Goal: Contribute content: Contribute content

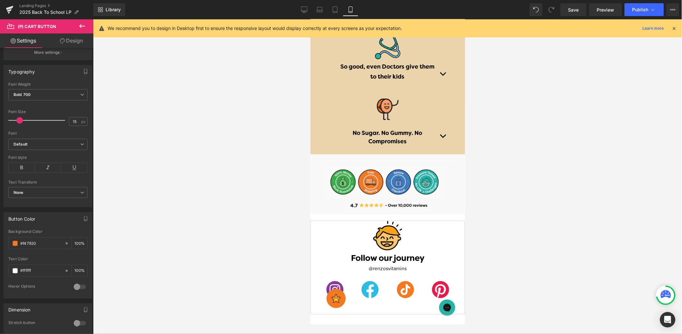
scroll to position [1282, 0]
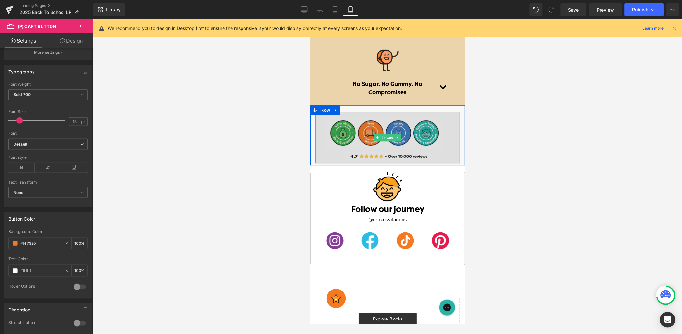
click at [434, 147] on img at bounding box center [387, 137] width 145 height 52
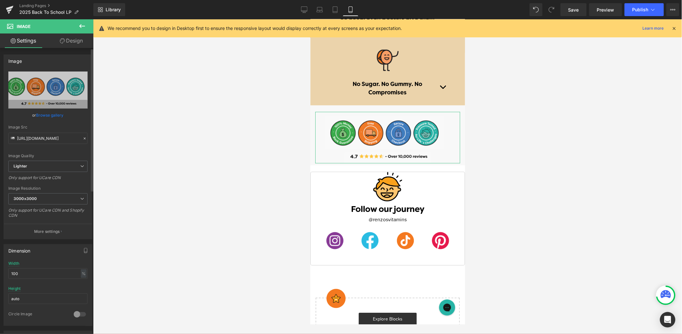
click at [49, 115] on link "Browse gallery" at bounding box center [49, 115] width 27 height 11
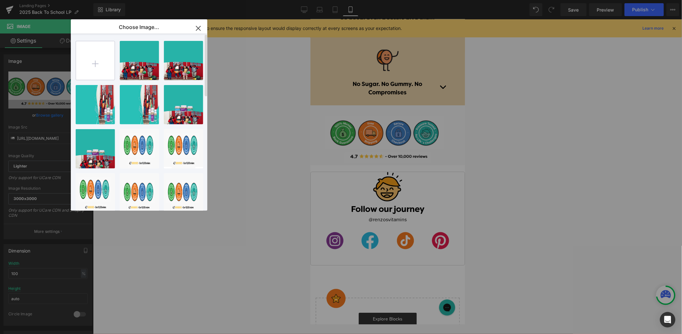
click at [0, 0] on input "file" at bounding box center [0, 0] width 0 height 0
type input "C:\fakepath\Artboard 1@4x-100.jpg"
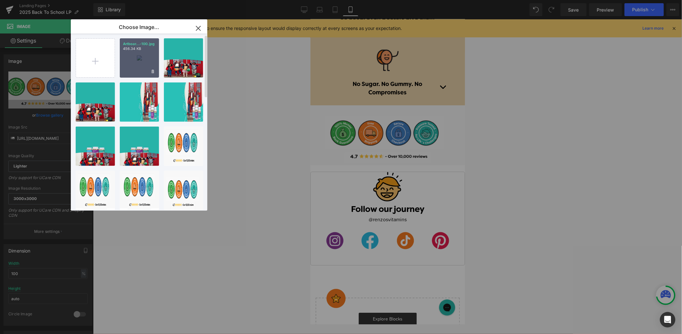
scroll to position [5, 0]
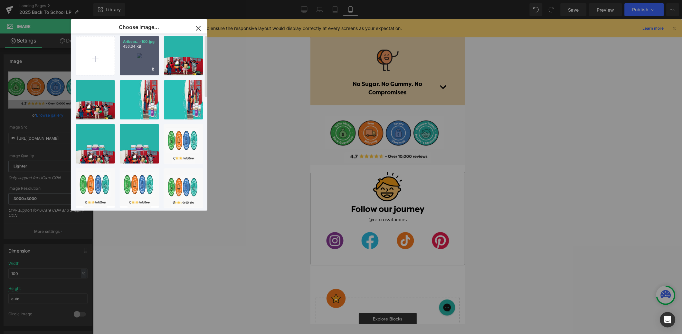
click at [140, 56] on div "Artboar...-100.jpg 456.34 KB" at bounding box center [139, 55] width 39 height 39
type input "https://ucarecdn.com/6716ca13-a606-438f-9068-c7b070f757ca/-/format/auto/-/previ…"
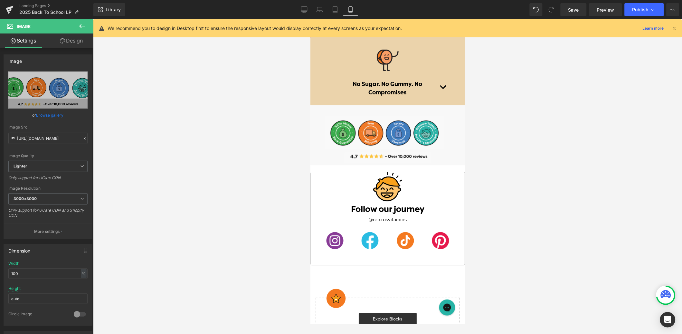
scroll to position [0, 0]
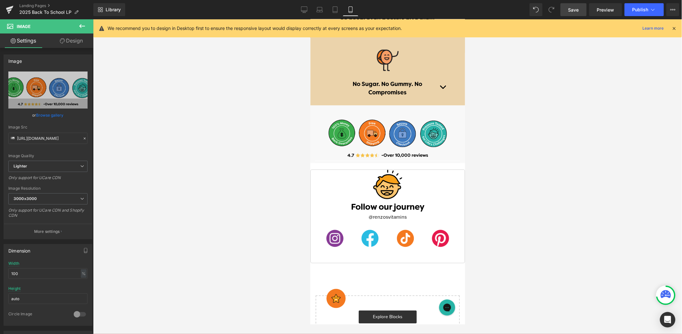
click at [578, 12] on span "Save" at bounding box center [574, 9] width 11 height 7
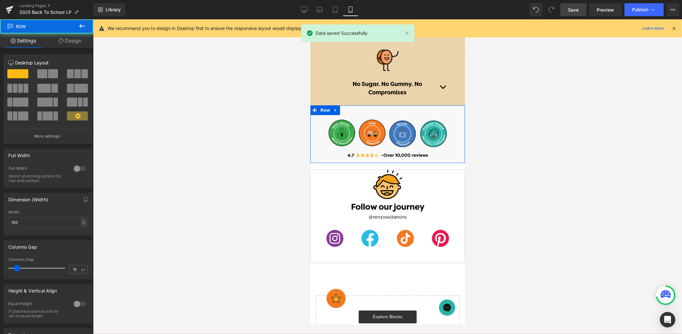
drag, startPoint x: 404, startPoint y: 106, endPoint x: 405, endPoint y: 110, distance: 3.6
click at [405, 114] on div "Image Row" at bounding box center [387, 134] width 155 height 58
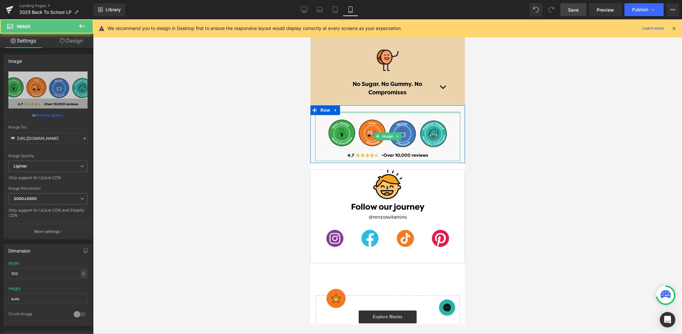
drag, startPoint x: 403, startPoint y: 111, endPoint x: 404, endPoint y: 107, distance: 4.0
click at [403, 107] on div "Image" at bounding box center [387, 133] width 155 height 56
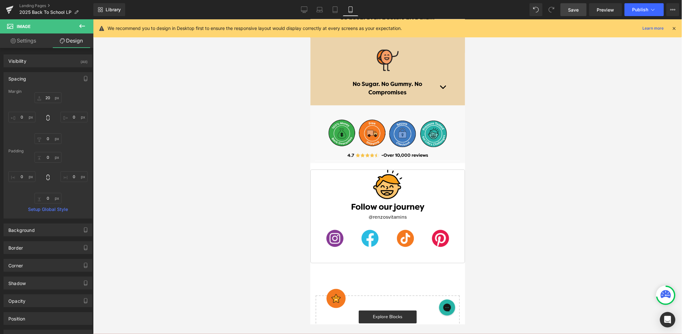
click at [582, 12] on link "Save" at bounding box center [574, 9] width 26 height 13
click at [600, 11] on span "Preview" at bounding box center [605, 9] width 17 height 7
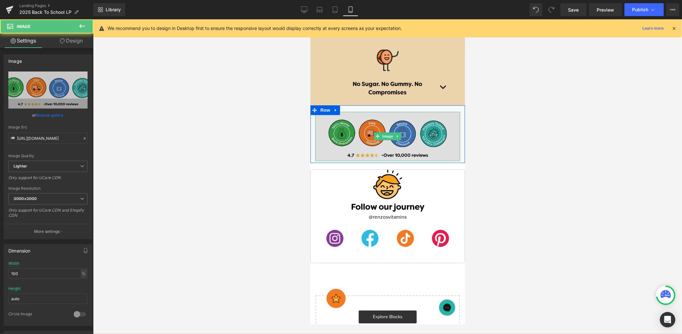
click at [451, 116] on img at bounding box center [387, 135] width 145 height 49
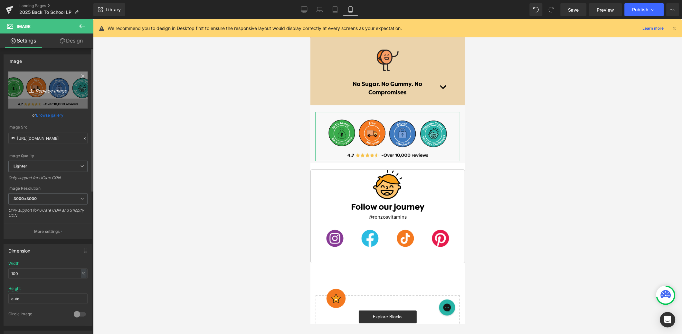
click at [45, 92] on icon "Replace Image" at bounding box center [48, 90] width 52 height 8
click at [48, 93] on icon "Replace Image" at bounding box center [48, 90] width 52 height 8
type input "C:\fakepath\Artboard 1@4x-100.jpg"
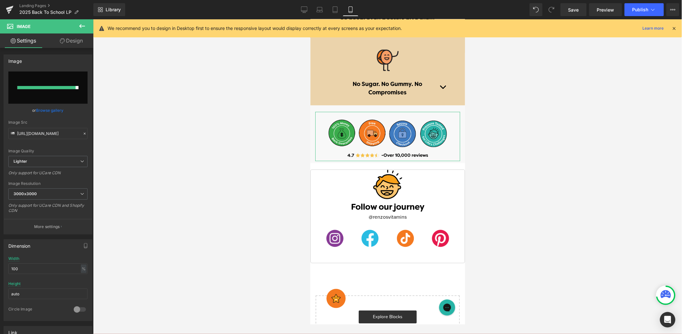
click at [53, 109] on link "Browse gallery" at bounding box center [49, 110] width 27 height 11
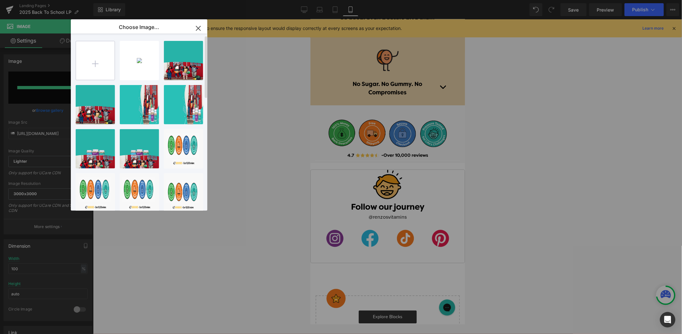
click at [0, 0] on input "file" at bounding box center [0, 0] width 0 height 0
type input "C:\fakepath\Artboard 1@4x-100.jpg"
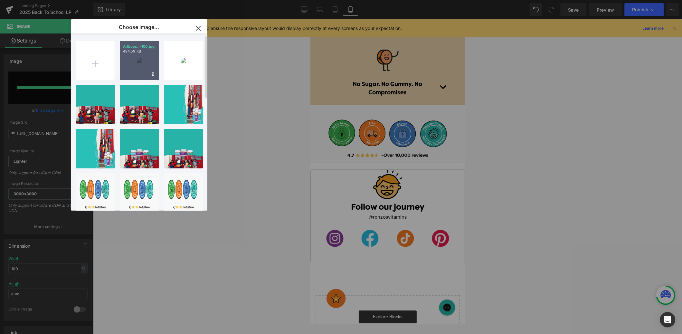
click at [0, 0] on div "Artboar...-100.jpg 494.59 KB" at bounding box center [0, 0] width 0 height 0
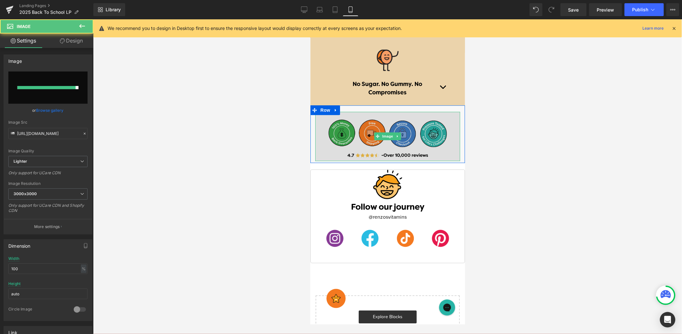
click at [418, 132] on img at bounding box center [387, 135] width 145 height 49
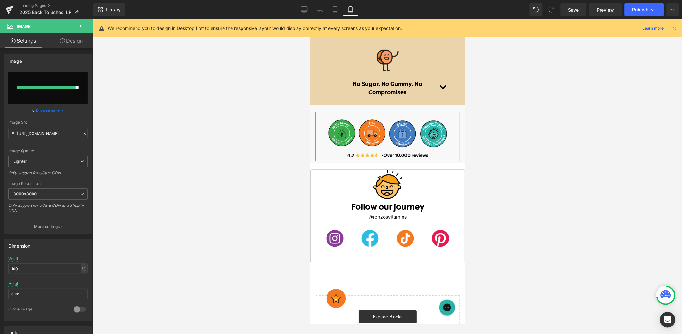
click at [50, 111] on link "Browse gallery" at bounding box center [49, 110] width 27 height 11
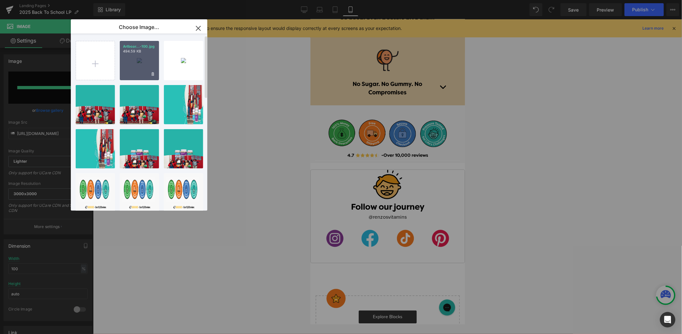
click at [0, 0] on div "Artboar...-100.jpg 494.59 KB" at bounding box center [0, 0] width 0 height 0
type input "https://ucarecdn.com/4a3c6517-fca8-4696-a7ab-84e4cc383a6d/-/format/auto/-/previ…"
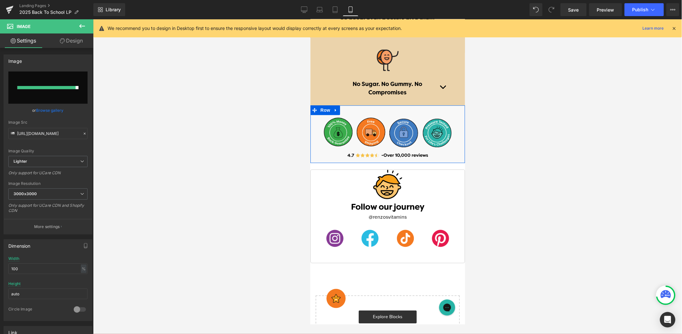
click at [462, 150] on div "Image" at bounding box center [387, 133] width 155 height 56
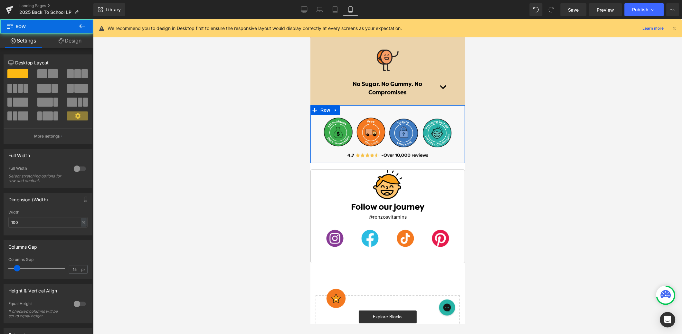
scroll to position [1281, 0]
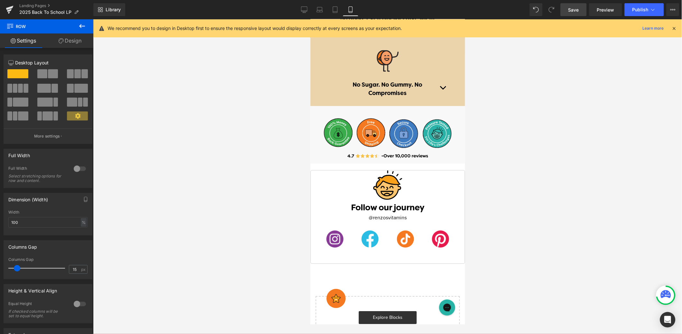
click at [575, 10] on span "Save" at bounding box center [574, 9] width 11 height 7
click at [322, 10] on icon at bounding box center [320, 9] width 6 height 6
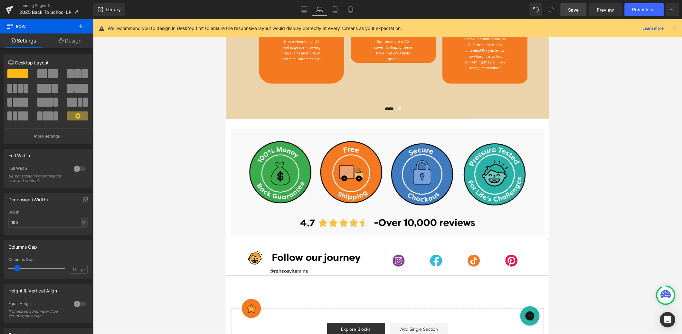
scroll to position [1083, 0]
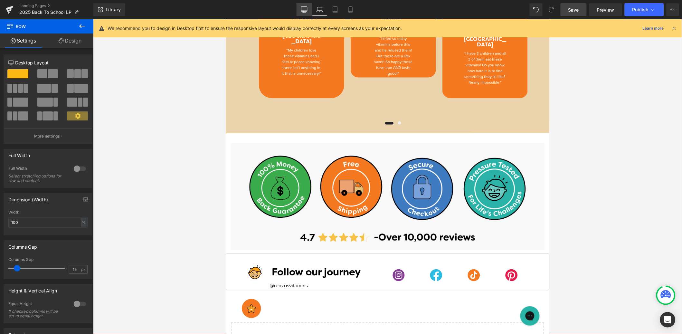
click at [306, 10] on icon at bounding box center [304, 9] width 6 height 6
type input "1200"
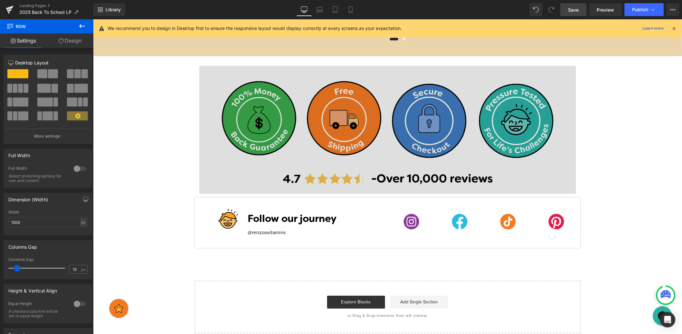
scroll to position [1331, 0]
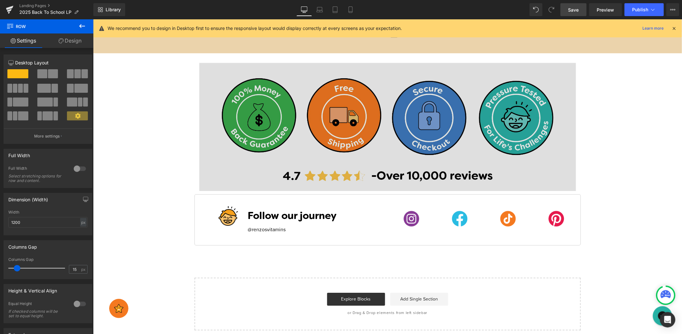
click at [477, 164] on img at bounding box center [387, 126] width 377 height 129
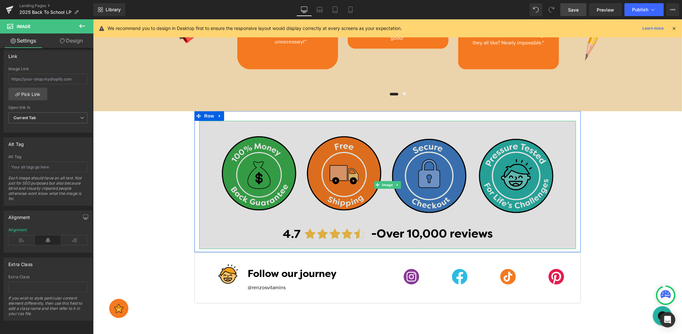
scroll to position [1247, 0]
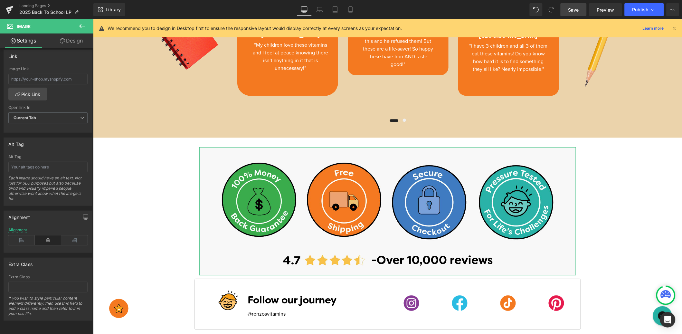
click at [63, 46] on link "Design" at bounding box center [71, 40] width 47 height 14
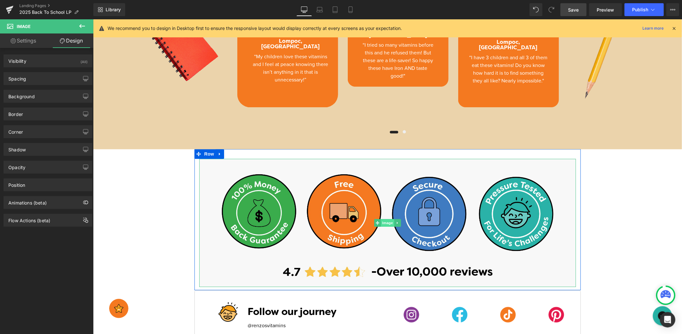
scroll to position [1238, 0]
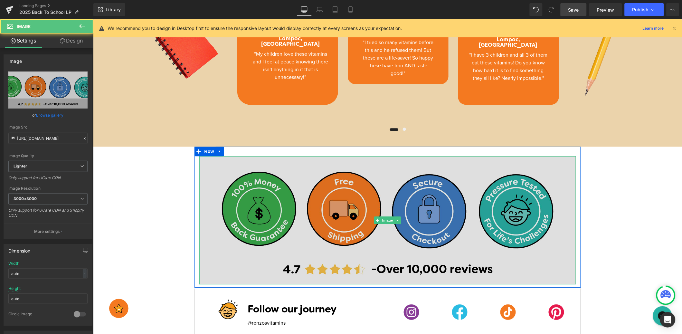
click at [386, 211] on img at bounding box center [387, 220] width 377 height 129
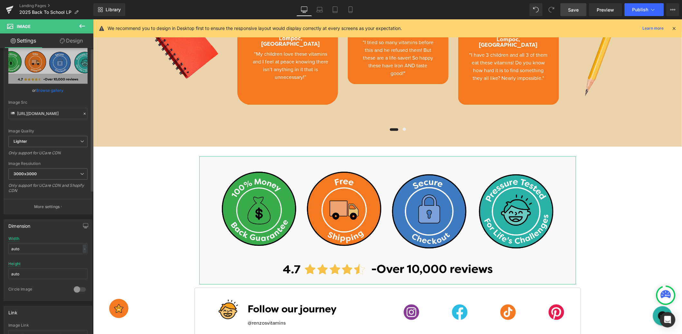
scroll to position [0, 0]
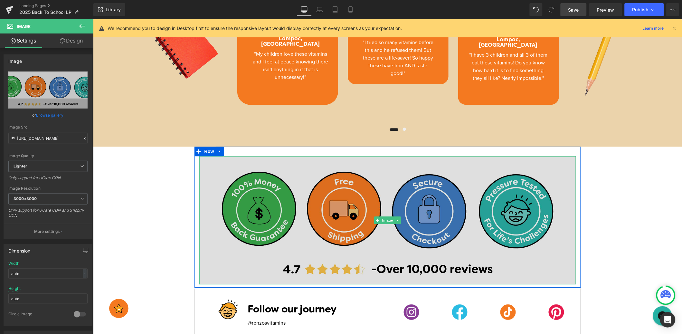
click at [223, 170] on img at bounding box center [387, 220] width 377 height 129
click at [497, 262] on img at bounding box center [387, 220] width 377 height 129
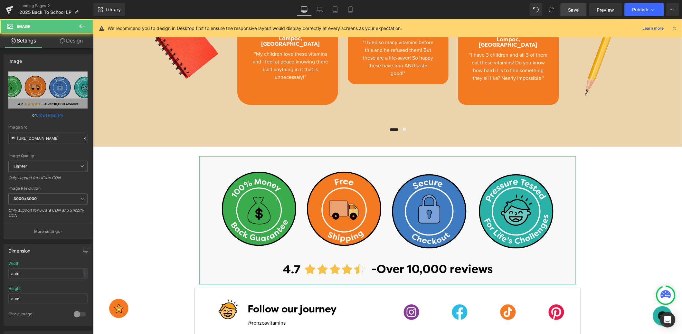
click at [76, 36] on link "Design" at bounding box center [71, 40] width 47 height 14
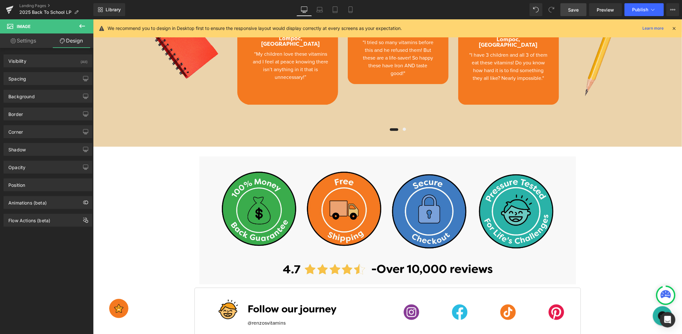
click at [79, 28] on icon at bounding box center [82, 26] width 8 height 8
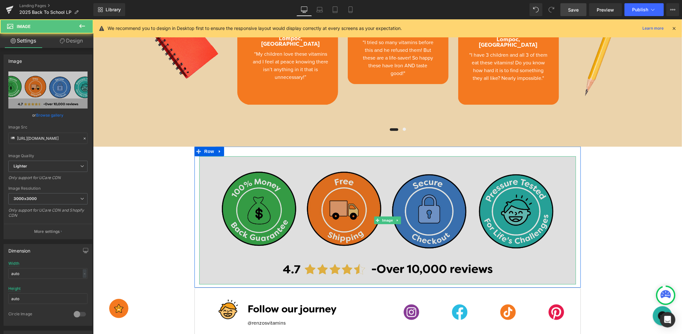
click at [405, 167] on img at bounding box center [387, 220] width 377 height 129
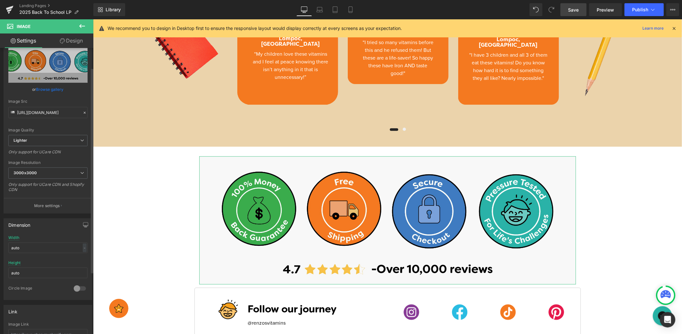
scroll to position [28, 0]
click at [62, 174] on span "3000x3000" at bounding box center [47, 171] width 79 height 11
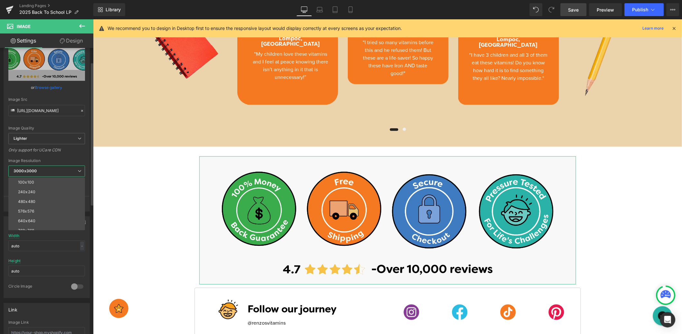
drag, startPoint x: 40, startPoint y: 219, endPoint x: 44, endPoint y: 218, distance: 4.2
click at [40, 219] on li "640x640" at bounding box center [48, 221] width 80 height 10
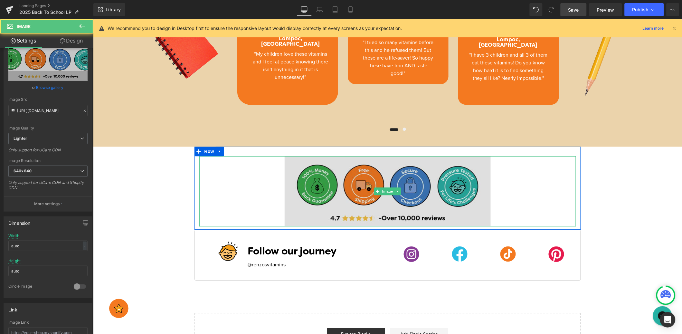
click at [293, 204] on img at bounding box center [387, 191] width 206 height 70
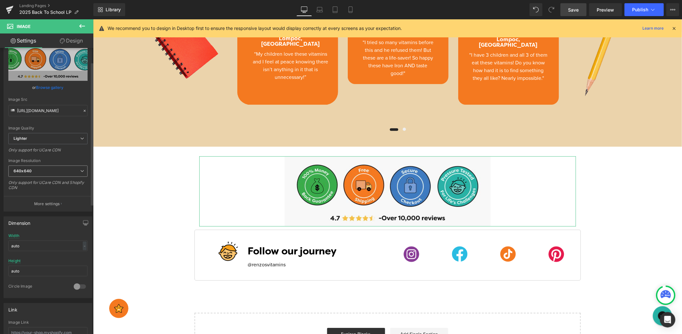
click at [59, 169] on span "640x640" at bounding box center [47, 171] width 79 height 11
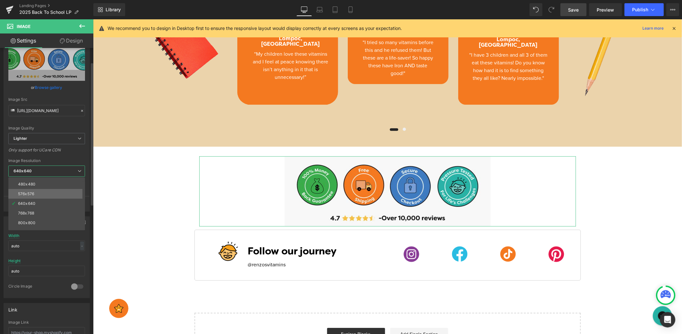
scroll to position [18, 0]
click at [55, 194] on li "576x576" at bounding box center [48, 193] width 80 height 10
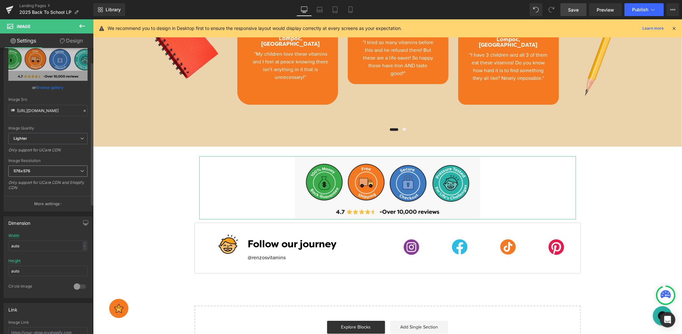
type input "https://ucarecdn.com/4a3c6517-fca8-4696-a7ab-84e4cc383a6d/-/format/auto/-/previ…"
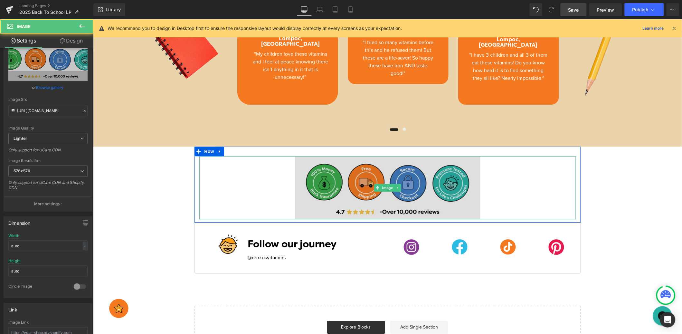
click at [304, 209] on img at bounding box center [388, 187] width 186 height 63
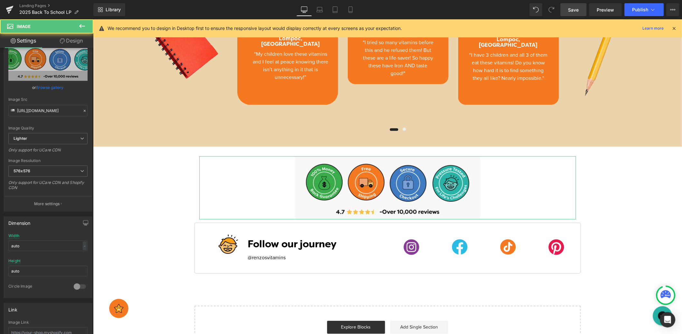
click at [80, 41] on link "Design" at bounding box center [71, 40] width 47 height 14
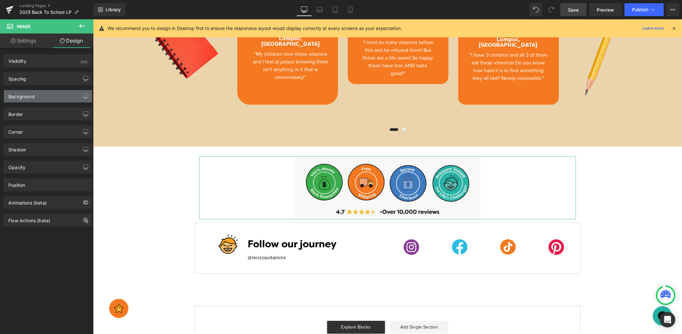
click at [49, 97] on div "Background" at bounding box center [48, 96] width 88 height 12
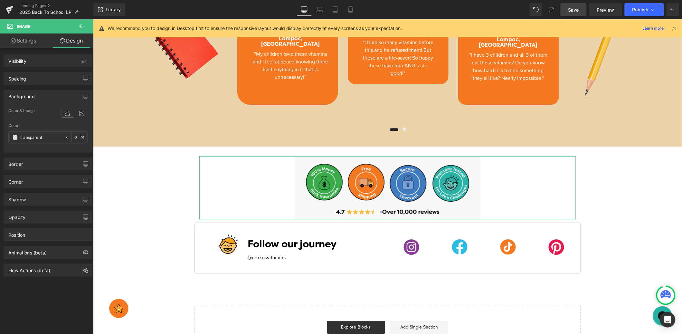
drag, startPoint x: 46, startPoint y: 140, endPoint x: 0, endPoint y: 132, distance: 46.8
click at [0, 132] on div "Background Color & Image color transparent Color transparent 0 % Image Replace …" at bounding box center [48, 119] width 96 height 68
drag, startPoint x: 45, startPoint y: 138, endPoint x: 7, endPoint y: 133, distance: 38.6
click at [7, 133] on div "Color & Image color transparent Color transparent 0 % Image Replace Image Uploa…" at bounding box center [48, 129] width 88 height 45
paste input "f8f8f8"
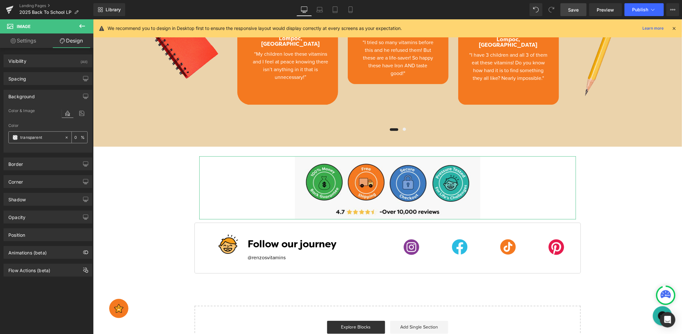
type input "f8f8f8"
type input "100"
click at [281, 208] on div at bounding box center [387, 187] width 377 height 63
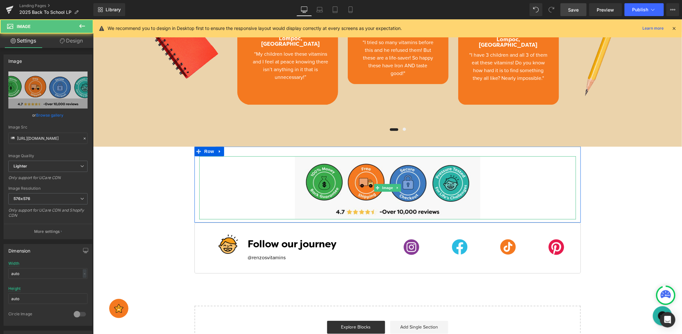
click at [282, 187] on div at bounding box center [387, 187] width 377 height 63
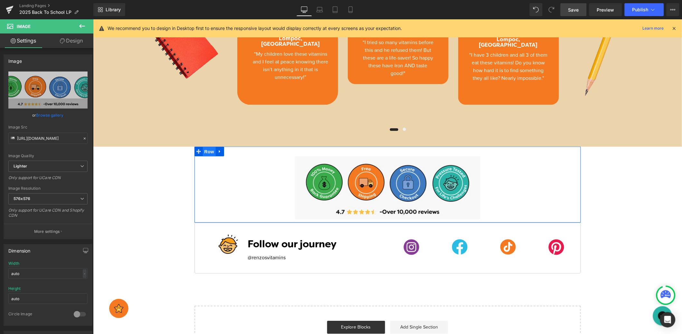
click at [211, 152] on span "Row" at bounding box center [209, 152] width 13 height 10
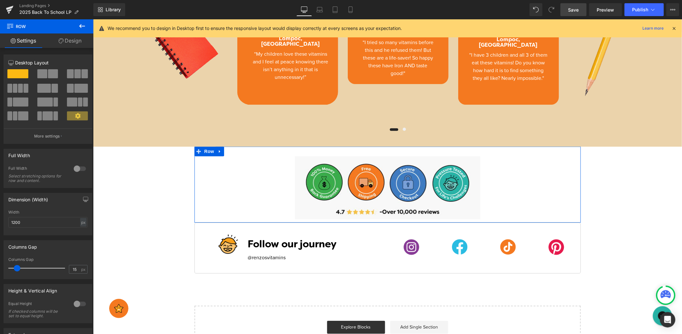
click at [68, 42] on link "Design" at bounding box center [70, 40] width 47 height 14
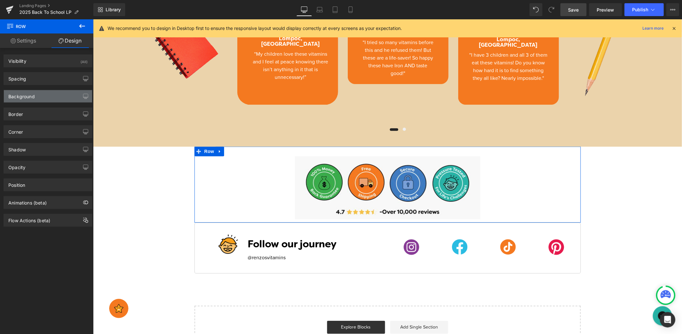
click at [52, 97] on div "Background" at bounding box center [48, 96] width 88 height 12
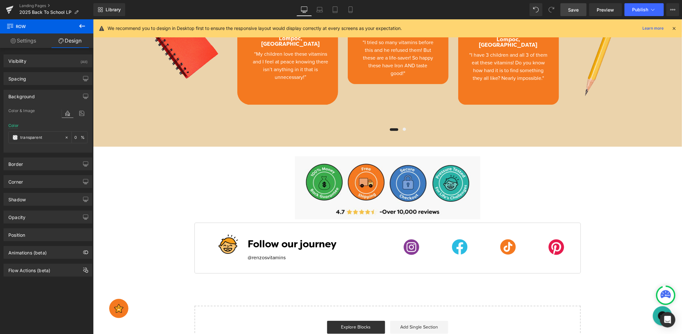
scroll to position [1239, 0]
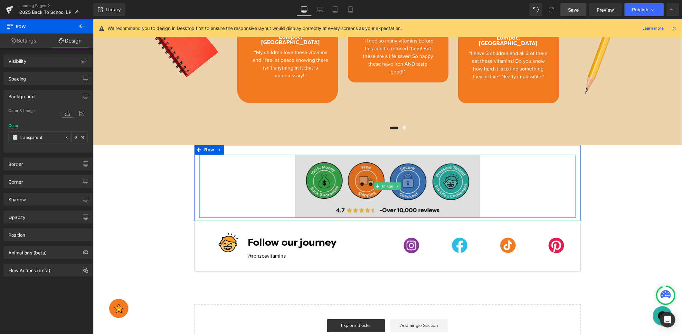
click at [475, 161] on img at bounding box center [388, 185] width 186 height 63
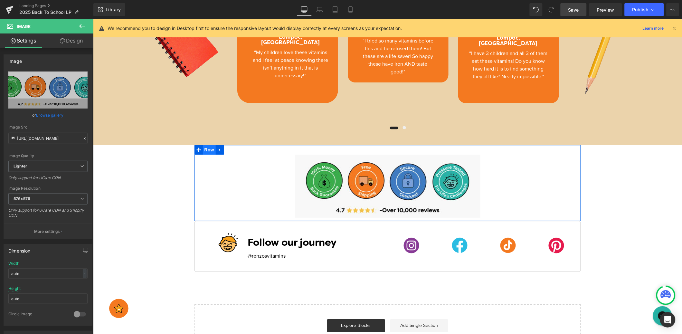
click at [208, 150] on span "Row" at bounding box center [209, 150] width 13 height 10
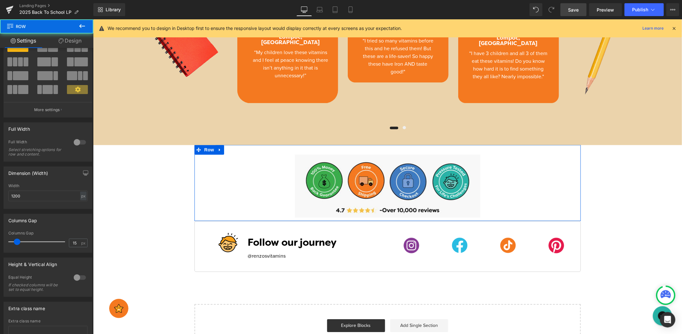
scroll to position [77, 0]
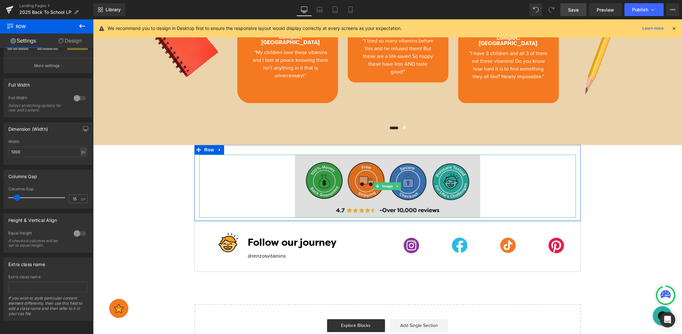
click at [303, 198] on img at bounding box center [388, 185] width 186 height 63
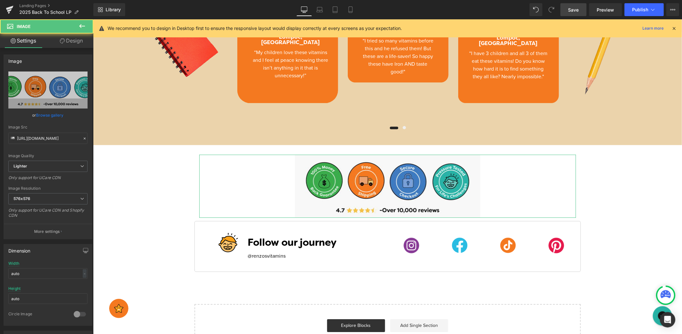
click at [72, 40] on link "Design" at bounding box center [71, 40] width 47 height 14
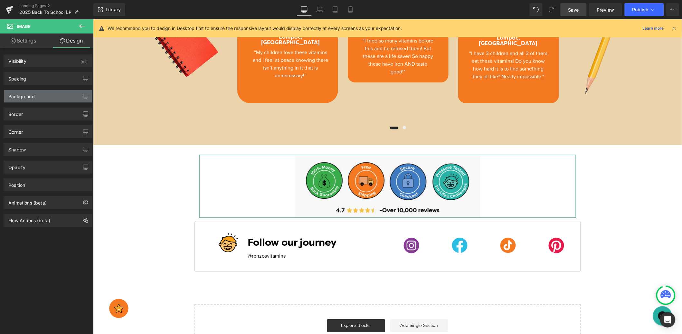
click at [43, 97] on div "Background" at bounding box center [48, 96] width 88 height 12
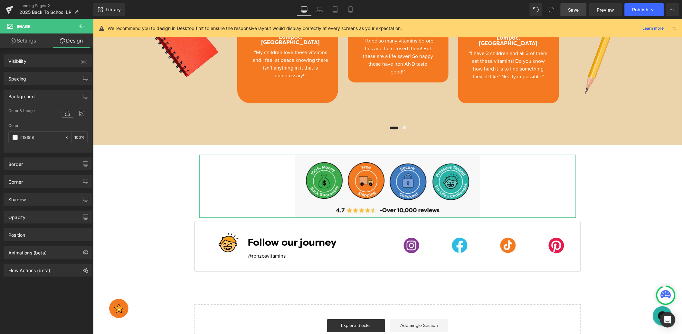
drag, startPoint x: 43, startPoint y: 139, endPoint x: 18, endPoint y: 131, distance: 25.9
click at [18, 131] on div "Color #f8f8f8 100 %" at bounding box center [47, 136] width 79 height 27
drag, startPoint x: 36, startPoint y: 137, endPoint x: 5, endPoint y: 132, distance: 32.3
click at [5, 132] on div "Color & Image color #f8f8f8 Color #f8f8f8 100 % Image Replace Image Upload imag…" at bounding box center [48, 129] width 88 height 45
paste input "text"
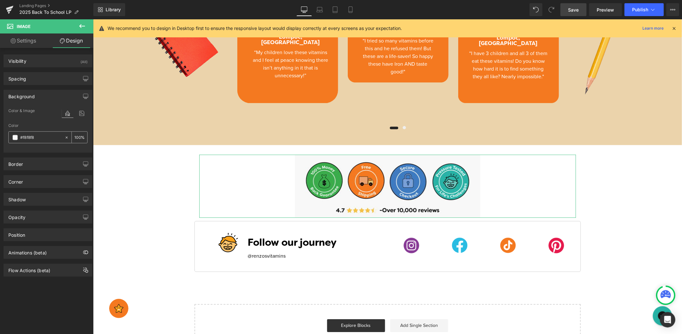
type input "f8f8f8"
click at [237, 179] on div at bounding box center [387, 185] width 377 height 63
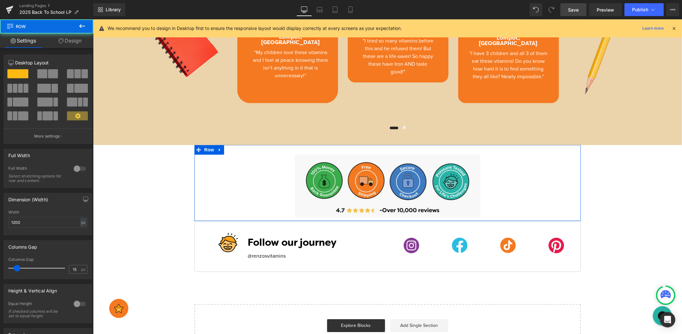
drag, startPoint x: 197, startPoint y: 175, endPoint x: 194, endPoint y: 174, distance: 4.1
click at [197, 175] on div "Image" at bounding box center [387, 185] width 387 height 63
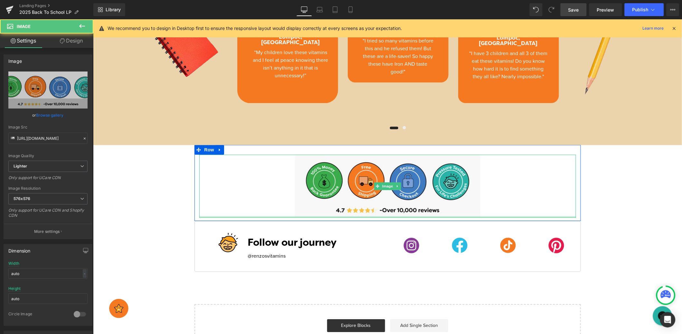
click at [544, 216] on div at bounding box center [387, 217] width 377 height 2
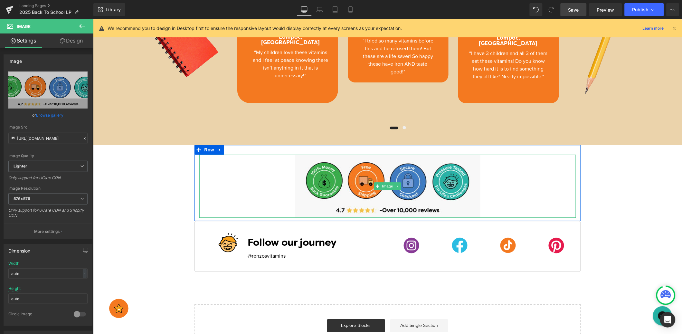
drag, startPoint x: 544, startPoint y: 216, endPoint x: 542, endPoint y: 207, distance: 9.7
click at [545, 212] on div "Image" at bounding box center [387, 185] width 377 height 63
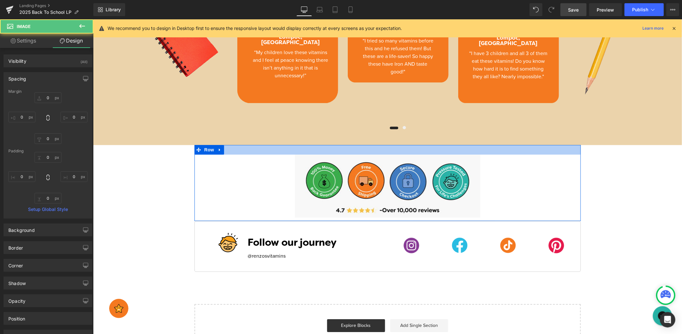
click at [531, 148] on div at bounding box center [387, 150] width 387 height 10
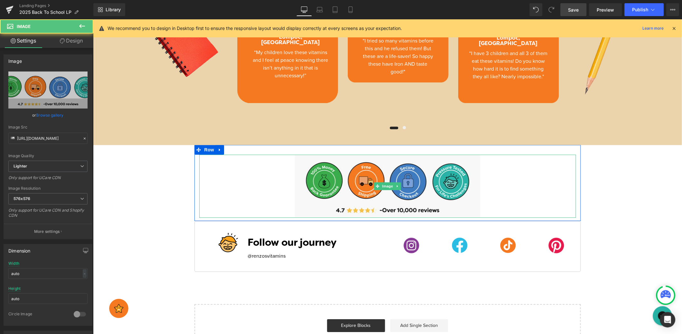
click at [537, 175] on div at bounding box center [387, 185] width 377 height 63
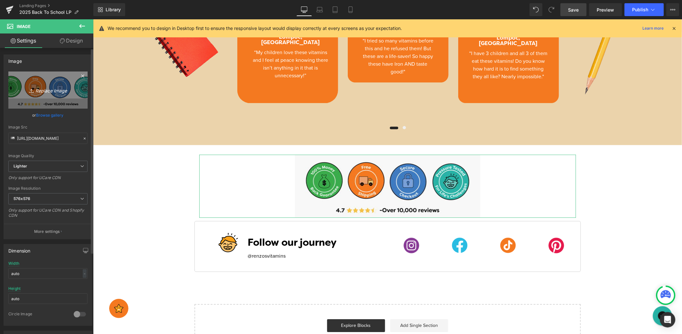
click at [64, 92] on icon "Replace Image" at bounding box center [48, 90] width 52 height 8
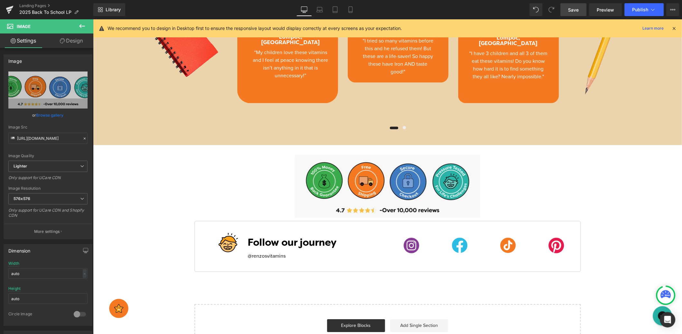
type input "C:\fakepath\Artboard 1 copy@4x-100.jpg"
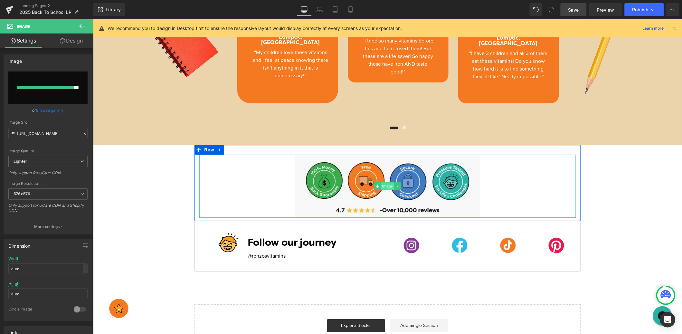
click at [384, 184] on span "Image" at bounding box center [388, 186] width 14 height 8
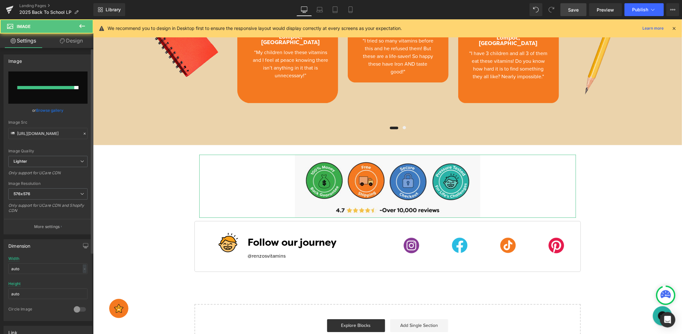
click at [61, 110] on link "Browse gallery" at bounding box center [49, 110] width 27 height 11
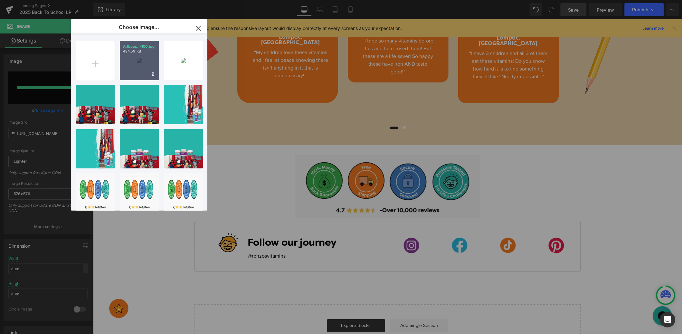
click at [0, 0] on div "Artboar...-100.jpg 494.59 KB" at bounding box center [0, 0] width 0 height 0
type input "https://ucarecdn.com/4a3c6517-fca8-4696-a7ab-84e4cc383a6d/-/format/auto/-/previ…"
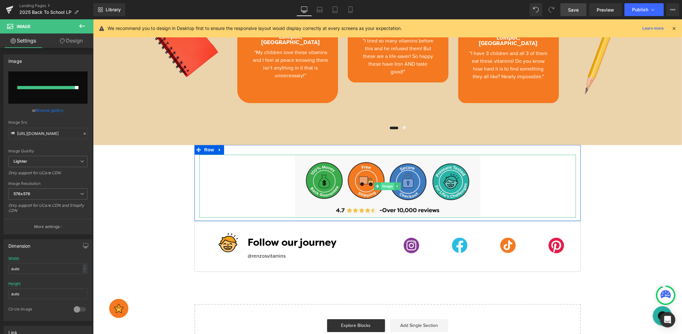
click at [385, 185] on span "Image" at bounding box center [388, 186] width 14 height 8
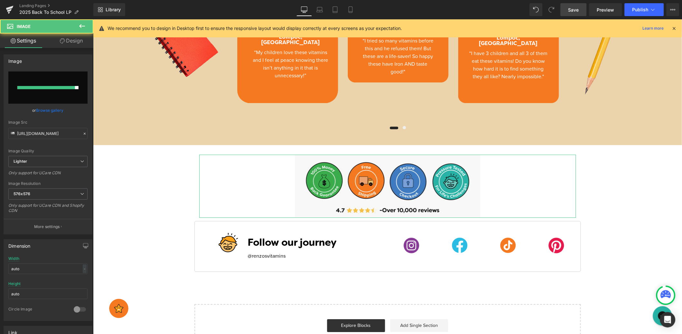
click at [58, 109] on link "Browse gallery" at bounding box center [49, 110] width 27 height 11
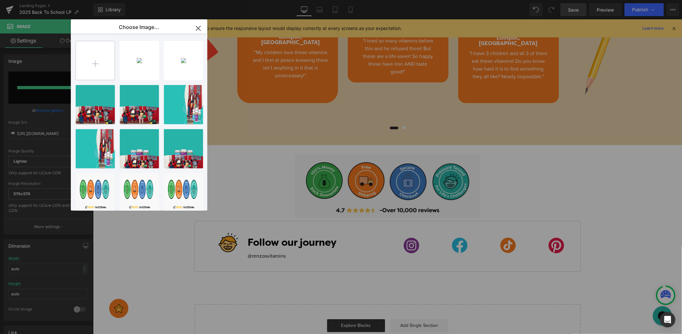
type input "C:\fakepath\Artboard 1 copy@4x-100.jpg"
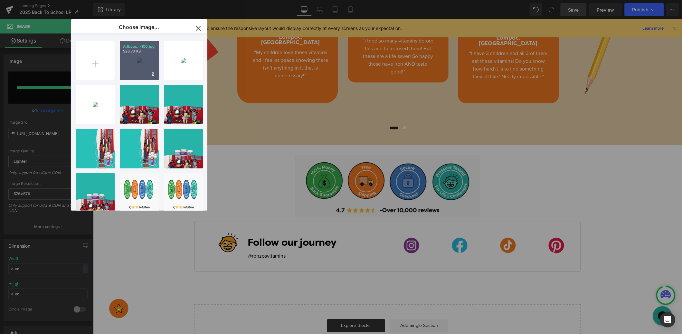
click at [142, 60] on div "Artboar...-100.jpg 528.73 KB" at bounding box center [139, 60] width 39 height 39
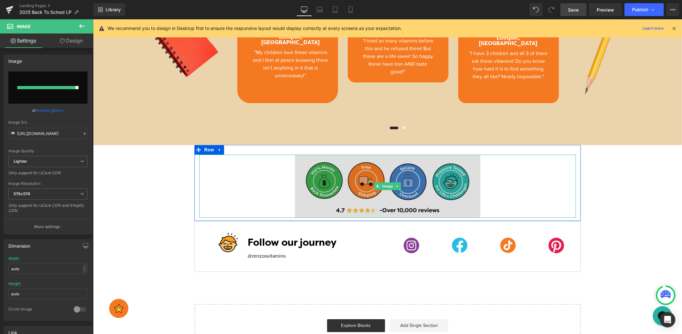
click at [314, 194] on img at bounding box center [388, 185] width 186 height 63
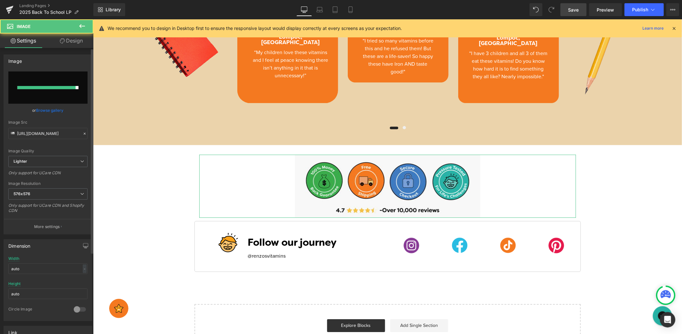
click at [43, 85] on input "file" at bounding box center [47, 88] width 79 height 32
type input "C:\fakepath\Artboard 1 copy@4x-100.jpg"
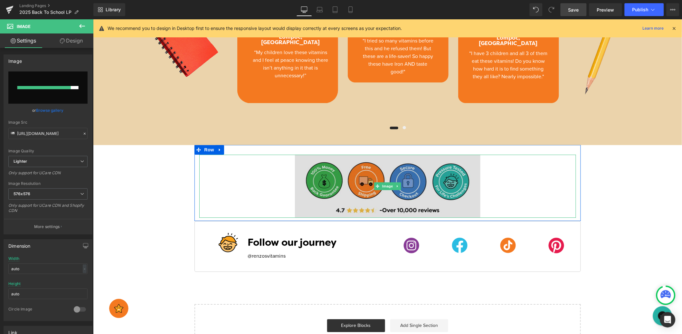
click at [323, 191] on img at bounding box center [388, 185] width 186 height 63
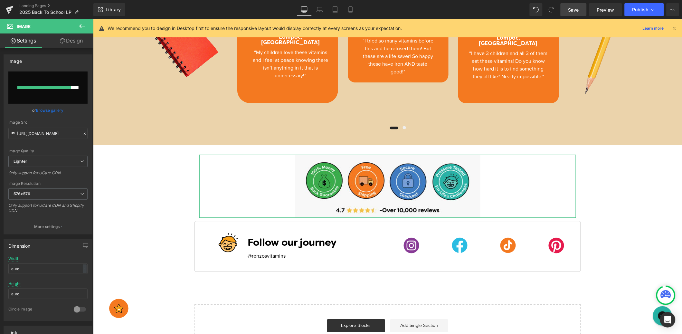
drag, startPoint x: 61, startPoint y: 110, endPoint x: 72, endPoint y: 108, distance: 11.4
click at [61, 109] on link "Browse gallery" at bounding box center [49, 110] width 27 height 11
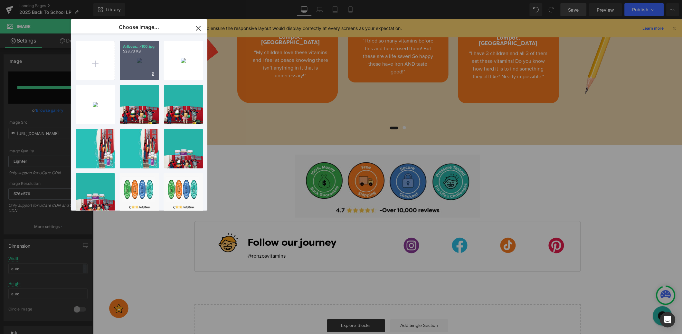
click at [138, 61] on div "Artboar...-100.jpg 528.73 KB" at bounding box center [139, 60] width 39 height 39
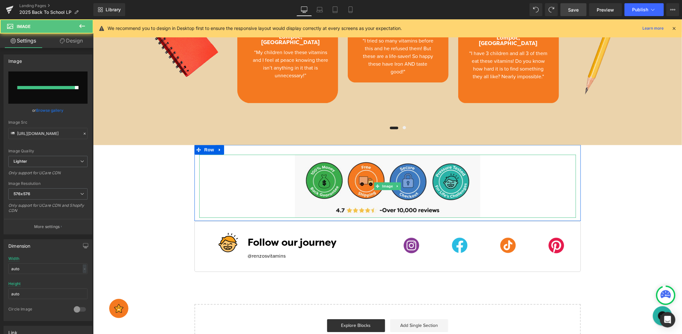
click at [514, 189] on div at bounding box center [387, 185] width 377 height 63
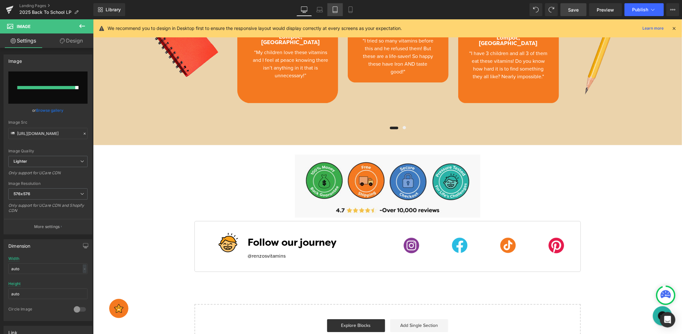
click at [339, 8] on link "Tablet" at bounding box center [335, 9] width 15 height 13
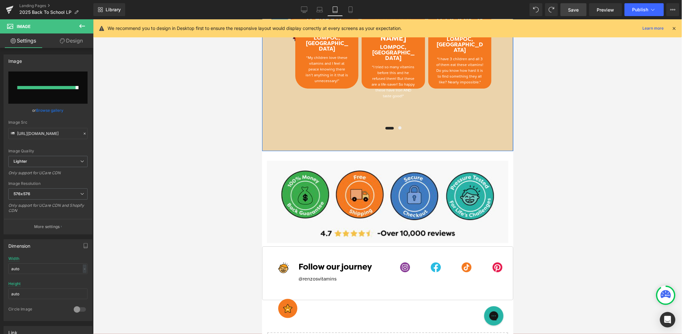
scroll to position [1385, 0]
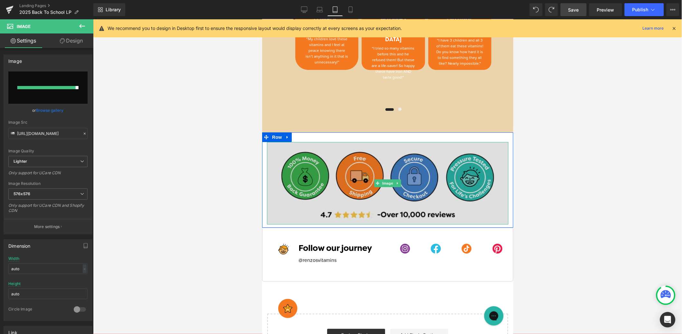
click at [434, 142] on img at bounding box center [388, 183] width 242 height 82
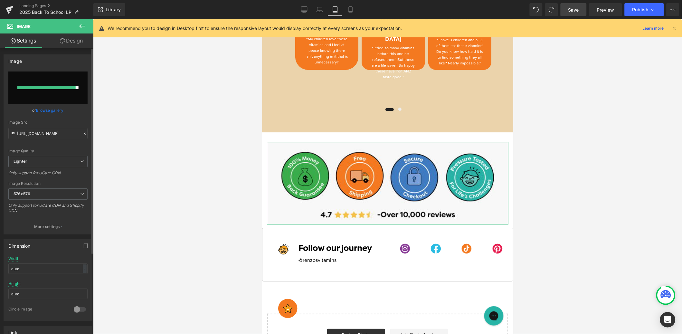
click at [53, 108] on link "Browse gallery" at bounding box center [49, 110] width 27 height 11
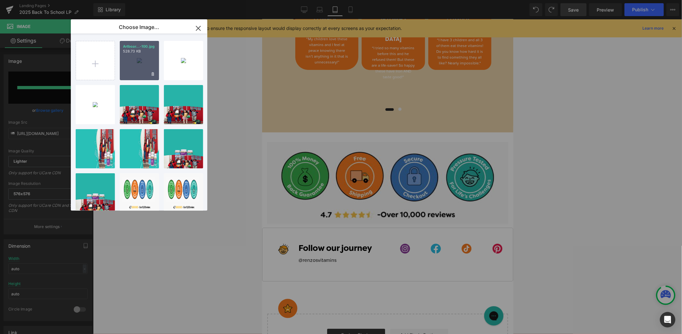
click at [138, 62] on div "Artboar...-100.jpg 528.73 KB" at bounding box center [139, 60] width 39 height 39
type input "https://ucarecdn.com/1bb2679f-710c-453f-a59c-5ab233344c3c/-/format/auto/-/previ…"
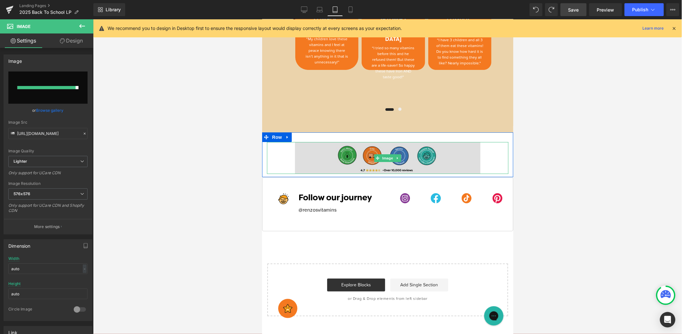
click at [315, 146] on img at bounding box center [388, 158] width 186 height 32
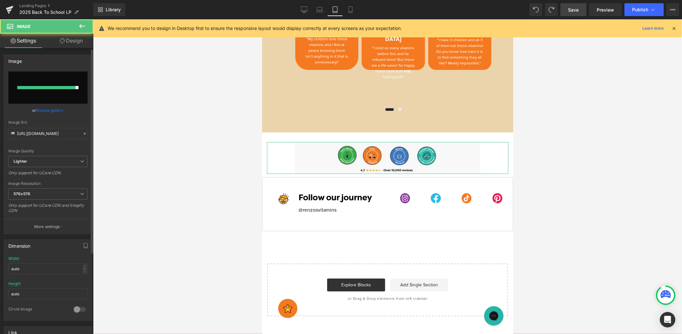
click at [58, 108] on link "Browse gallery" at bounding box center [49, 110] width 27 height 11
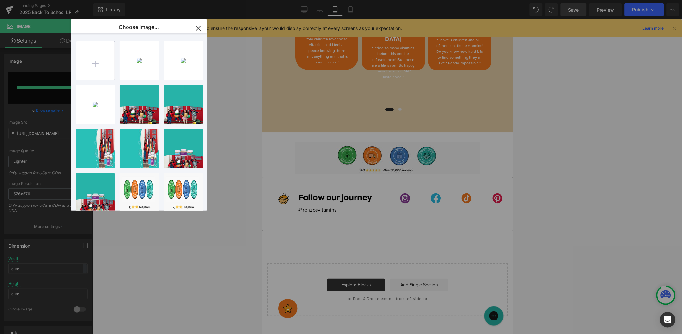
type input "C:\fakepath\Artboard 1@4x-100.jpg"
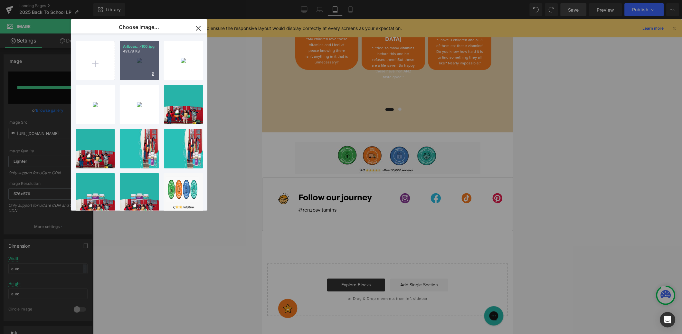
click at [136, 53] on div "Artboar...-100.jpg 491.78 KB" at bounding box center [139, 60] width 39 height 39
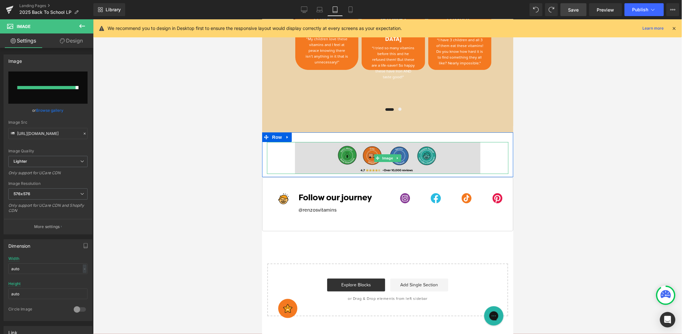
click at [384, 147] on img at bounding box center [388, 158] width 186 height 32
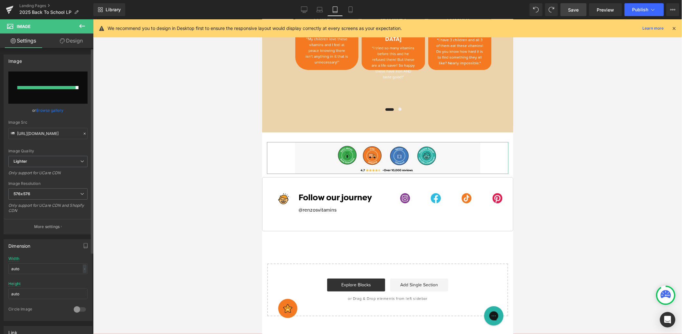
click at [57, 108] on link "Browse gallery" at bounding box center [49, 110] width 27 height 11
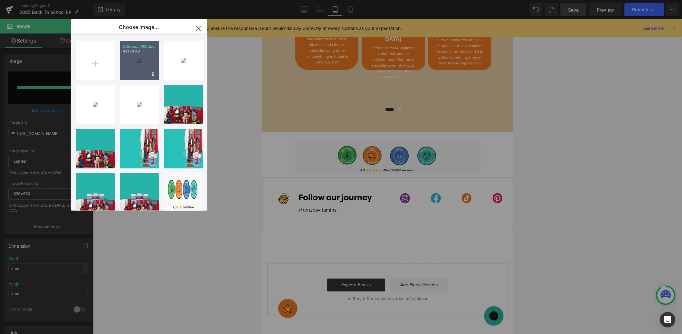
click at [133, 62] on div "Artboar...-100.jpg 491.78 KB" at bounding box center [139, 60] width 39 height 39
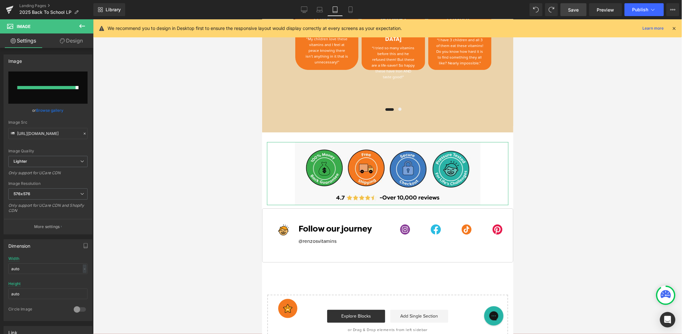
click at [50, 107] on link "Browse gallery" at bounding box center [49, 110] width 27 height 11
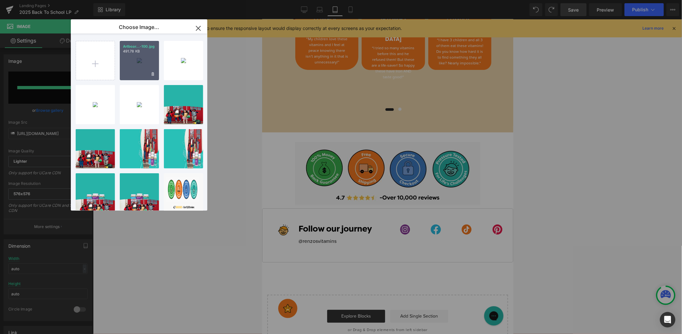
click at [140, 56] on div "Artboar...-100.jpg 491.78 KB" at bounding box center [139, 60] width 39 height 39
type input "https://ucarecdn.com/7cb9cf9d-e934-40d7-9a92-ccc96ee92d37/-/format/auto/-/previ…"
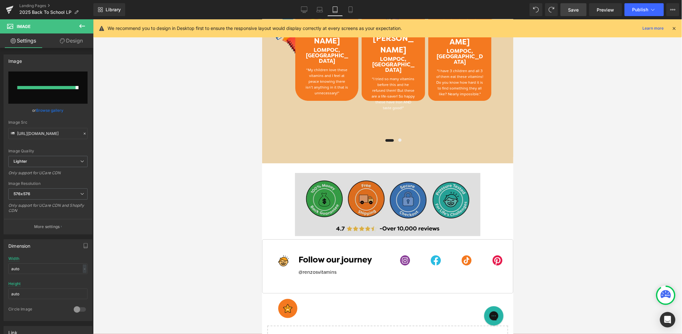
scroll to position [1354, 0]
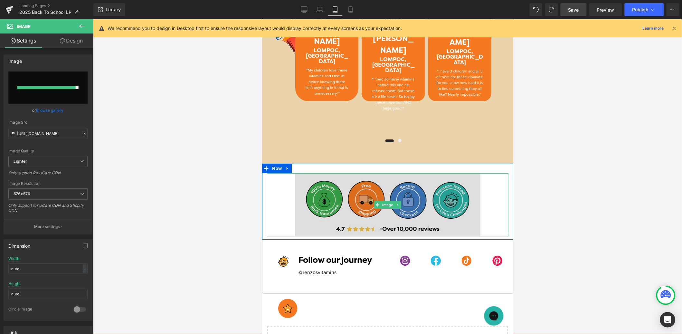
click at [464, 205] on img at bounding box center [388, 204] width 186 height 63
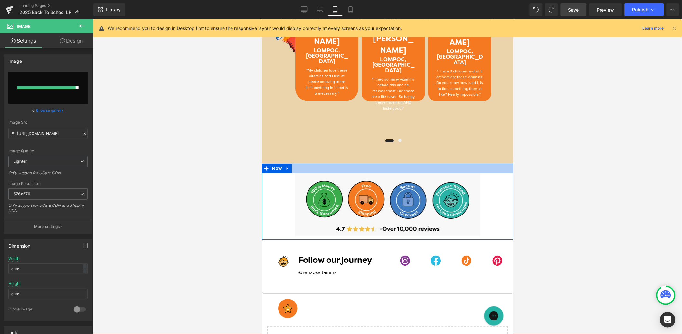
click at [478, 163] on div at bounding box center [387, 168] width 251 height 10
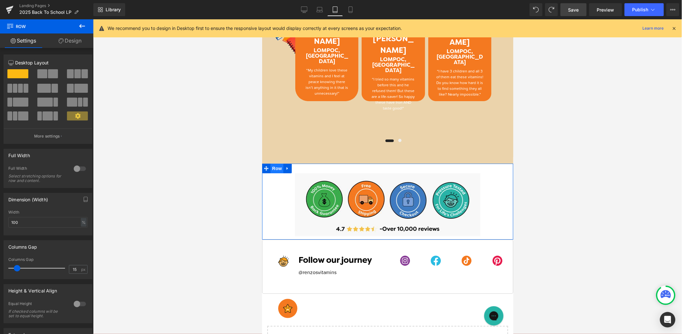
click at [275, 163] on span "Row" at bounding box center [276, 168] width 13 height 10
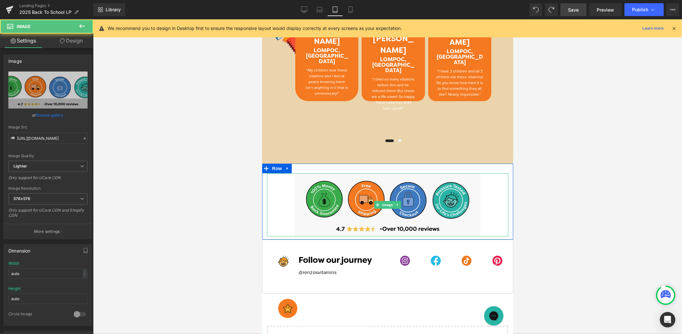
click at [498, 173] on div at bounding box center [388, 204] width 242 height 63
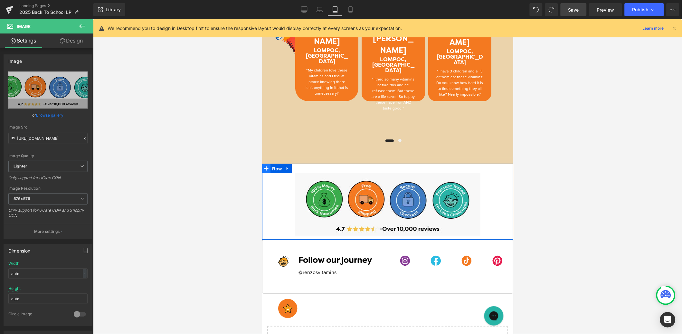
drag, startPoint x: 275, startPoint y: 151, endPoint x: 269, endPoint y: 155, distance: 7.3
click at [275, 164] on span "Row" at bounding box center [276, 169] width 13 height 10
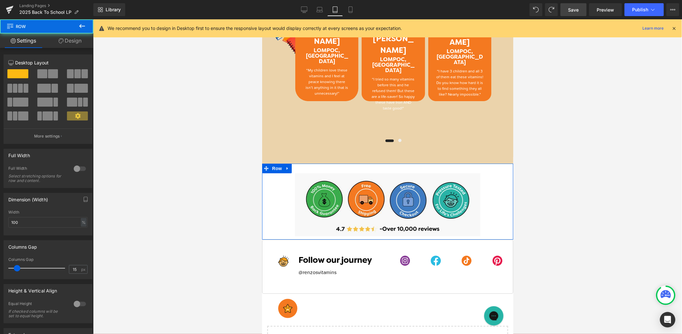
scroll to position [77, 0]
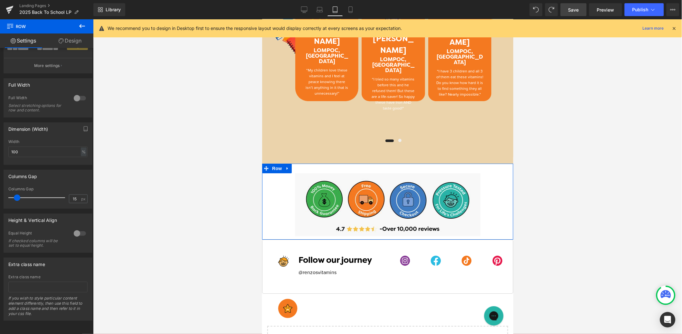
click at [75, 44] on link "Design" at bounding box center [70, 40] width 47 height 14
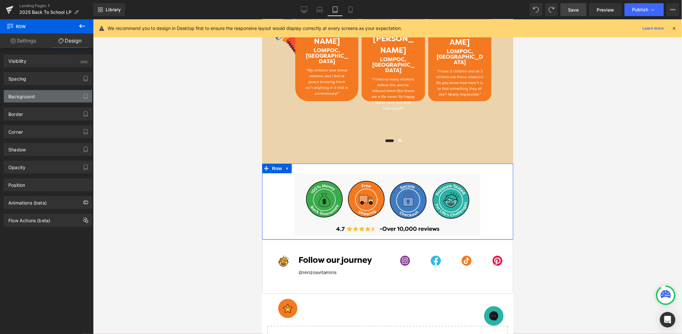
click at [22, 99] on div "Background" at bounding box center [21, 94] width 26 height 9
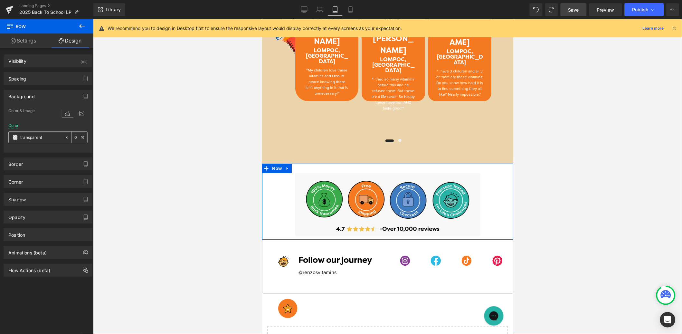
click at [43, 139] on input "transparent" at bounding box center [40, 137] width 41 height 7
paste input "f8f8f8"
type input "f8f8f8"
type input "100"
click at [201, 157] on div at bounding box center [387, 176] width 589 height 315
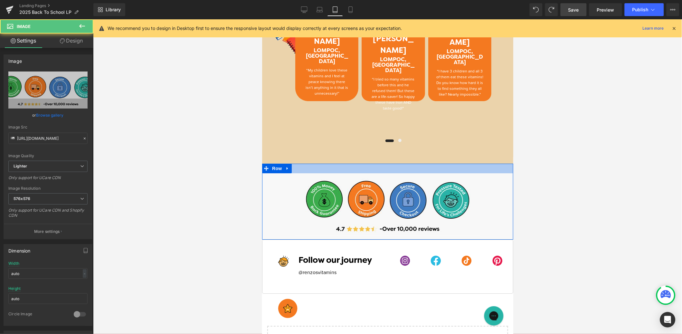
drag, startPoint x: 406, startPoint y: 157, endPoint x: 424, endPoint y: 140, distance: 23.9
click at [406, 163] on div "Image Row" at bounding box center [387, 201] width 251 height 76
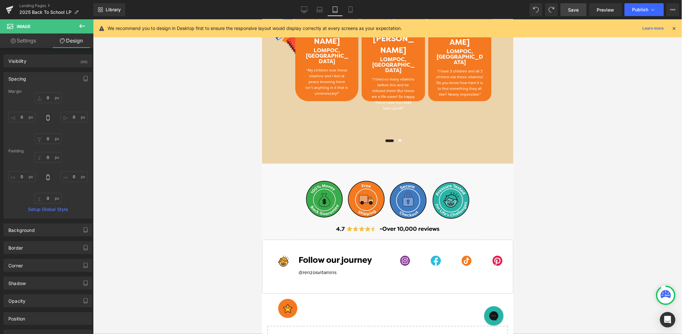
click at [572, 12] on span "Save" at bounding box center [574, 9] width 11 height 7
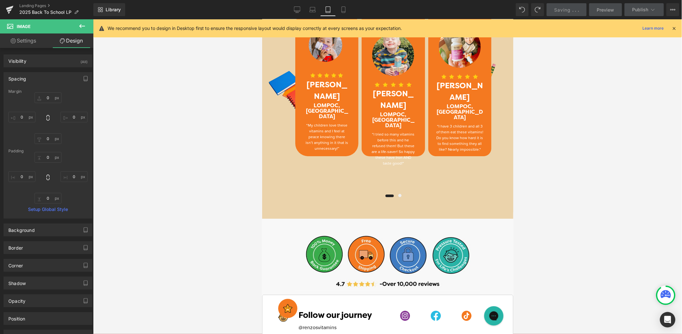
scroll to position [1298, 0]
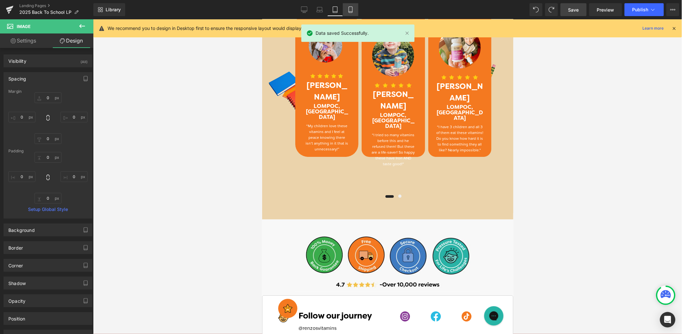
click at [355, 10] on link "Mobile" at bounding box center [350, 9] width 15 height 13
type input "20"
type input "0"
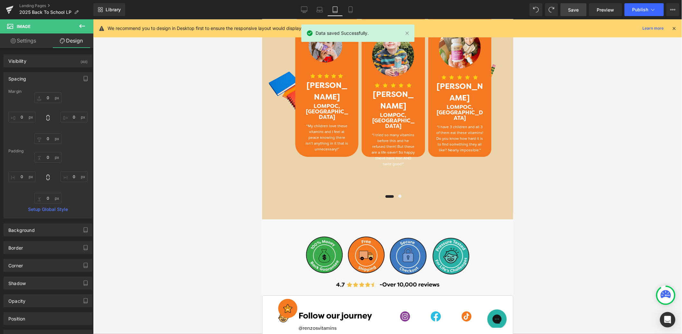
type input "0"
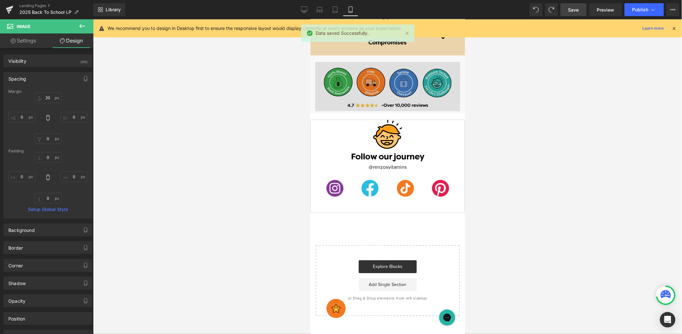
scroll to position [1331, 0]
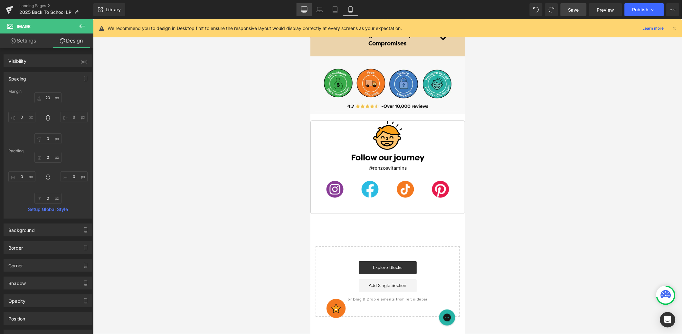
click at [306, 8] on icon at bounding box center [304, 9] width 6 height 6
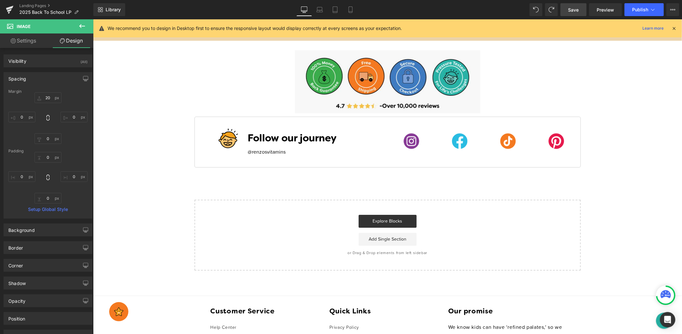
type input "0"
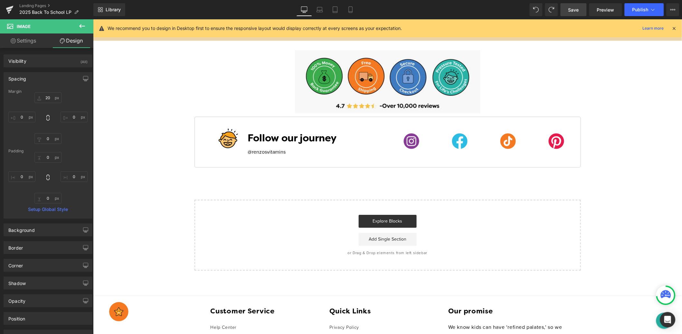
type input "0"
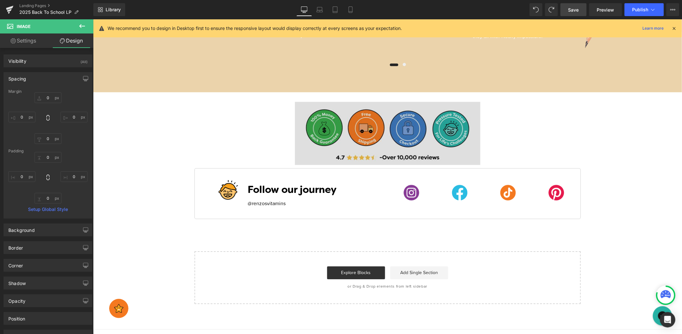
scroll to position [1257, 0]
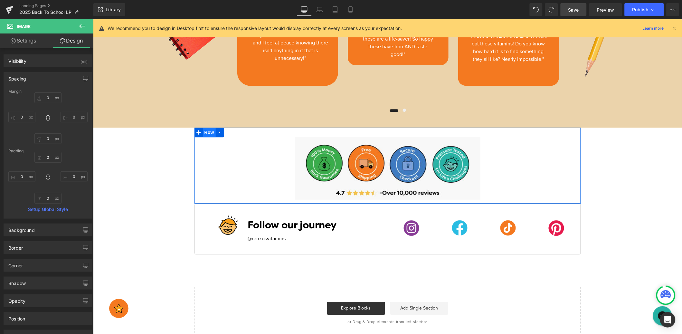
click at [207, 134] on span "Row" at bounding box center [209, 132] width 13 height 10
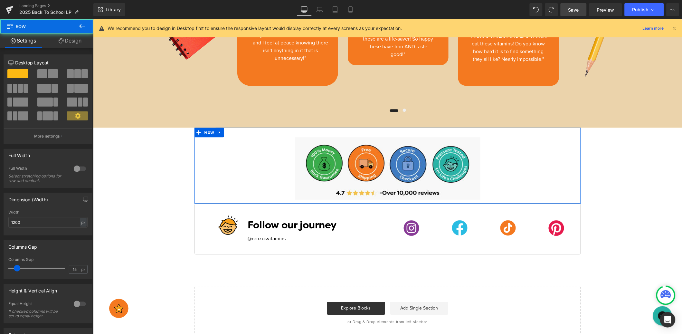
click at [79, 45] on link "Design" at bounding box center [70, 40] width 47 height 14
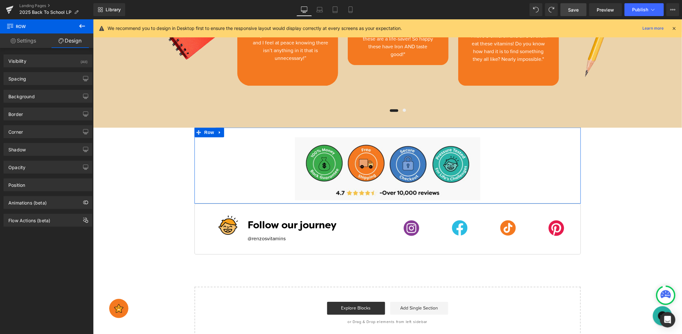
click at [52, 103] on div "Border Border Style Custom Custom Setup Global Style Custom Setup Global Style …" at bounding box center [48, 112] width 96 height 18
click at [54, 96] on div "Background" at bounding box center [48, 96] width 88 height 12
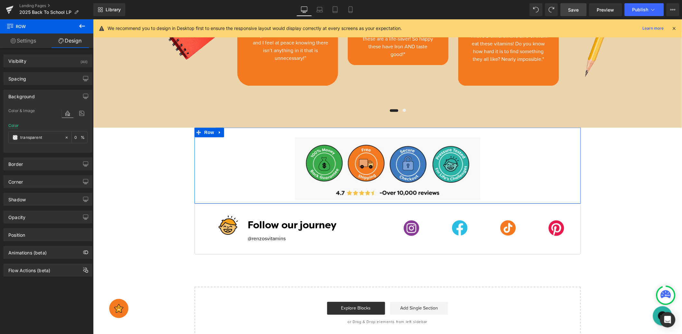
drag, startPoint x: 49, startPoint y: 138, endPoint x: 3, endPoint y: 132, distance: 46.4
click at [3, 132] on div "Background Color & Image color transparent Color transparent 0 % Image Replace …" at bounding box center [48, 119] width 96 height 68
drag, startPoint x: 47, startPoint y: 138, endPoint x: 18, endPoint y: 136, distance: 29.4
click at [3, 136] on div "Background Color & Image color transparent Color transparent 0 % Image Replace …" at bounding box center [48, 119] width 96 height 68
paste input "f8f8f8"
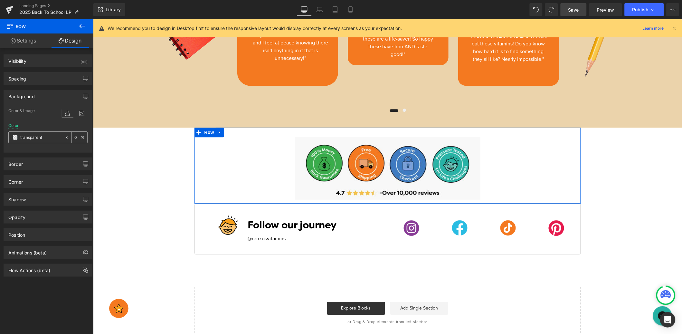
type input "f8f8f8"
type input "100"
type input "#f8f8f8"
click at [576, 7] on span "Save" at bounding box center [574, 9] width 11 height 7
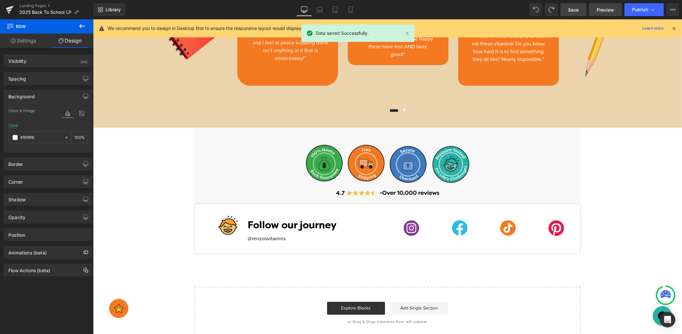
click at [606, 11] on span "Preview" at bounding box center [605, 9] width 17 height 7
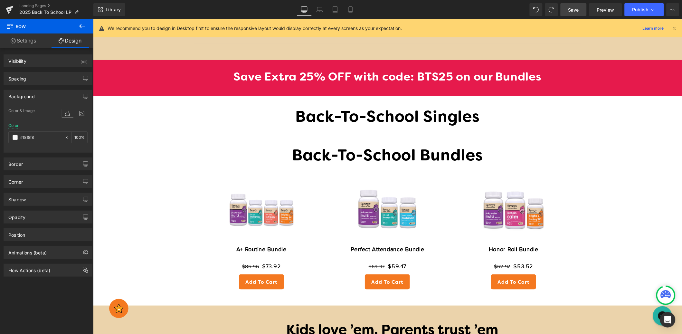
scroll to position [807, 0]
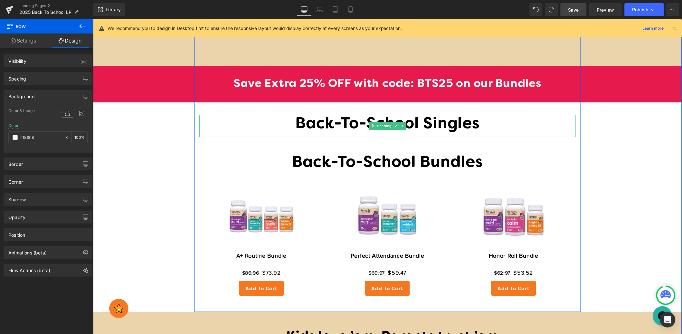
click at [446, 125] on h1 "Back-To-School Singles" at bounding box center [387, 123] width 377 height 19
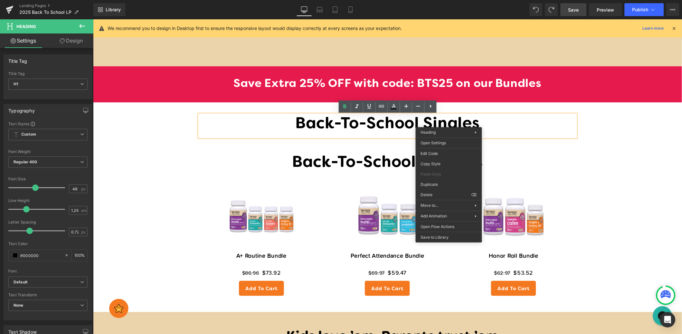
drag, startPoint x: 534, startPoint y: 212, endPoint x: 440, endPoint y: 193, distance: 95.3
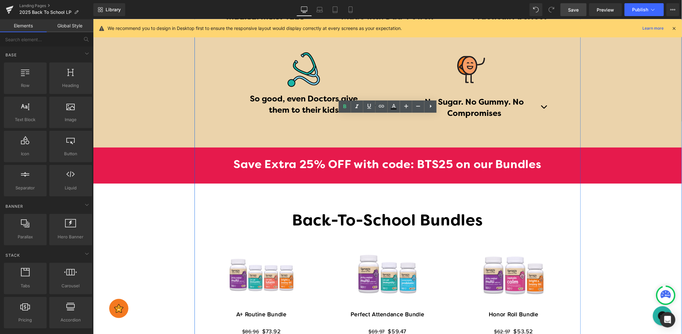
scroll to position [725, 0]
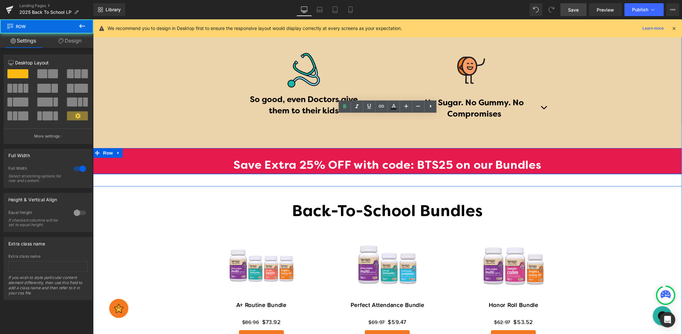
drag, startPoint x: 412, startPoint y: 183, endPoint x: 403, endPoint y: 150, distance: 34.2
click at [412, 174] on div at bounding box center [387, 173] width 589 height 1
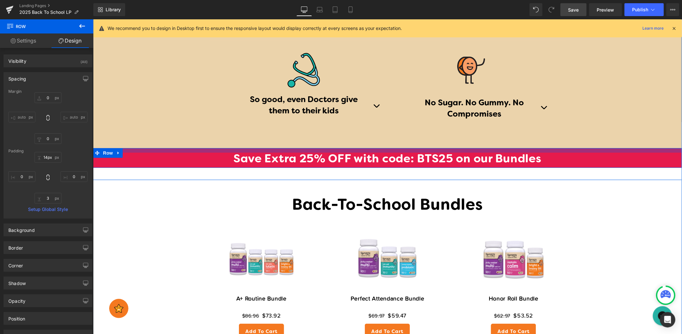
type input "13px"
drag, startPoint x: 403, startPoint y: 148, endPoint x: 404, endPoint y: 142, distance: 6.6
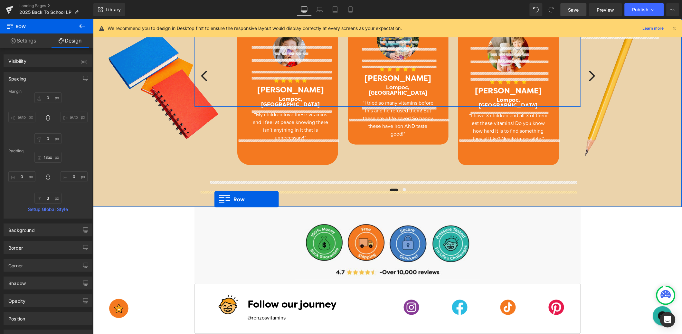
scroll to position [925, 0]
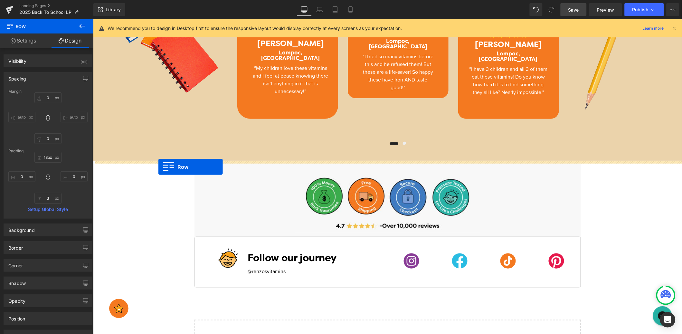
drag, startPoint x: 97, startPoint y: 40, endPoint x: 158, endPoint y: 167, distance: 140.6
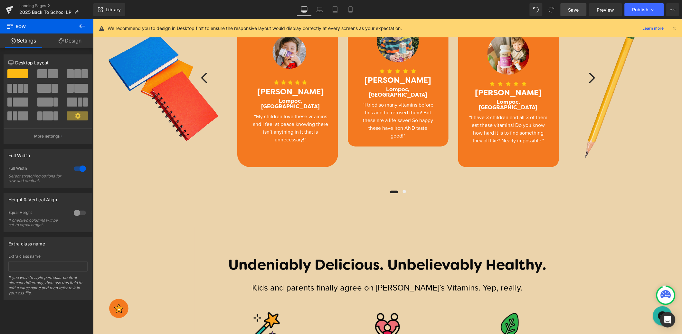
scroll to position [859, 0]
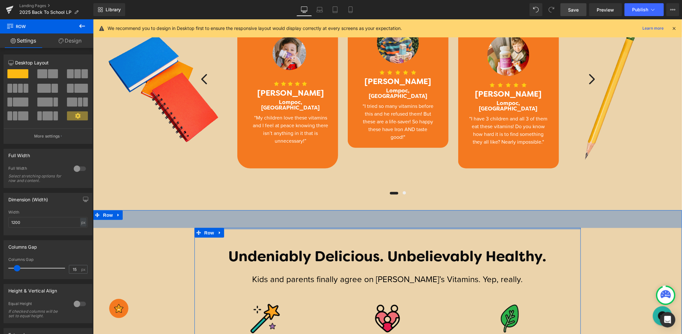
drag, startPoint x: 354, startPoint y: 229, endPoint x: 330, endPoint y: 208, distance: 31.2
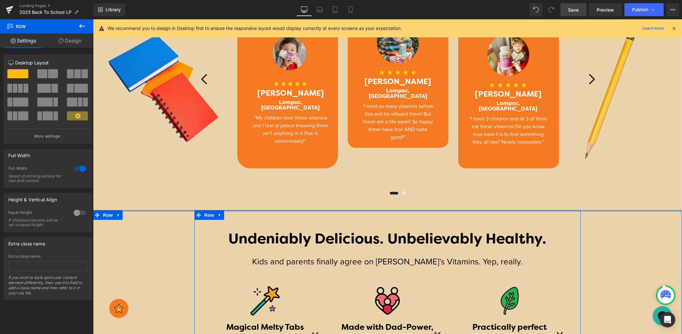
drag, startPoint x: 294, startPoint y: 211, endPoint x: 292, endPoint y: 191, distance: 20.1
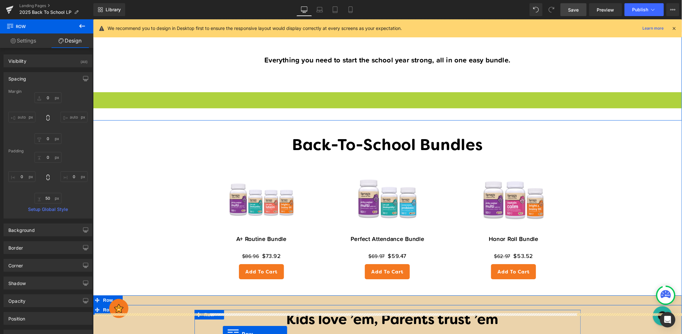
scroll to position [512, 0]
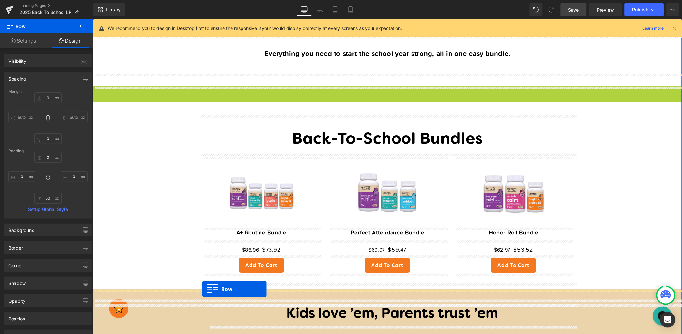
drag, startPoint x: 98, startPoint y: 104, endPoint x: 202, endPoint y: 289, distance: 212.0
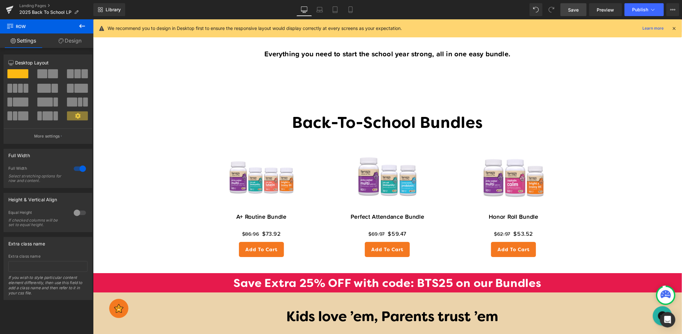
click at [580, 11] on link "Save" at bounding box center [574, 9] width 26 height 13
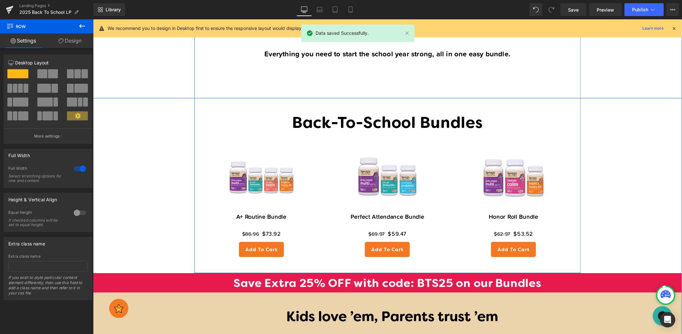
click at [444, 94] on div "Back to school can feel like a lot but you’re not in it alone. We are here to h…" at bounding box center [387, 46] width 589 height 103
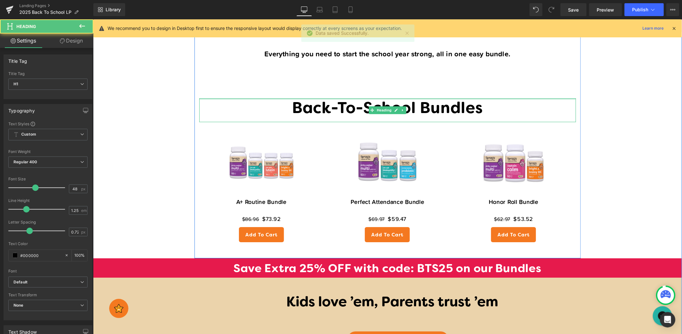
drag, startPoint x: 398, startPoint y: 100, endPoint x: 382, endPoint y: 68, distance: 35.2
click at [401, 84] on div "Back-To-School Heading Early mornings, long days, and new germs—back to school …" at bounding box center [387, 25] width 387 height 454
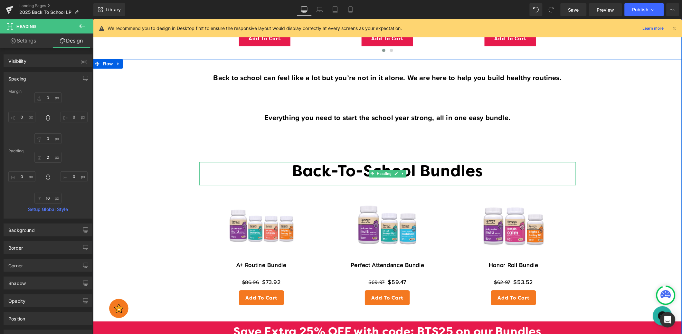
scroll to position [444, 0]
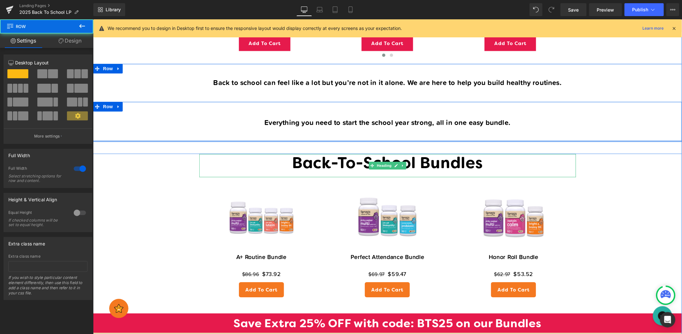
drag, startPoint x: 399, startPoint y: 152, endPoint x: 403, endPoint y: 128, distance: 23.8
click at [402, 128] on div "Everything you need to start the school year strong, all in one easy bundle. Te…" at bounding box center [387, 121] width 589 height 40
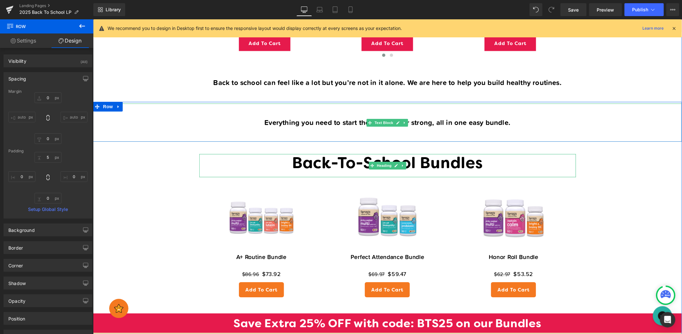
click at [472, 121] on p "Everything you need to start the school year strong, all in one easy bundle." at bounding box center [387, 122] width 589 height 13
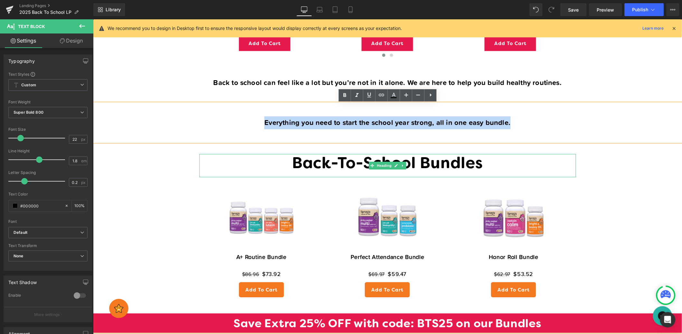
drag, startPoint x: 523, startPoint y: 125, endPoint x: 264, endPoint y: 126, distance: 258.3
click at [264, 126] on p "Everything you need to start the school year strong, all in one easy bundle." at bounding box center [387, 122] width 589 height 13
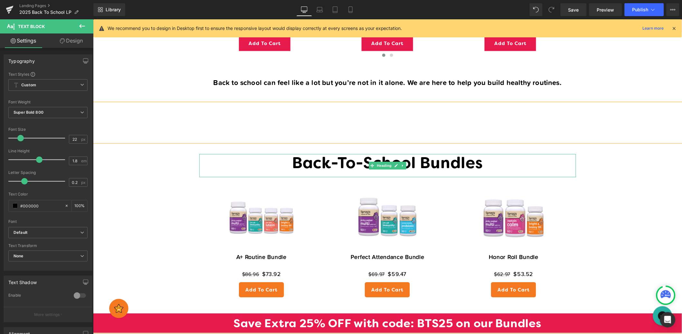
click at [186, 110] on p at bounding box center [387, 109] width 589 height 13
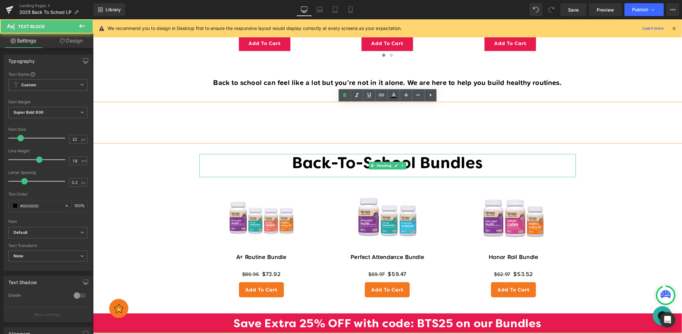
click at [172, 161] on div "Back to School, the Renzo’s Way Heading Stock up on your favorite Melty Tabs t …" at bounding box center [387, 109] width 589 height 976
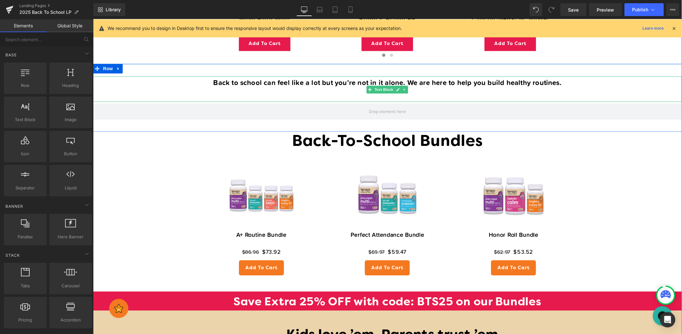
click at [563, 82] on p "Back to school can feel like a lot but you’re not in it alone. We are here to h…" at bounding box center [387, 82] width 589 height 13
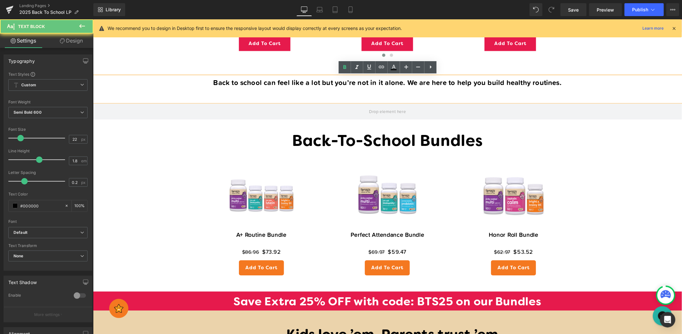
click at [565, 84] on p "Back to school can feel like a lot but you’re not in it alone. We are here to h…" at bounding box center [387, 82] width 589 height 13
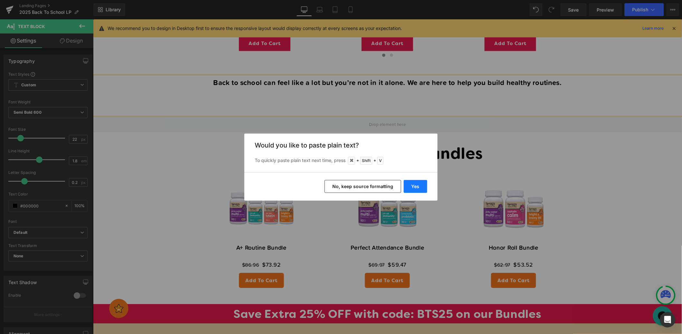
click at [416, 186] on button "Yes" at bounding box center [416, 186] width 24 height 13
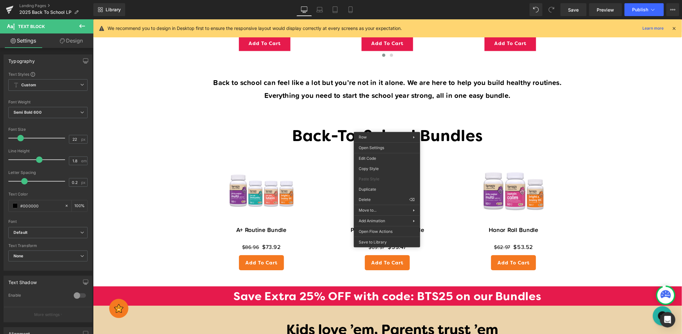
drag, startPoint x: 482, startPoint y: 218, endPoint x: 388, endPoint y: 198, distance: 95.4
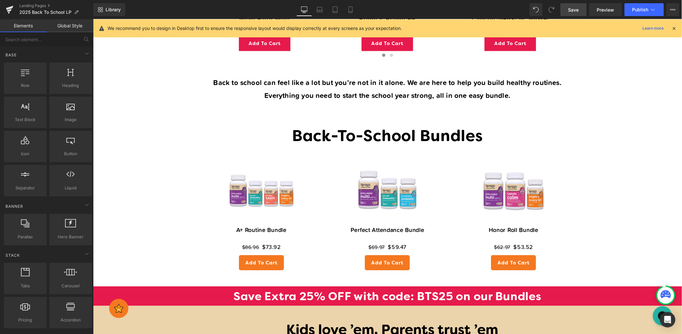
drag, startPoint x: 575, startPoint y: 10, endPoint x: 456, endPoint y: 115, distance: 158.4
click at [575, 10] on span "Save" at bounding box center [574, 9] width 11 height 7
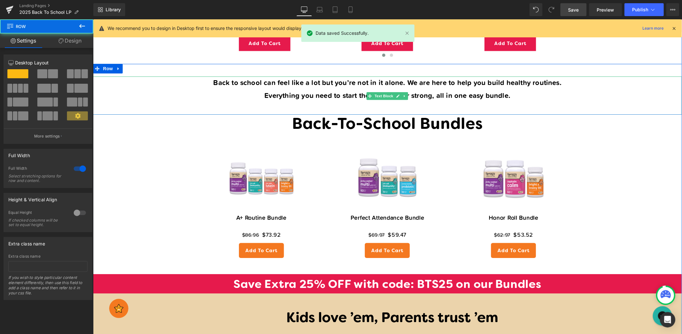
drag, startPoint x: 410, startPoint y: 127, endPoint x: 476, endPoint y: 75, distance: 83.8
click at [416, 108] on div "Back to school can feel like a lot but you’re not in it alone. We are here to h…" at bounding box center [387, 88] width 589 height 51
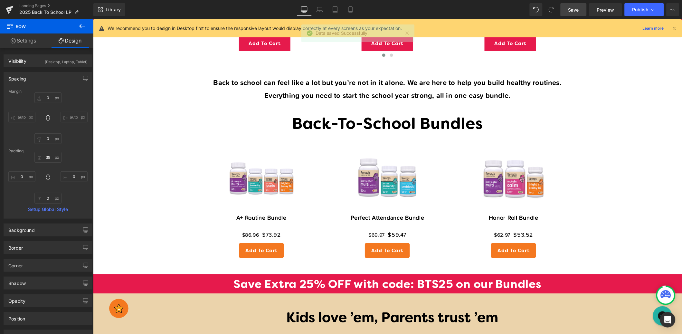
click at [576, 9] on span "Save" at bounding box center [574, 9] width 11 height 7
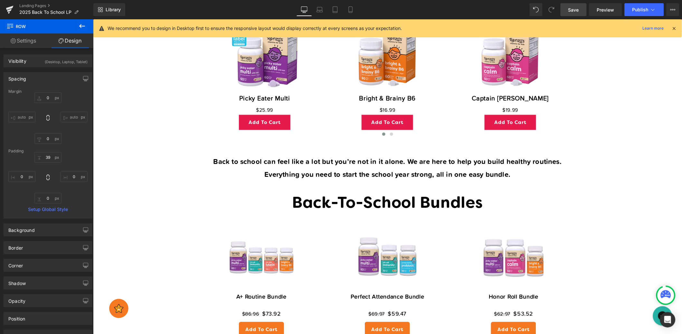
scroll to position [363, 0]
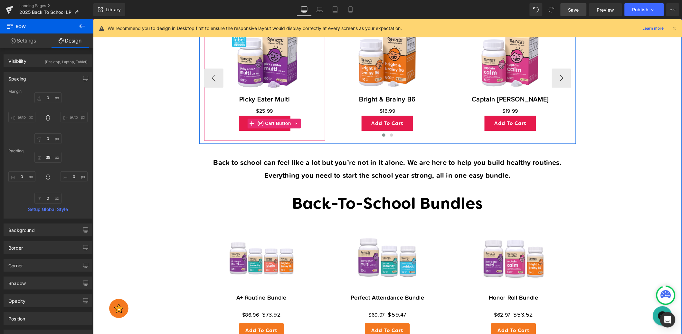
click at [283, 117] on button "Add To Cart" at bounding box center [265, 123] width 52 height 15
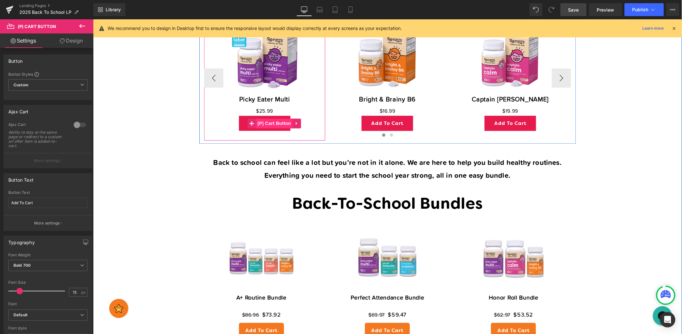
click at [280, 123] on span "(P) Cart Button" at bounding box center [274, 124] width 37 height 10
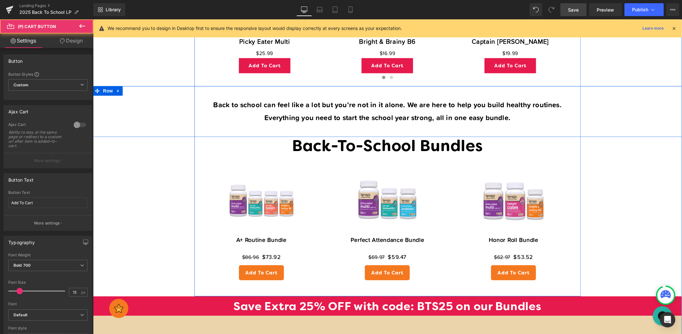
scroll to position [432, 0]
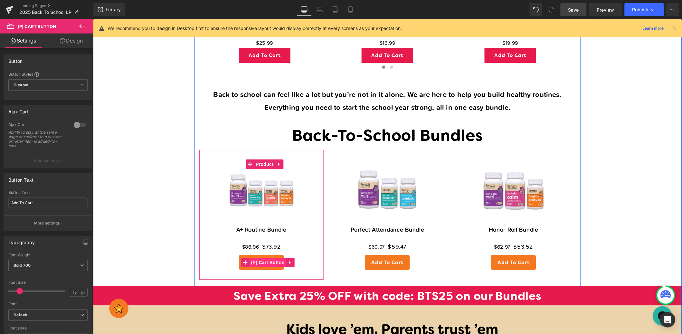
click at [273, 260] on span "(P) Cart Button" at bounding box center [267, 262] width 37 height 10
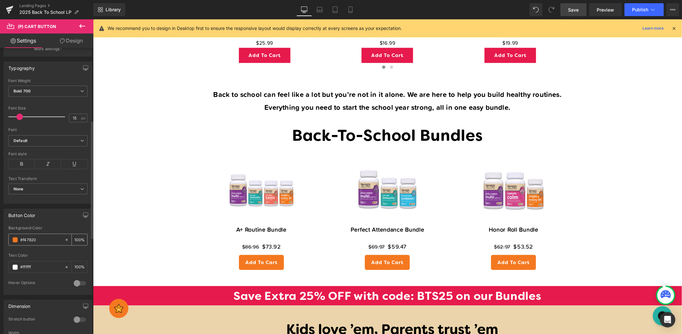
scroll to position [175, 0]
drag, startPoint x: 33, startPoint y: 238, endPoint x: 17, endPoint y: 236, distance: 15.9
click at [17, 236] on div "#f47820" at bounding box center [37, 239] width 56 height 11
click at [272, 55] on span "(P) Cart Button" at bounding box center [274, 55] width 37 height 10
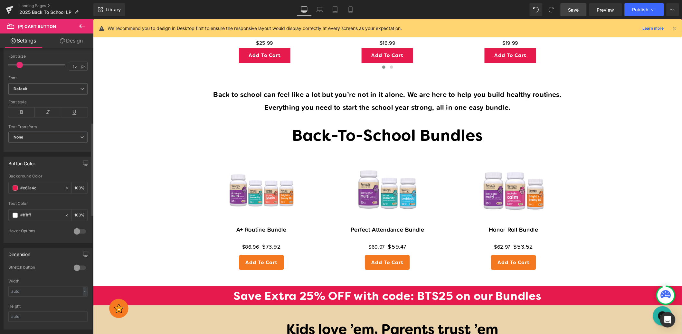
scroll to position [241, 0]
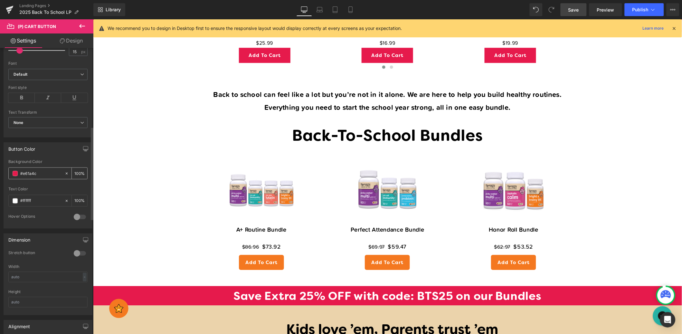
drag, startPoint x: 41, startPoint y: 174, endPoint x: 14, endPoint y: 171, distance: 27.9
click at [14, 171] on div "#e61a4c" at bounding box center [37, 173] width 56 height 11
paste input "f47820"
type input "#f47820"
click at [399, 54] on span "(P) Cart Button" at bounding box center [396, 55] width 37 height 10
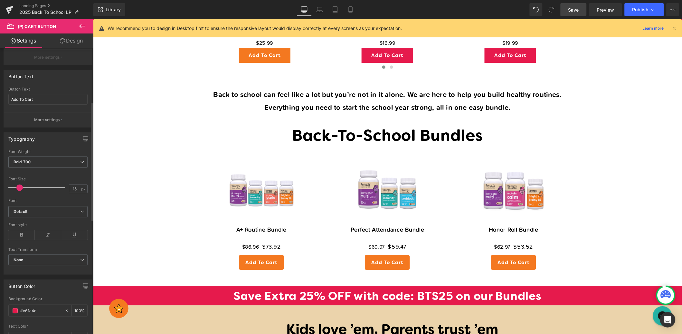
scroll to position [155, 0]
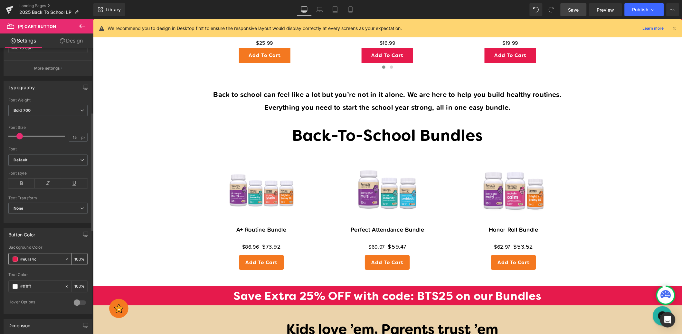
drag, startPoint x: 43, startPoint y: 260, endPoint x: 15, endPoint y: 255, distance: 28.4
click at [15, 255] on div "#e61a4c" at bounding box center [37, 258] width 56 height 11
paste input "f47820"
type input "#f47820"
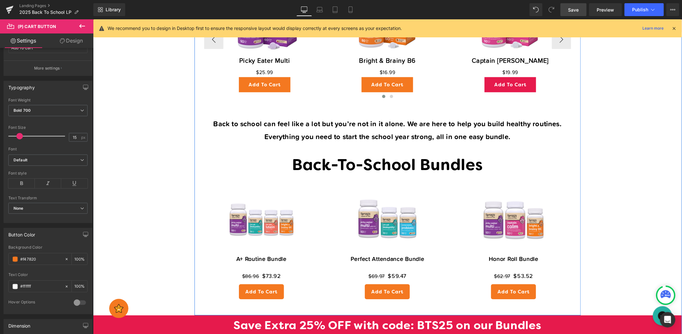
scroll to position [399, 0]
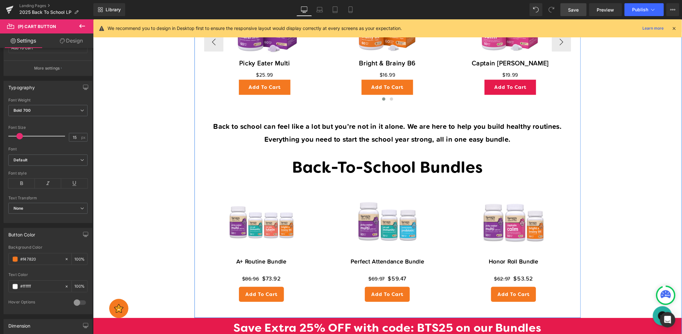
click at [517, 84] on div "Add To Cart (P) Cart Button" at bounding box center [510, 87] width 115 height 15
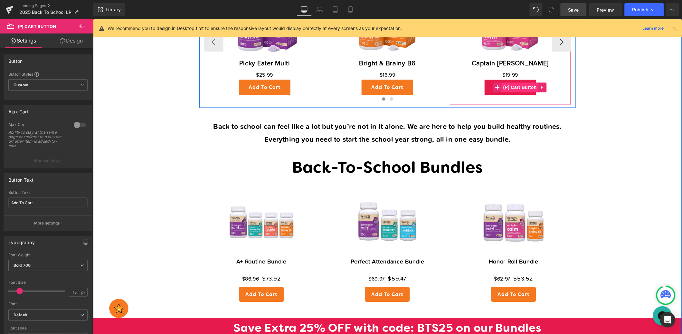
click at [518, 88] on span "(P) Cart Button" at bounding box center [520, 87] width 37 height 10
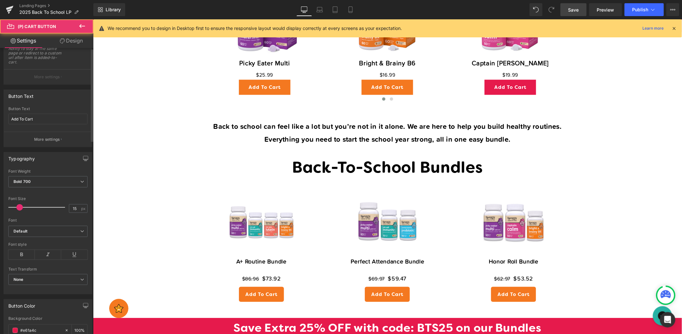
scroll to position [179, 0]
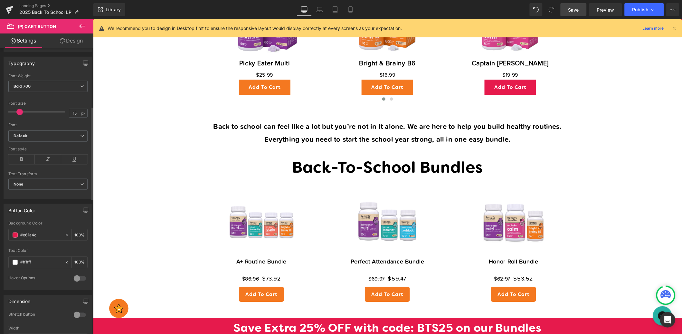
drag, startPoint x: 43, startPoint y: 233, endPoint x: 8, endPoint y: 229, distance: 35.3
click at [8, 229] on div "Background Color #e61a4c 100 %" at bounding box center [47, 234] width 79 height 27
drag, startPoint x: 37, startPoint y: 234, endPoint x: 9, endPoint y: 232, distance: 27.5
click at [9, 232] on div "#e61a4c" at bounding box center [37, 234] width 56 height 11
type input "#f47820"
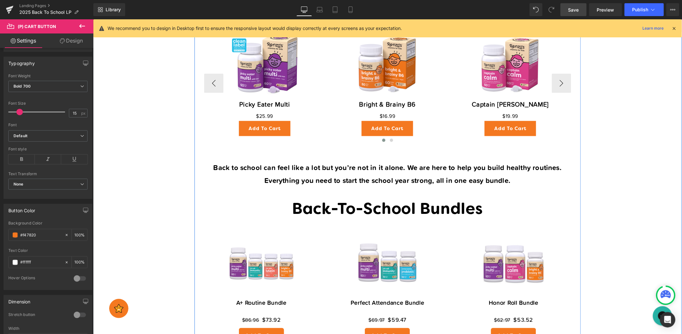
scroll to position [357, 0]
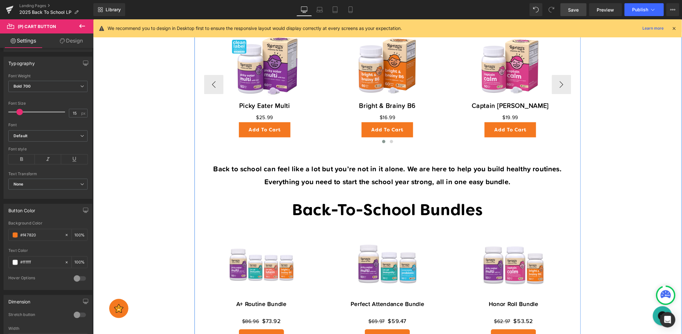
click at [281, 126] on div "Add To Cart (P) Cart Button" at bounding box center [264, 129] width 115 height 15
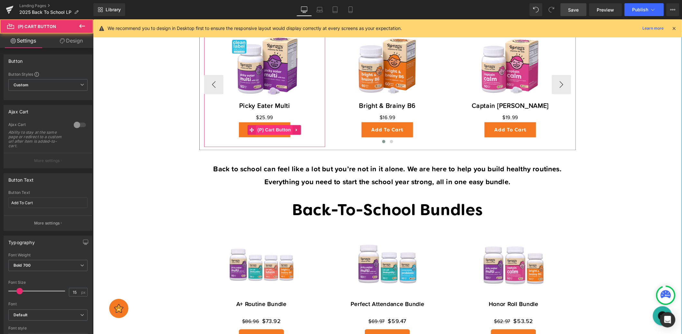
click at [278, 129] on span "(P) Cart Button" at bounding box center [274, 130] width 37 height 10
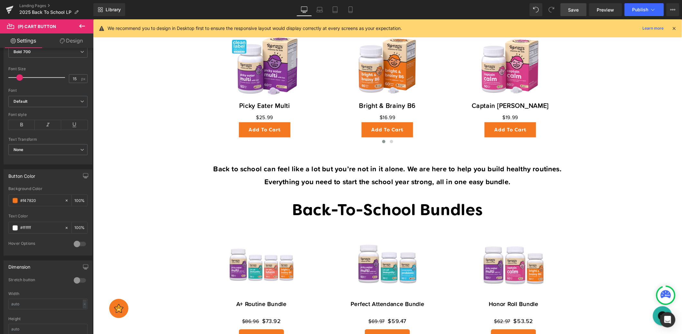
scroll to position [205, 0]
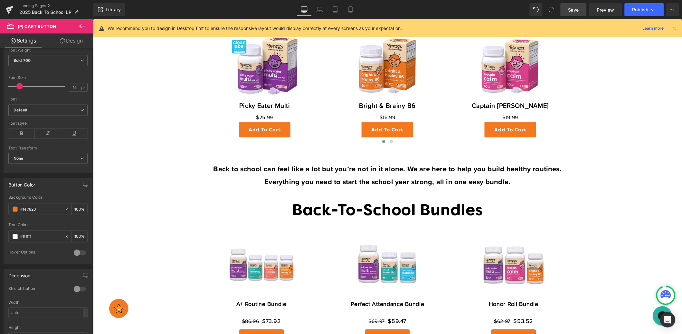
click at [72, 39] on link "Design" at bounding box center [71, 40] width 47 height 14
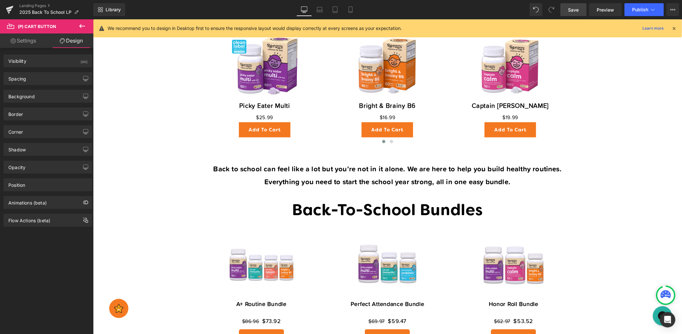
type input "#ffffff"
type input "100"
type input "0"
click at [48, 113] on div "Border" at bounding box center [48, 114] width 88 height 12
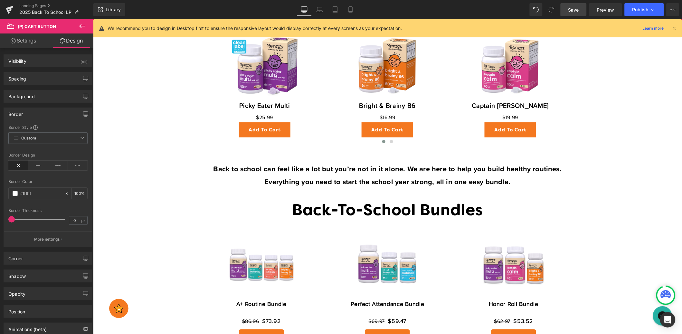
click at [49, 113] on div "Border" at bounding box center [48, 114] width 88 height 12
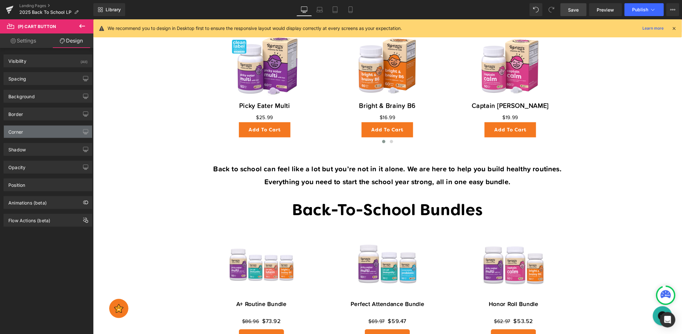
drag, startPoint x: 49, startPoint y: 129, endPoint x: 48, endPoint y: 134, distance: 5.5
click at [49, 129] on div "Corner" at bounding box center [48, 132] width 88 height 12
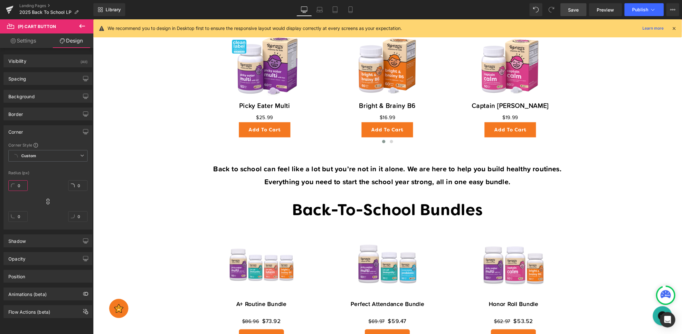
click at [20, 185] on input "0" at bounding box center [17, 185] width 19 height 11
type input "10"
type input "1"
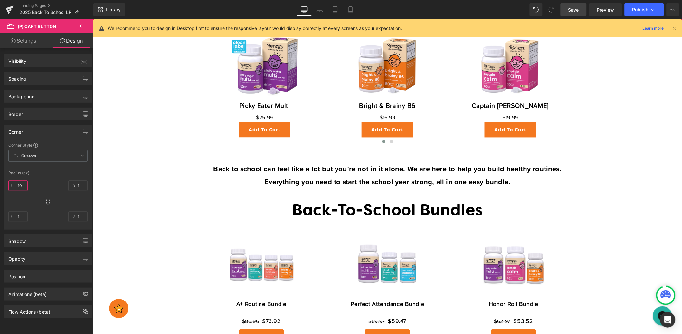
type input "10"
click at [409, 130] on span "(P) Cart Button" at bounding box center [396, 130] width 37 height 10
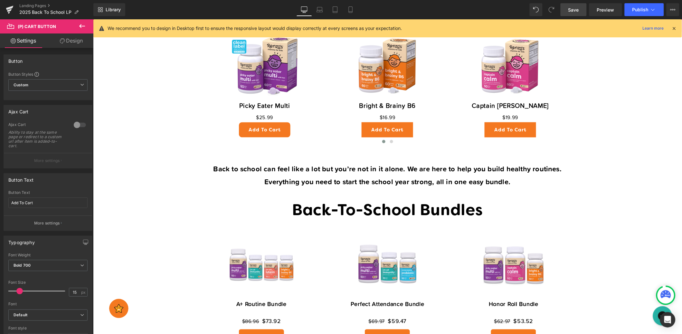
drag, startPoint x: 71, startPoint y: 46, endPoint x: 63, endPoint y: 49, distance: 8.4
click at [71, 45] on link "Design" at bounding box center [71, 40] width 47 height 14
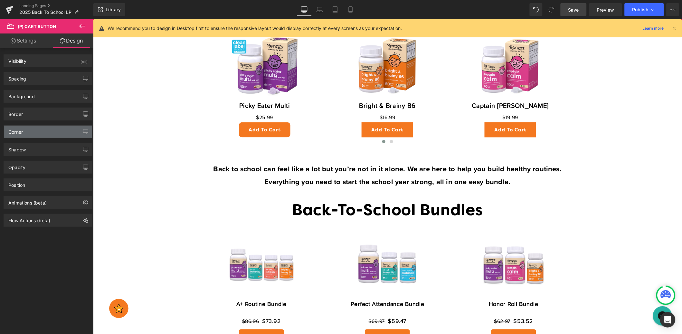
click at [45, 134] on div "Corner" at bounding box center [48, 132] width 88 height 12
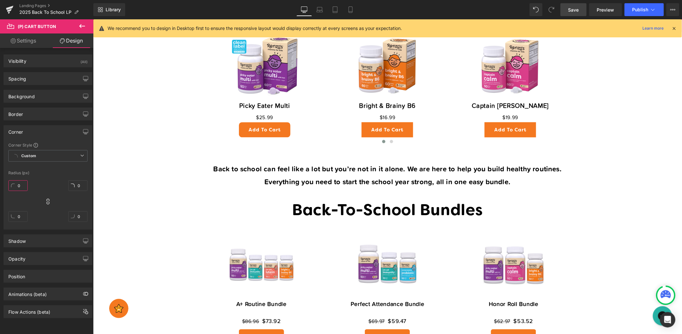
drag, startPoint x: 20, startPoint y: 186, endPoint x: 60, endPoint y: 193, distance: 40.9
click at [20, 186] on input "0" at bounding box center [17, 185] width 19 height 11
type input "10"
type input "1"
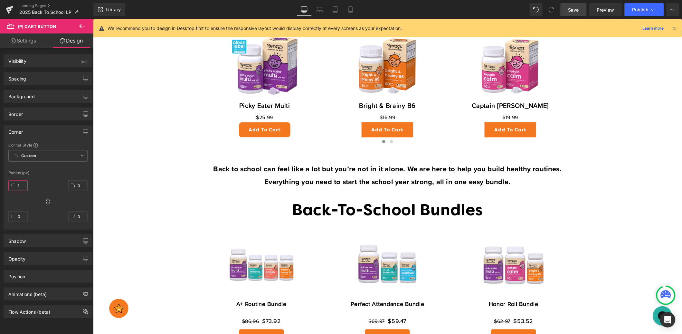
type input "1"
type input "10"
click at [523, 127] on span "(P) Cart Button" at bounding box center [520, 130] width 37 height 10
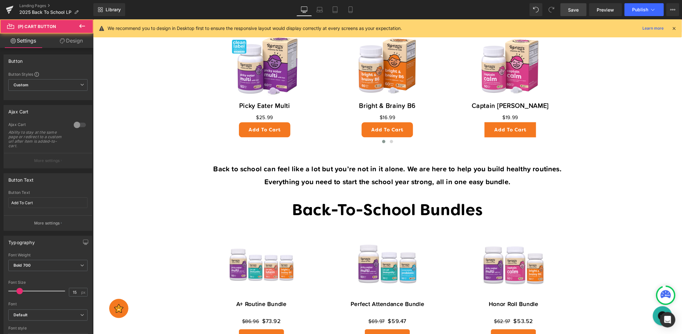
drag, startPoint x: 85, startPoint y: 45, endPoint x: 79, endPoint y: 42, distance: 6.6
click at [85, 45] on link "Design" at bounding box center [71, 40] width 47 height 14
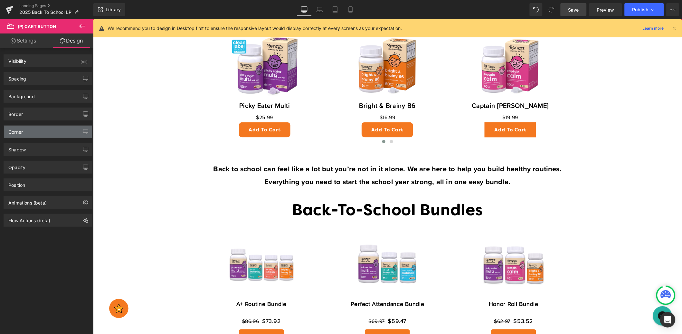
click at [52, 134] on div "Corner" at bounding box center [48, 132] width 88 height 12
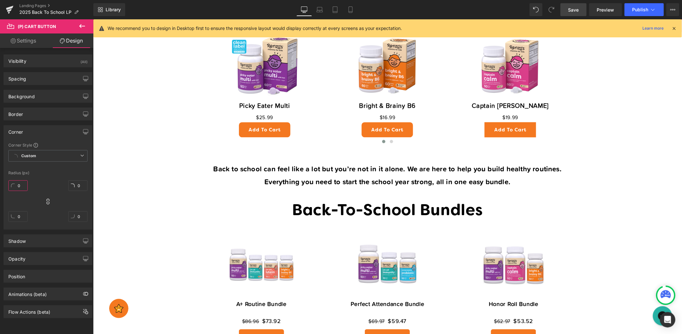
click at [19, 185] on input "0" at bounding box center [17, 185] width 19 height 11
type input "10"
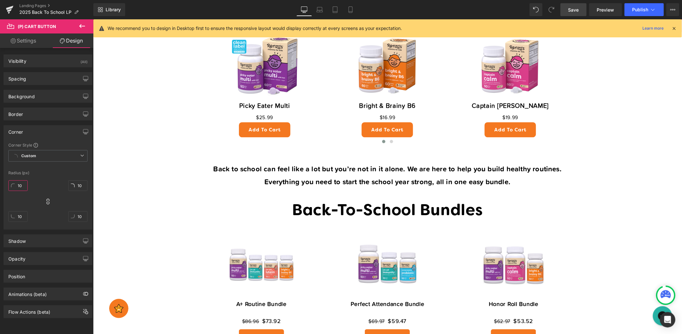
type input "10"
click at [578, 10] on span "Save" at bounding box center [574, 9] width 11 height 7
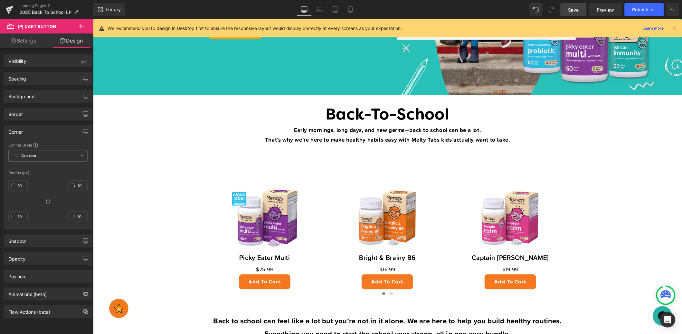
drag, startPoint x: 577, startPoint y: 12, endPoint x: 458, endPoint y: 100, distance: 148.2
click at [577, 12] on span "Save" at bounding box center [574, 9] width 11 height 7
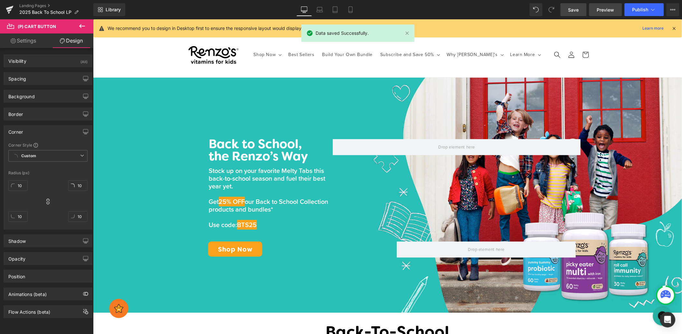
click at [604, 10] on span "Preview" at bounding box center [605, 9] width 17 height 7
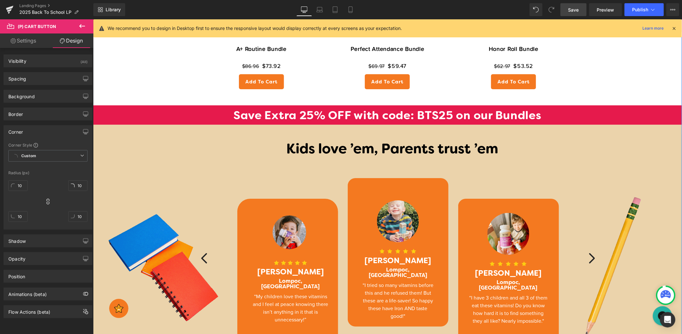
scroll to position [607, 0]
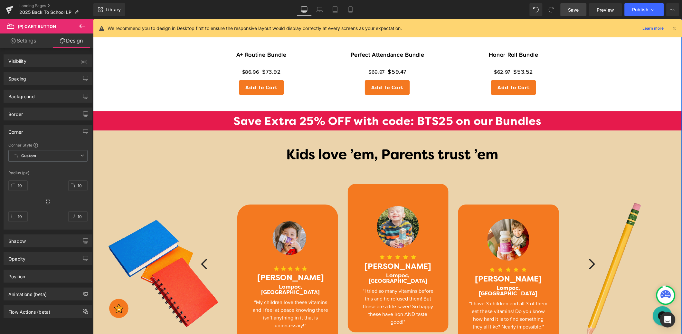
click at [494, 117] on div "Save Extra 25% OFF with code: BTS25 on our Bundles Heading" at bounding box center [387, 122] width 589 height 14
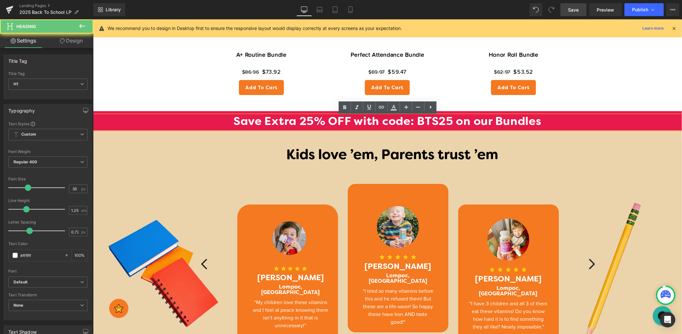
click at [505, 121] on h1 "Save Extra 25% OFF with code: BTS25 on our Bundles" at bounding box center [387, 122] width 589 height 14
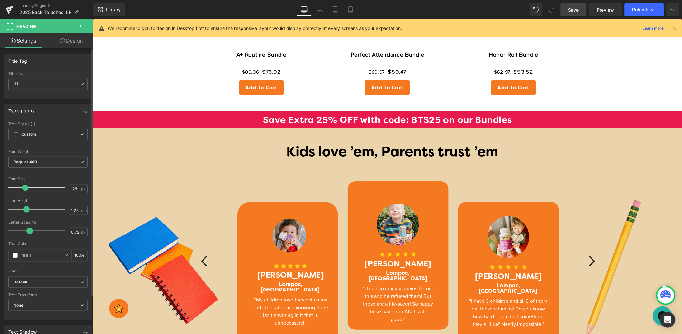
type input "27"
drag, startPoint x: 27, startPoint y: 187, endPoint x: 23, endPoint y: 187, distance: 4.2
click at [23, 187] on span at bounding box center [23, 188] width 6 height 6
click at [574, 11] on span "Save" at bounding box center [574, 9] width 11 height 7
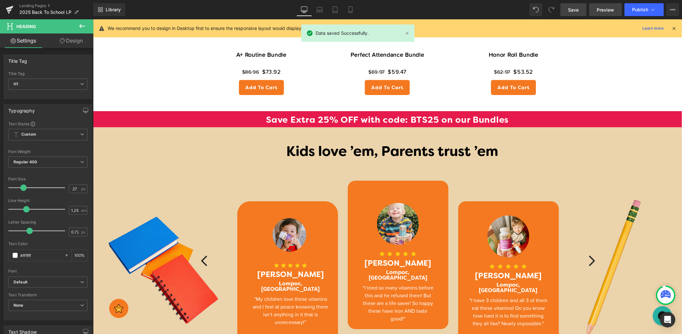
click at [611, 7] on span "Preview" at bounding box center [605, 9] width 17 height 7
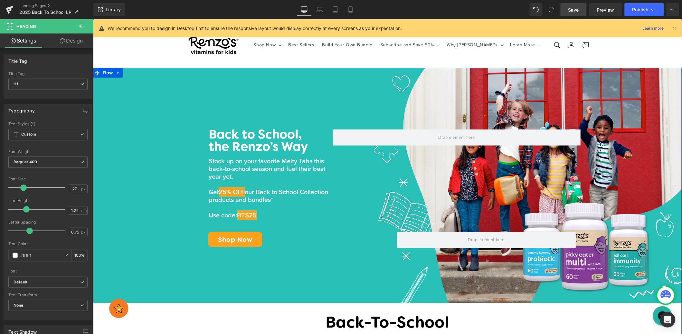
scroll to position [0, 0]
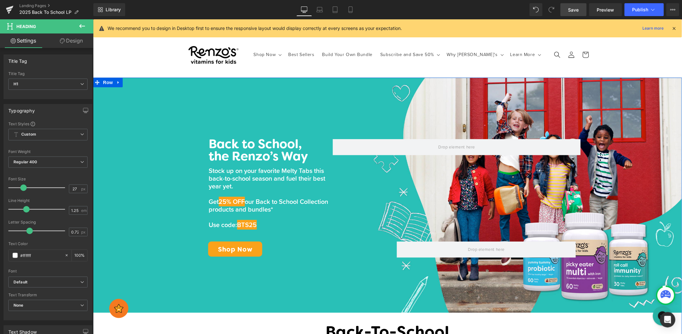
click at [286, 170] on p "Stock up on your favorite Melty Tabs t his back-to-school season and fuel their…" at bounding box center [271, 178] width 124 height 23
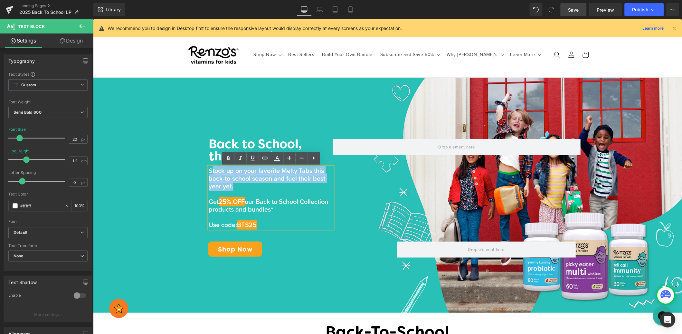
drag, startPoint x: 237, startPoint y: 187, endPoint x: 210, endPoint y: 173, distance: 30.4
click at [210, 173] on p "Stock up on your favorite Melty Tabs t his back-to-school season and fuel their…" at bounding box center [271, 178] width 124 height 23
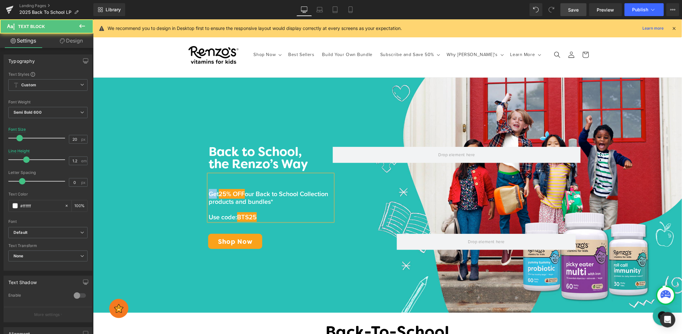
drag, startPoint x: 217, startPoint y: 196, endPoint x: 206, endPoint y: 195, distance: 12.0
click at [206, 195] on div "Back to School, the Renzo’s Way Heading Get 25% OFF our Back to School Collecti…" at bounding box center [387, 180] width 387 height 87
click at [216, 194] on span "Get" at bounding box center [214, 194] width 10 height 10
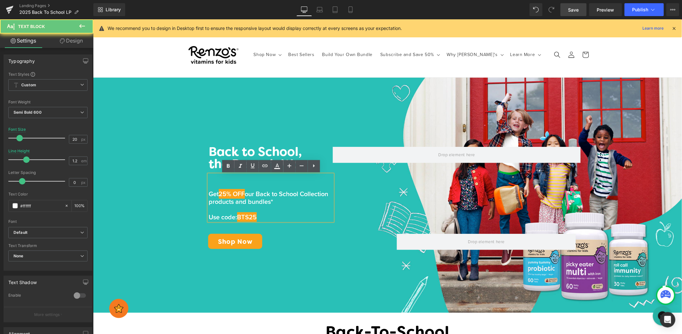
drag, startPoint x: 216, startPoint y: 195, endPoint x: 208, endPoint y: 194, distance: 8.1
click at [209, 194] on div "Get 25% OFF our Back to School Collection products and bundles* Use code: BTS25" at bounding box center [271, 197] width 124 height 46
click at [210, 194] on span "Get" at bounding box center [214, 194] width 10 height 10
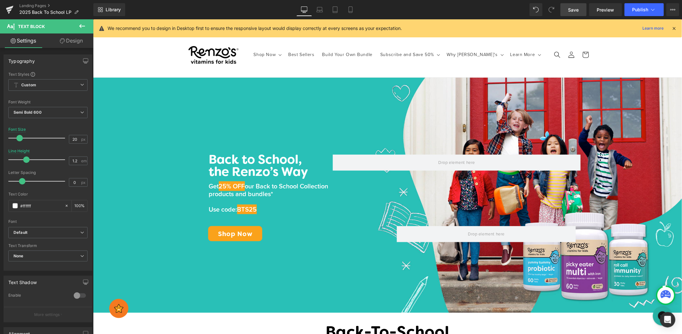
click at [575, 13] on span "Save" at bounding box center [574, 9] width 11 height 7
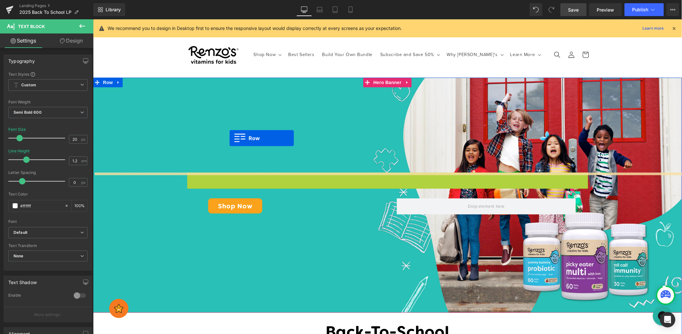
drag, startPoint x: 196, startPoint y: 150, endPoint x: 229, endPoint y: 138, distance: 34.9
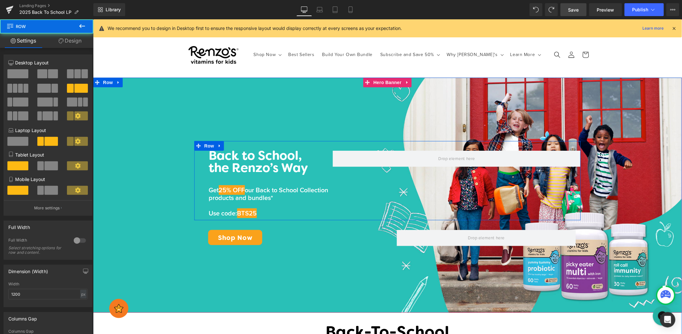
drag, startPoint x: 392, startPoint y: 199, endPoint x: 382, endPoint y: 196, distance: 9.9
click at [391, 199] on div "Back to School, the Renzo’s Way Heading Get 25% OFF our Back to School Collecti…" at bounding box center [387, 180] width 387 height 79
click at [301, 183] on p at bounding box center [271, 182] width 124 height 8
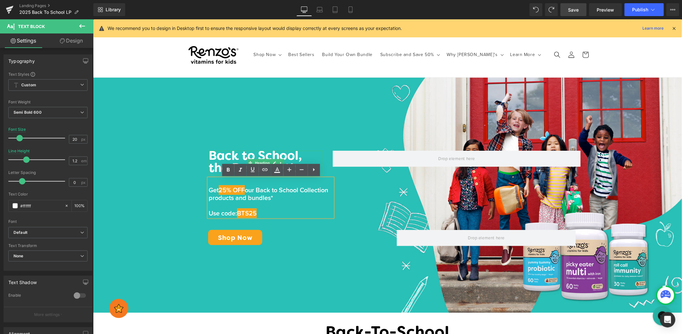
click at [253, 156] on h1 "Back to School, the Renzo’s Way" at bounding box center [266, 162] width 114 height 24
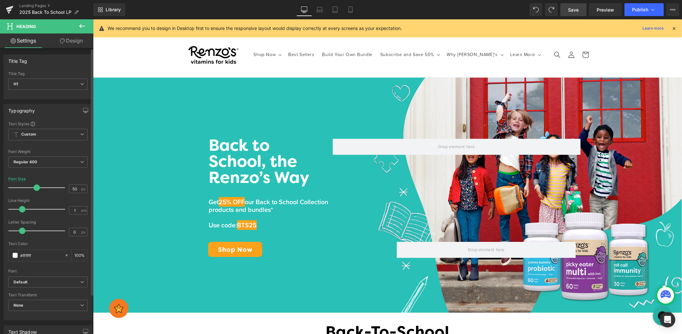
drag, startPoint x: 30, startPoint y: 187, endPoint x: 39, endPoint y: 186, distance: 9.4
click at [37, 187] on span at bounding box center [36, 188] width 6 height 6
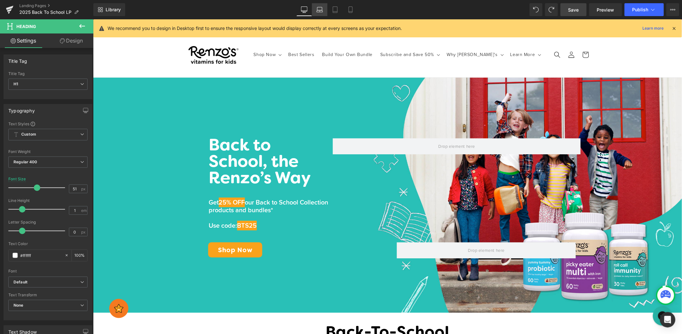
click at [323, 10] on icon at bounding box center [320, 9] width 6 height 6
type input "26"
type input "100"
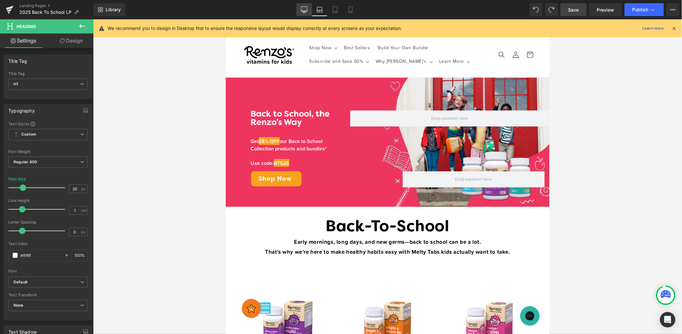
click at [305, 9] on icon at bounding box center [304, 9] width 6 height 6
type input "51"
type input "100"
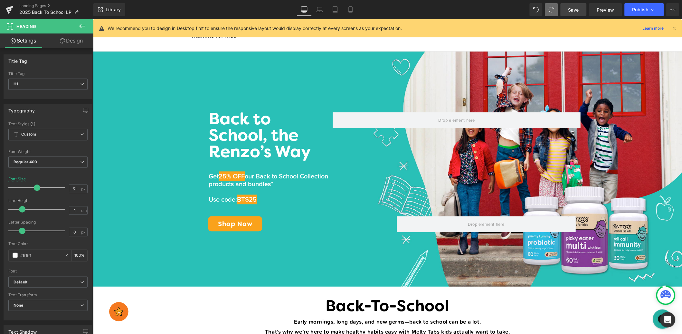
scroll to position [28, 0]
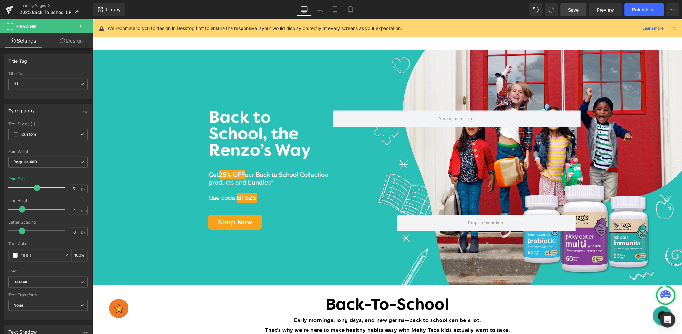
click at [569, 11] on span "Save" at bounding box center [574, 9] width 11 height 7
click at [603, 8] on span "Preview" at bounding box center [605, 9] width 17 height 7
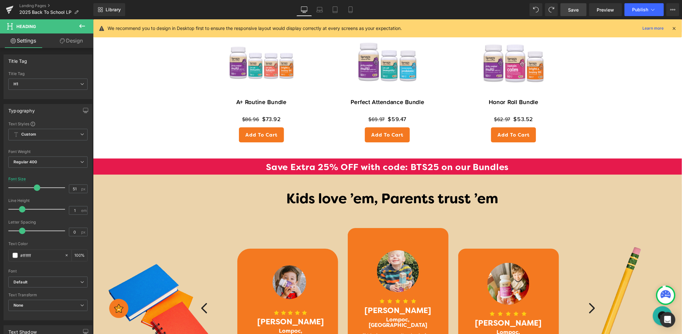
scroll to position [466, 0]
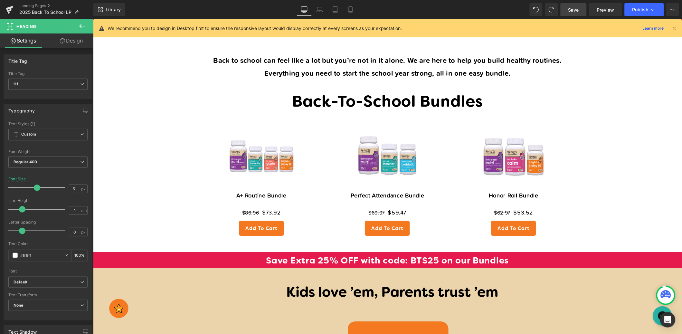
click at [87, 23] on button at bounding box center [82, 26] width 23 height 14
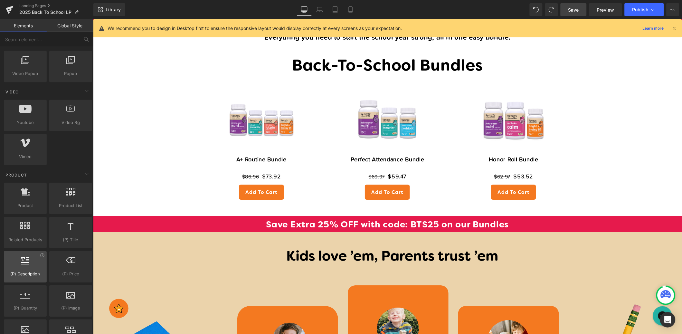
scroll to position [397, 0]
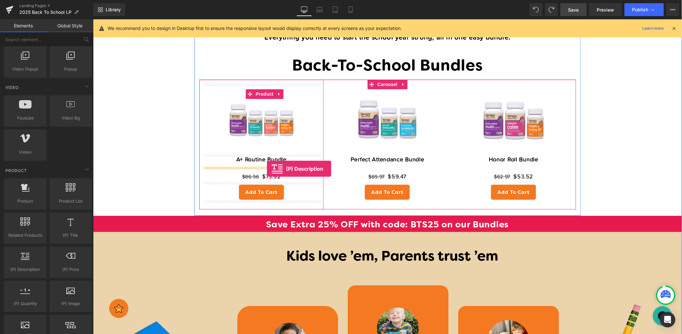
drag, startPoint x: 117, startPoint y: 282, endPoint x: 266, endPoint y: 168, distance: 187.5
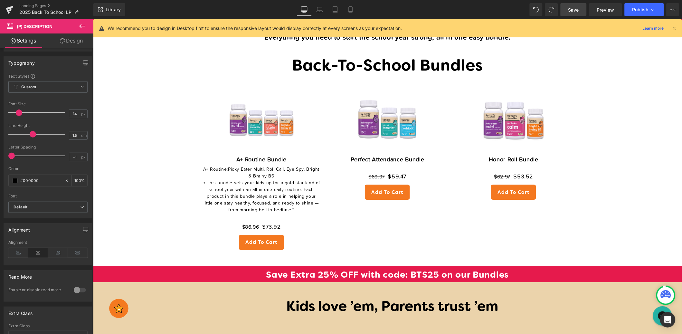
scroll to position [39, 0]
click at [81, 30] on button at bounding box center [82, 26] width 23 height 14
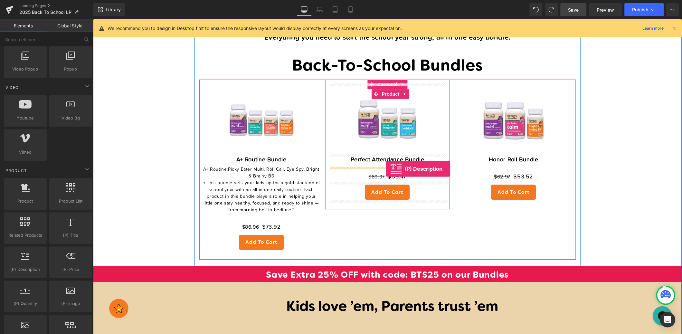
drag, startPoint x: 129, startPoint y: 241, endPoint x: 387, endPoint y: 168, distance: 268.2
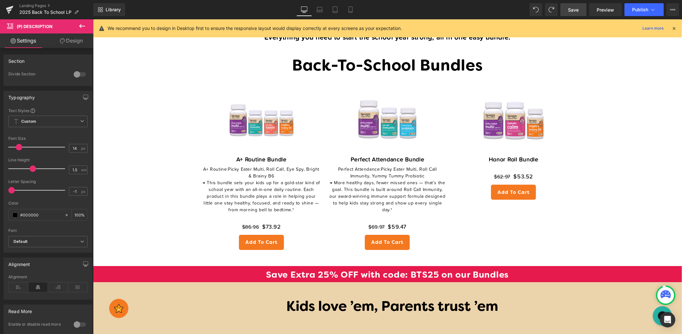
click at [84, 30] on button at bounding box center [82, 26] width 23 height 14
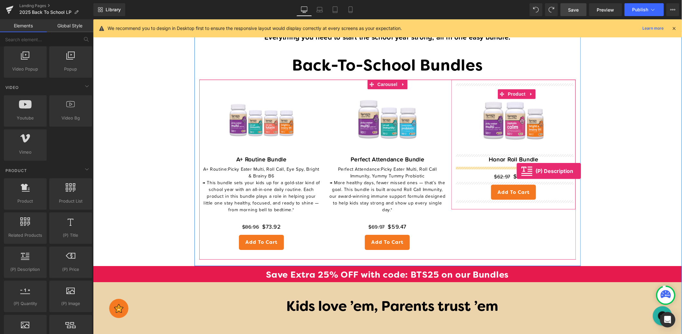
drag, startPoint x: 121, startPoint y: 281, endPoint x: 516, endPoint y: 171, distance: 410.6
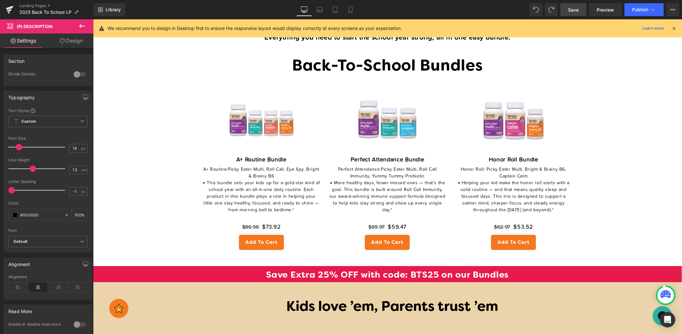
click at [576, 12] on span "Save" at bounding box center [574, 9] width 11 height 7
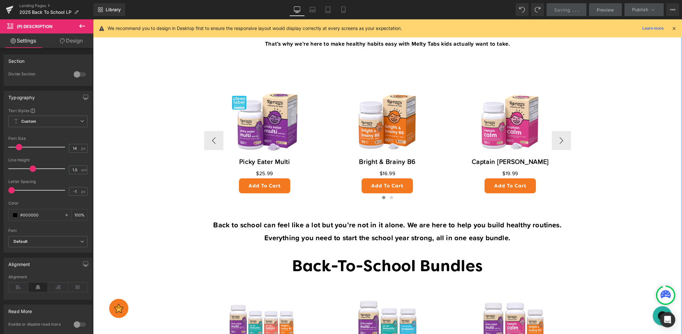
scroll to position [318, 0]
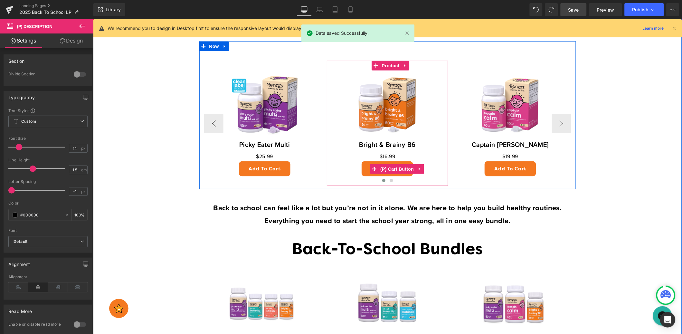
click at [403, 168] on span "(P) Cart Button" at bounding box center [396, 169] width 37 height 10
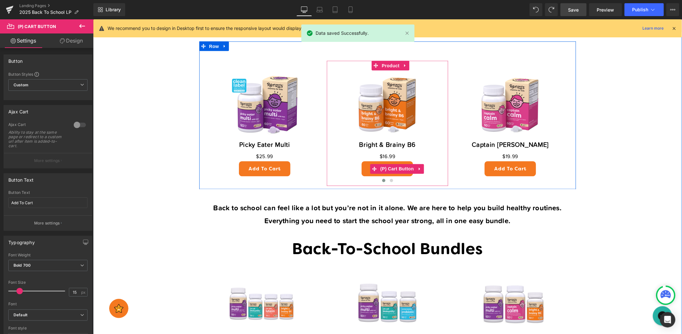
drag, startPoint x: 394, startPoint y: 167, endPoint x: 264, endPoint y: 197, distance: 134.0
click at [394, 167] on span "(P) Cart Button" at bounding box center [396, 169] width 37 height 10
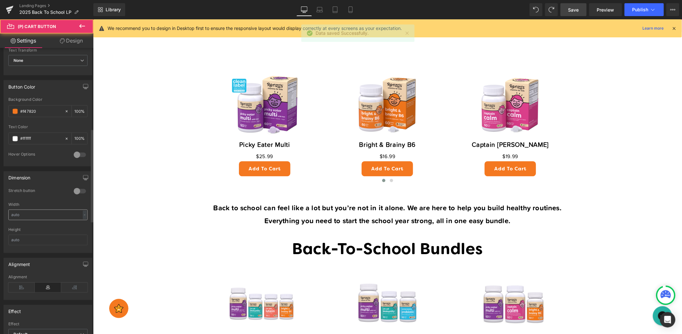
scroll to position [307, 0]
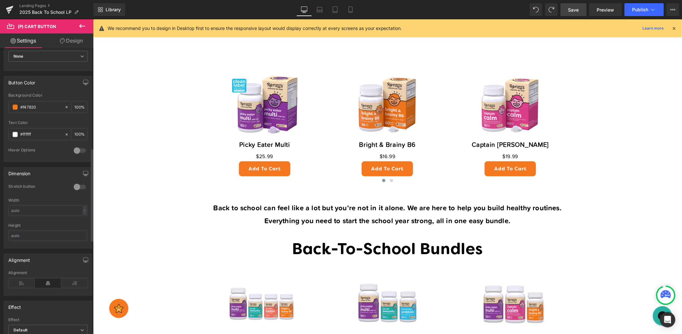
drag, startPoint x: 43, startPoint y: 106, endPoint x: 1, endPoint y: 100, distance: 42.3
click at [0, 100] on div "Button Color rgb(244, 120, 32) Background Color #f47820 100 % #ffffff Text Colo…" at bounding box center [48, 116] width 96 height 91
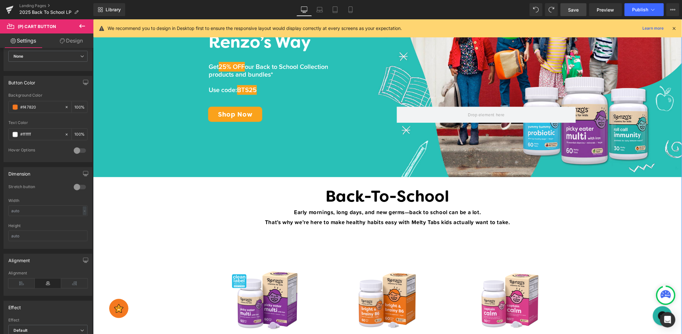
scroll to position [0, 0]
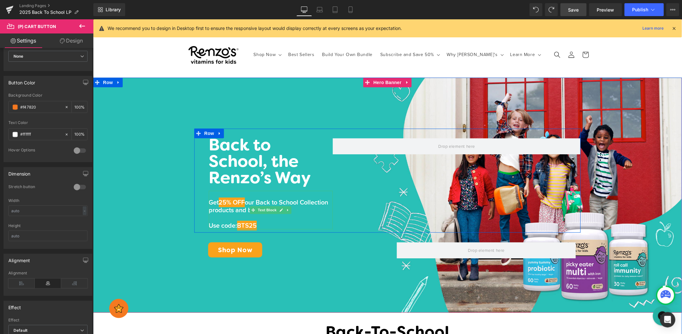
click at [234, 199] on span "25% OFF" at bounding box center [232, 202] width 26 height 10
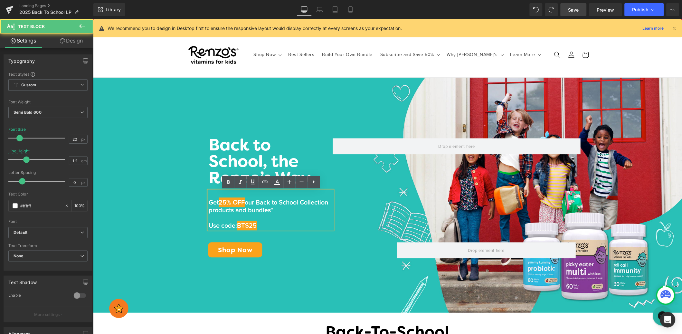
click at [222, 202] on span "25% OFF" at bounding box center [232, 202] width 26 height 10
drag, startPoint x: 219, startPoint y: 201, endPoint x: 249, endPoint y: 201, distance: 29.6
click at [249, 201] on p "Get 25% OFF our Back to School Collection products and bundles*" at bounding box center [271, 205] width 124 height 15
click at [0, 0] on icon at bounding box center [0, 0] width 0 height 0
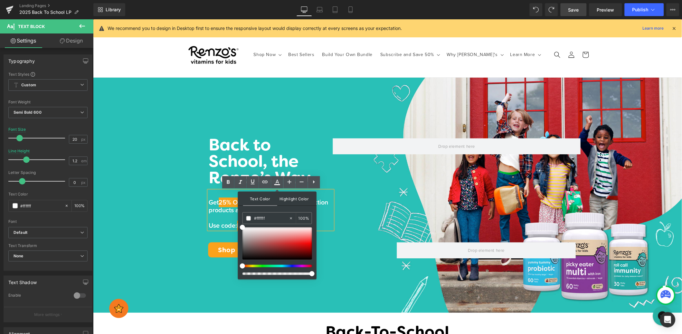
click at [0, 0] on span "Highlight Color" at bounding box center [0, 0] width 0 height 0
click at [280, 217] on input "transparent" at bounding box center [271, 218] width 35 height 7
drag, startPoint x: 280, startPoint y: 218, endPoint x: 242, endPoint y: 217, distance: 37.7
click at [243, 217] on div "transparent 0 %" at bounding box center [278, 218] width 70 height 12
paste input "#f47820"
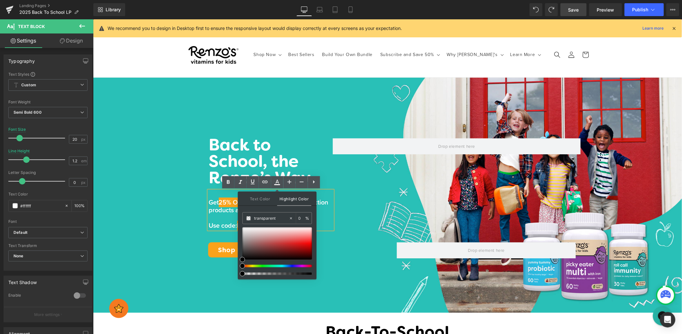
type input "#f47820"
type input "100"
type input "#f47820"
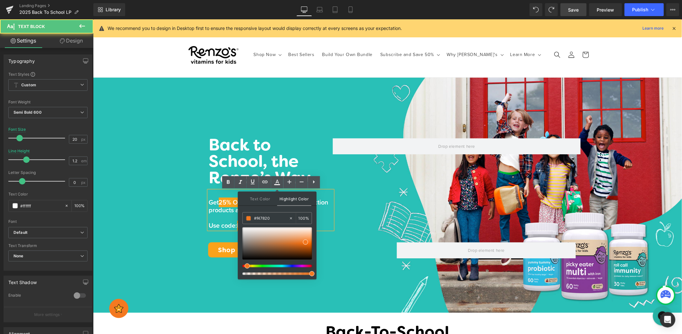
click at [226, 213] on span "our Back to School Collection products and bundles*" at bounding box center [269, 205] width 120 height 17
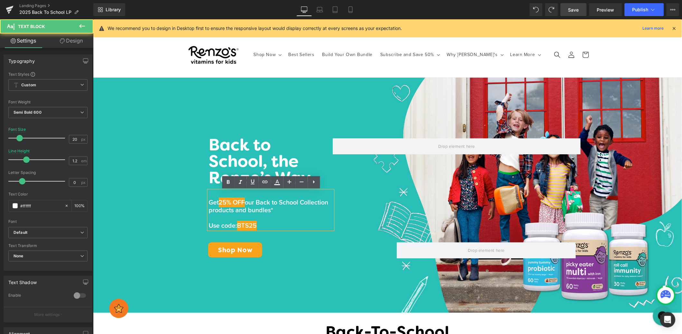
click at [234, 198] on span "25% OFF" at bounding box center [232, 202] width 26 height 10
drag, startPoint x: 250, startPoint y: 202, endPoint x: 260, endPoint y: 190, distance: 14.9
click at [219, 203] on p "Get 25% OFF our Back to School Collection products and bundles*" at bounding box center [271, 205] width 124 height 15
click at [0, 0] on icon at bounding box center [0, 0] width 0 height 0
type input "100"
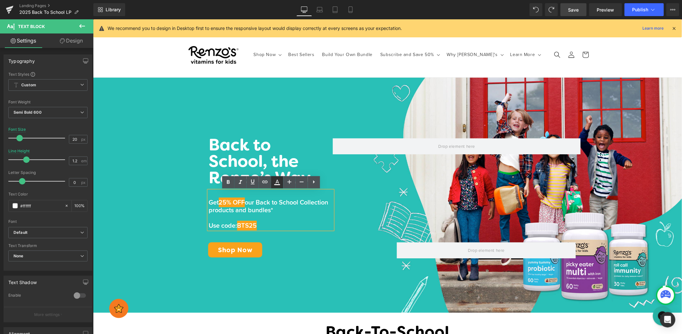
type input "transparent"
type input "0"
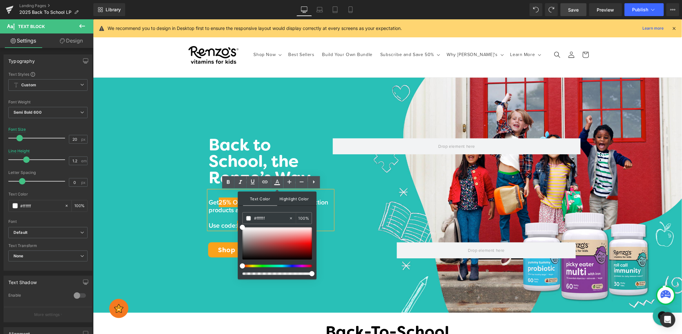
click at [0, 0] on span "Highlight Color" at bounding box center [0, 0] width 0 height 0
drag, startPoint x: 371, startPoint y: 237, endPoint x: 227, endPoint y: 214, distance: 145.9
paste input "#f47820"
type input "#f47820"
type input "100"
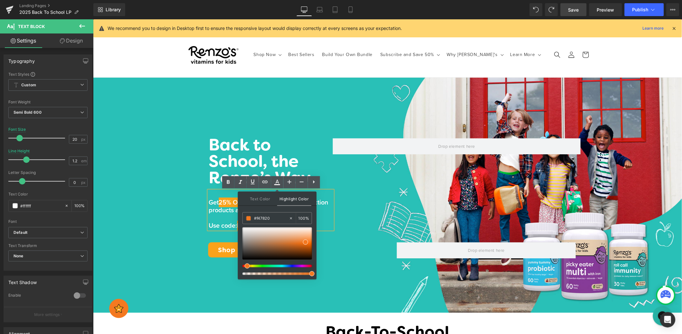
type input "#f47820"
click at [229, 211] on span "our Back to School Collection products and bundles*" at bounding box center [269, 205] width 120 height 17
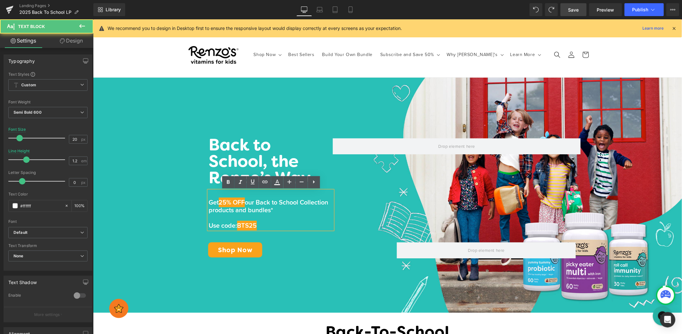
click at [244, 225] on span "BTS25" at bounding box center [247, 226] width 20 height 10
drag, startPoint x: 246, startPoint y: 224, endPoint x: 273, endPoint y: 224, distance: 26.4
click at [273, 224] on p "Use code: BTS25" at bounding box center [271, 226] width 124 height 8
click at [262, 245] on div "Shop Now" at bounding box center [297, 249] width 179 height 15
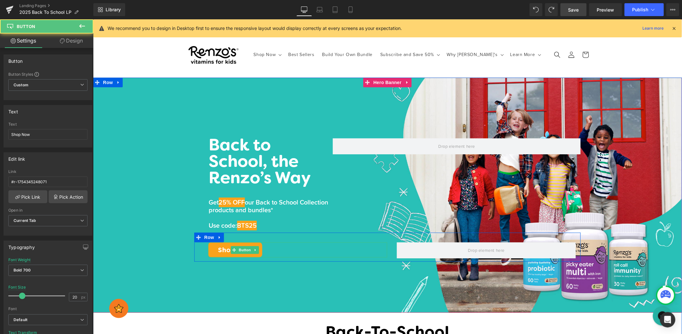
click at [219, 250] on link "Shop Now" at bounding box center [235, 249] width 54 height 15
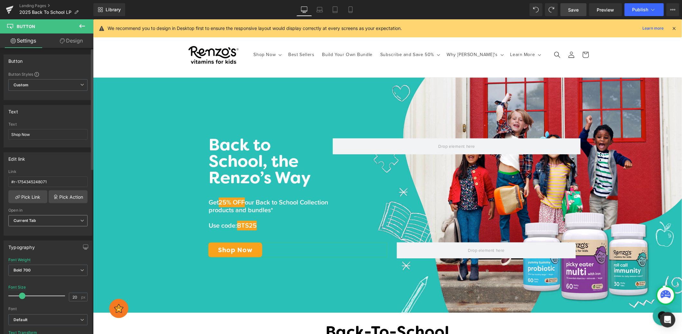
scroll to position [91, 0]
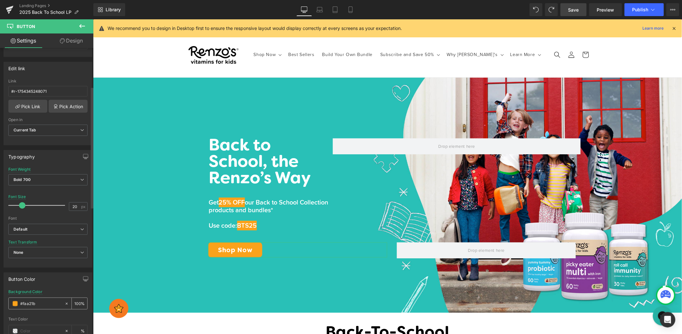
drag, startPoint x: 38, startPoint y: 304, endPoint x: 14, endPoint y: 299, distance: 24.6
click at [14, 299] on div "#faa21b" at bounding box center [37, 303] width 56 height 11
type input "#f47820"
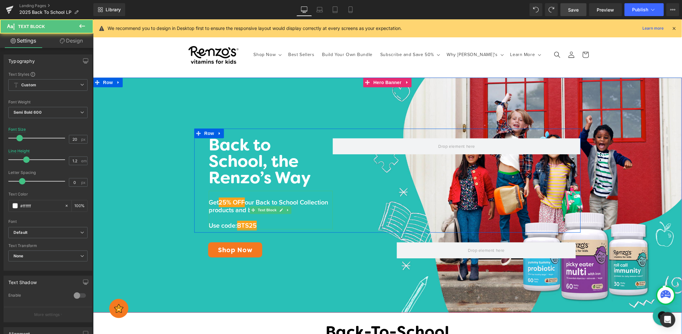
click at [230, 202] on span "25% OFF" at bounding box center [232, 202] width 26 height 10
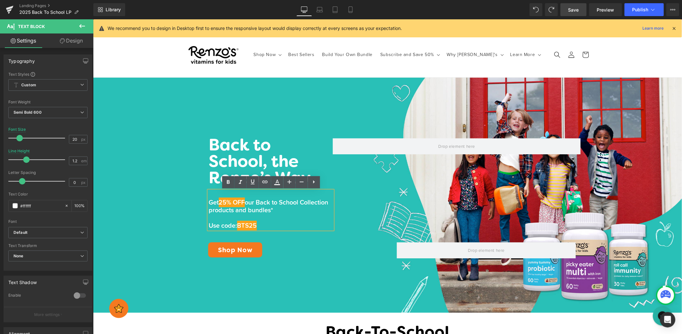
click at [251, 201] on p "Get 25% OFF our Back to School Collection products and bundles*" at bounding box center [271, 205] width 124 height 15
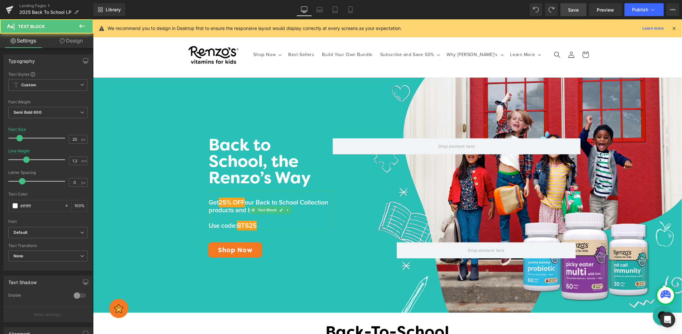
click at [240, 200] on span "25% OFF" at bounding box center [232, 202] width 26 height 10
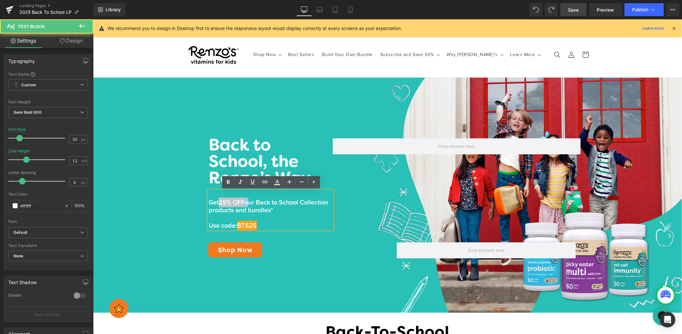
drag, startPoint x: 251, startPoint y: 201, endPoint x: 264, endPoint y: 190, distance: 16.9
click at [221, 201] on p "Get 25% OFF our Back to School Collection products and bundles*" at bounding box center [271, 205] width 124 height 15
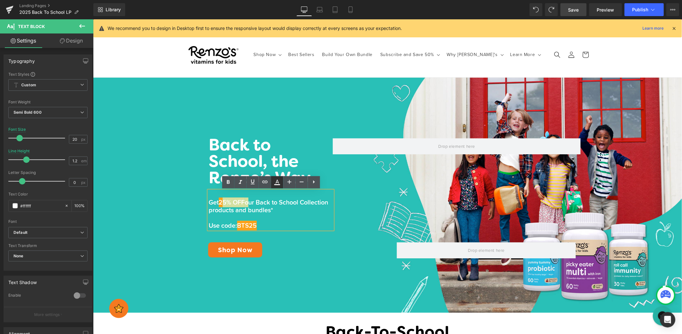
click at [0, 0] on icon at bounding box center [0, 0] width 0 height 0
type input "100"
type input "transparent"
type input "0"
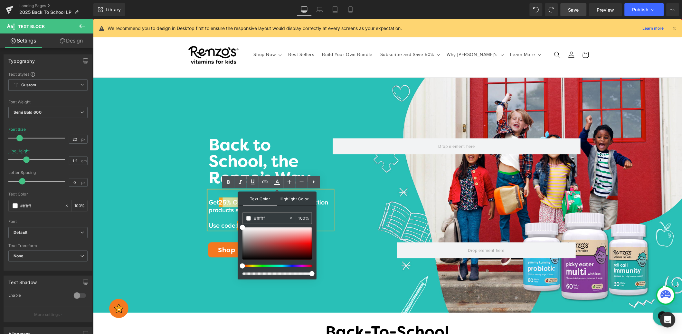
click at [0, 0] on span "Highlight Color" at bounding box center [0, 0] width 0 height 0
drag, startPoint x: 279, startPoint y: 217, endPoint x: 241, endPoint y: 215, distance: 37.8
click at [0, 0] on div "Text Color Highlight Color #ffffff #ffffff 100 % transparent transparent 0 %" at bounding box center [0, 0] width 0 height 0
paste input "#f47820"
type input "#f47820"
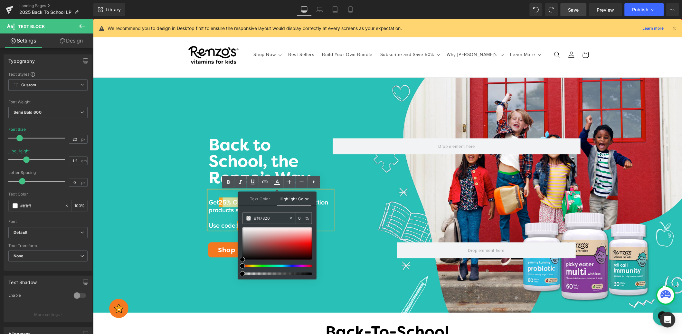
type input "100"
type input "#f47820"
click at [224, 213] on span "our Back to School Collection products and bundles*" at bounding box center [269, 205] width 120 height 17
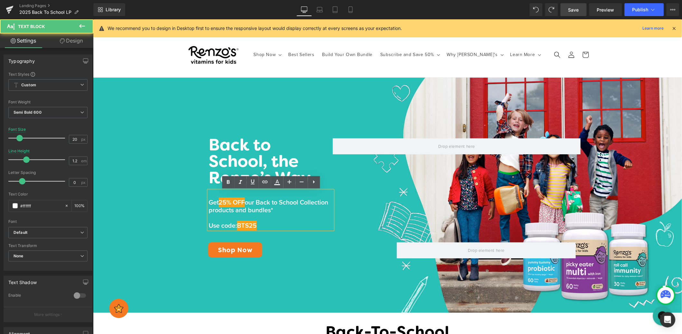
click at [238, 215] on p at bounding box center [271, 218] width 124 height 8
click at [248, 220] on p at bounding box center [271, 218] width 124 height 8
drag, startPoint x: 221, startPoint y: 201, endPoint x: 252, endPoint y: 199, distance: 31.0
click at [245, 201] on span "25% OFF" at bounding box center [232, 202] width 26 height 10
click at [245, 202] on span "25% OFF" at bounding box center [232, 202] width 26 height 10
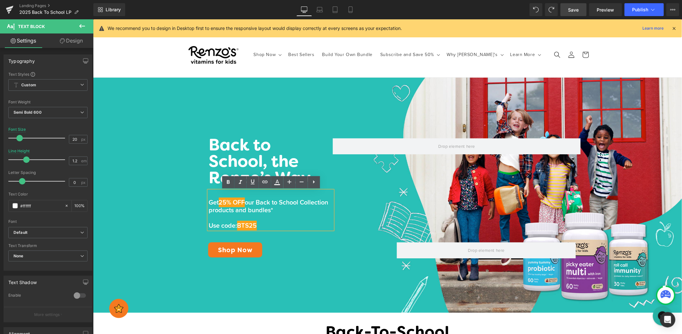
drag, startPoint x: 249, startPoint y: 201, endPoint x: 238, endPoint y: 194, distance: 13.1
click at [221, 202] on p "Get 25% OFF our Back to School Collection products and bundles*" at bounding box center [271, 205] width 124 height 15
click at [0, 0] on icon at bounding box center [0, 0] width 0 height 0
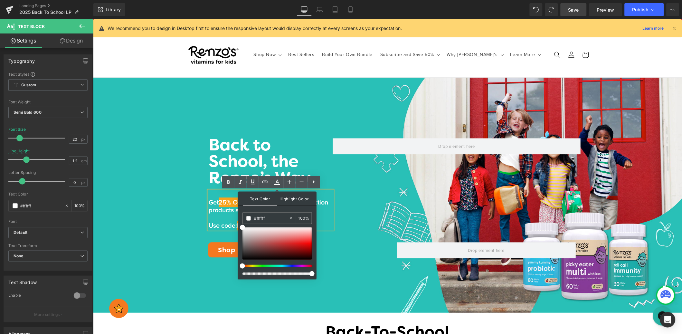
click at [0, 0] on span "Highlight Color" at bounding box center [0, 0] width 0 height 0
drag, startPoint x: 274, startPoint y: 219, endPoint x: 247, endPoint y: 216, distance: 27.9
click at [247, 216] on div "#faa21b" at bounding box center [266, 218] width 46 height 11
paste input "47820"
click at [305, 242] on span at bounding box center [305, 242] width 5 height 5
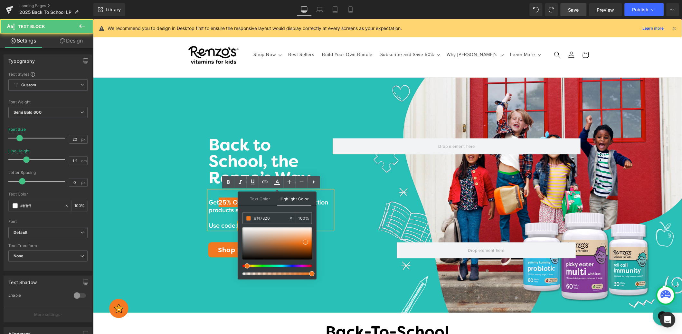
click at [328, 212] on p "Get 25% OFF our Back to School Collection products and bundles*" at bounding box center [271, 205] width 124 height 15
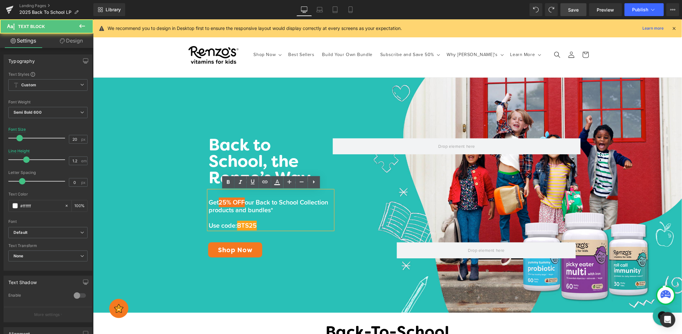
drag, startPoint x: 264, startPoint y: 213, endPoint x: 262, endPoint y: 222, distance: 8.7
click at [264, 213] on span "our Back to School Collection products and bundles*" at bounding box center [269, 205] width 120 height 17
drag, startPoint x: 265, startPoint y: 224, endPoint x: 274, endPoint y: 219, distance: 10.4
click at [239, 225] on p "Use code: BTS25" at bounding box center [271, 226] width 124 height 8
click at [0, 0] on link at bounding box center [0, 0] width 0 height 0
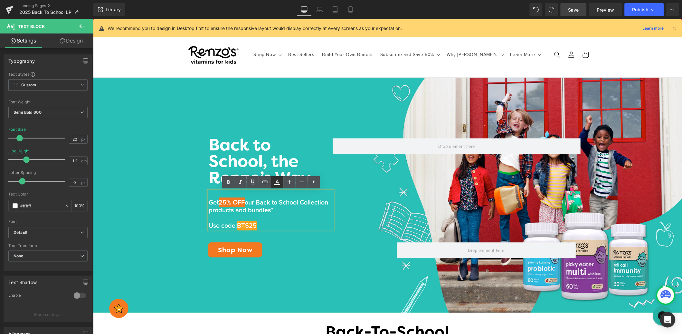
type input "#faa21b"
type input "100"
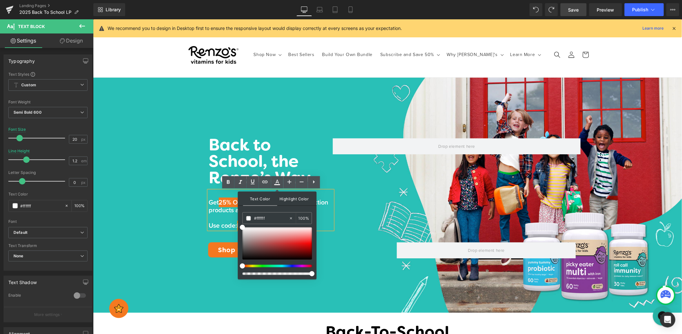
click at [0, 0] on span "Highlight Color" at bounding box center [0, 0] width 0 height 0
drag, startPoint x: 372, startPoint y: 238, endPoint x: 237, endPoint y: 213, distance: 137.9
paste input "47820"
type input "#f47820"
click at [305, 242] on span at bounding box center [305, 242] width 5 height 5
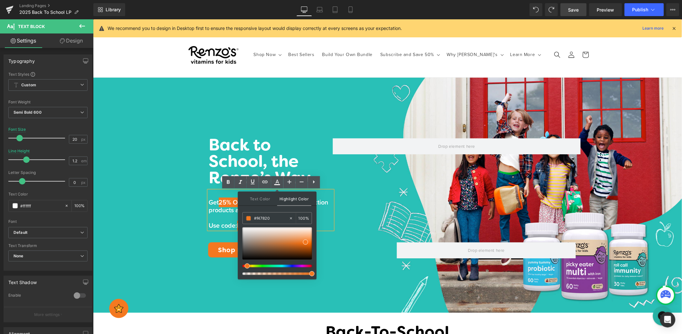
click at [331, 218] on p at bounding box center [271, 218] width 124 height 8
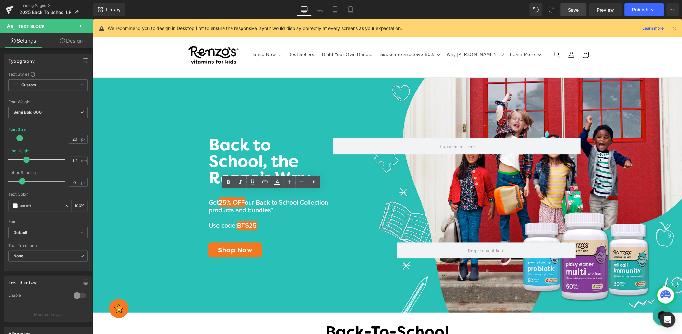
click at [566, 9] on link "Save" at bounding box center [574, 9] width 26 height 13
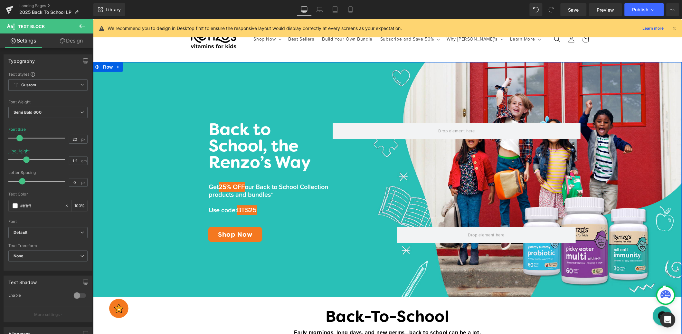
scroll to position [11, 0]
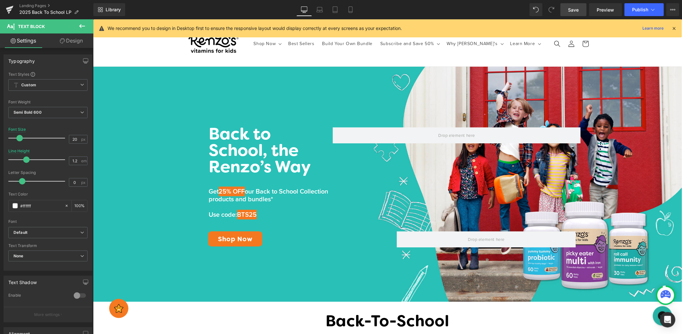
click at [569, 9] on span "Save" at bounding box center [574, 9] width 11 height 7
click at [598, 9] on span "Preview" at bounding box center [605, 9] width 17 height 7
click at [600, 8] on span "Preview" at bounding box center [605, 9] width 17 height 7
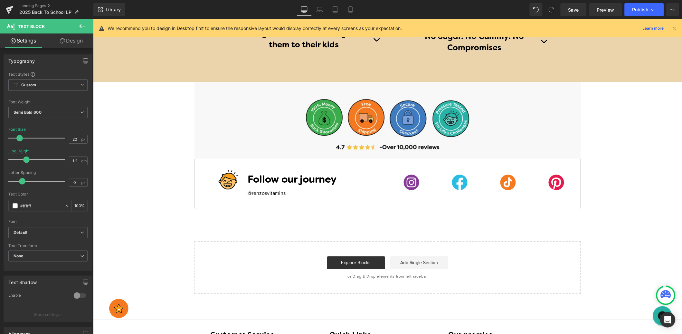
scroll to position [1209, 0]
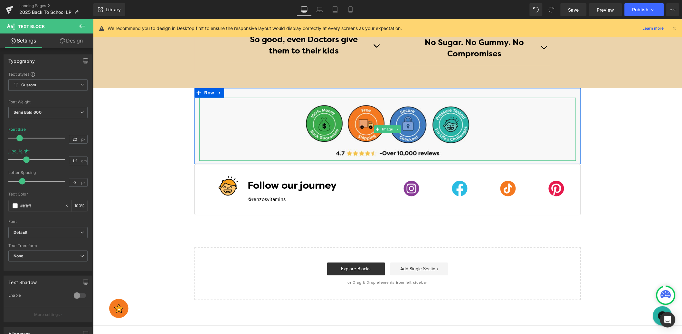
drag, startPoint x: 219, startPoint y: 119, endPoint x: 237, endPoint y: 122, distance: 18.3
click at [219, 119] on div at bounding box center [387, 128] width 377 height 63
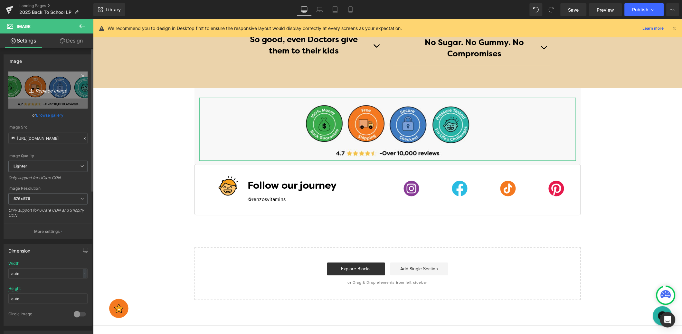
click at [47, 90] on icon "Replace Image" at bounding box center [48, 90] width 52 height 8
click at [56, 95] on link "Replace Image" at bounding box center [47, 90] width 79 height 37
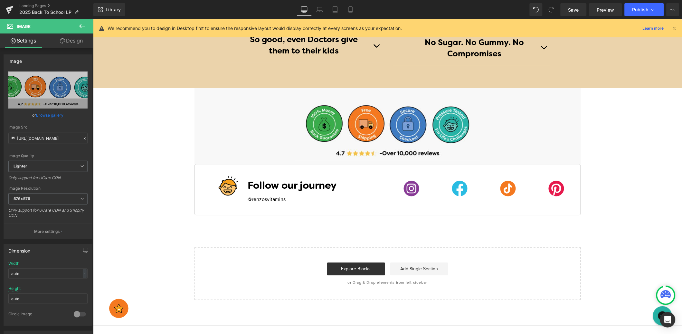
type input "C:\fakepath\Artboard 1 copy@4x-100.jpg"
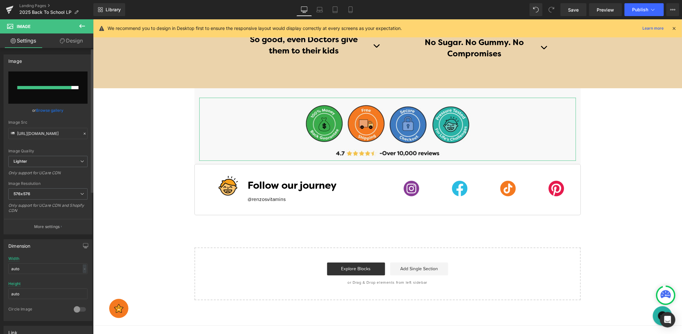
click at [55, 112] on link "Browse gallery" at bounding box center [49, 110] width 27 height 11
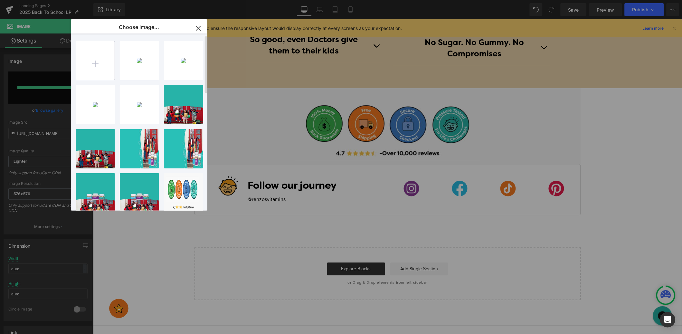
click at [94, 57] on input "file" at bounding box center [95, 60] width 39 height 39
type input "C:\fakepath\Artboard 1 copy@4x-100.jpg"
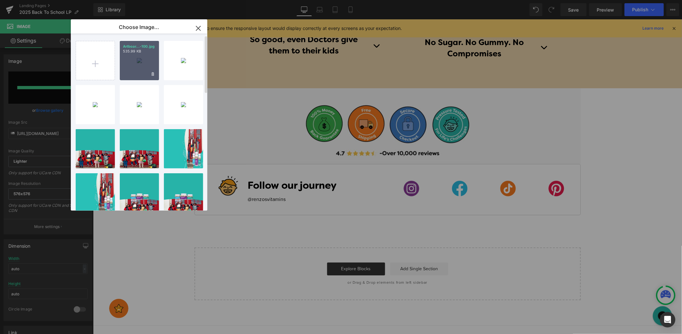
click at [142, 58] on div "Artboar...-100.jpg 535.99 KB" at bounding box center [139, 60] width 39 height 39
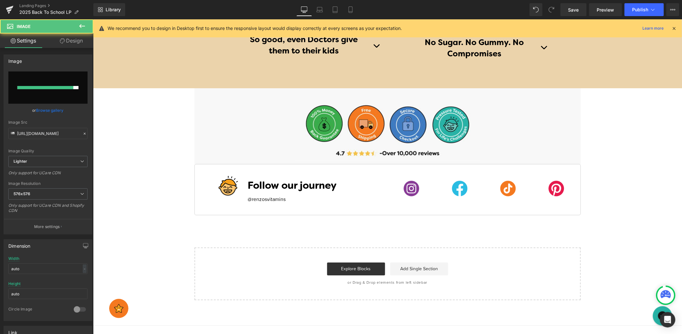
click at [249, 137] on div at bounding box center [387, 128] width 377 height 63
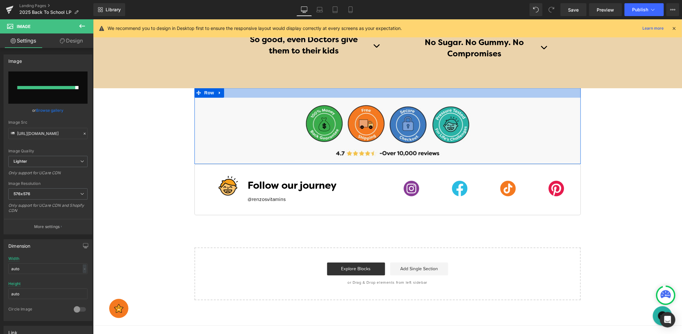
click at [244, 95] on div at bounding box center [387, 93] width 387 height 10
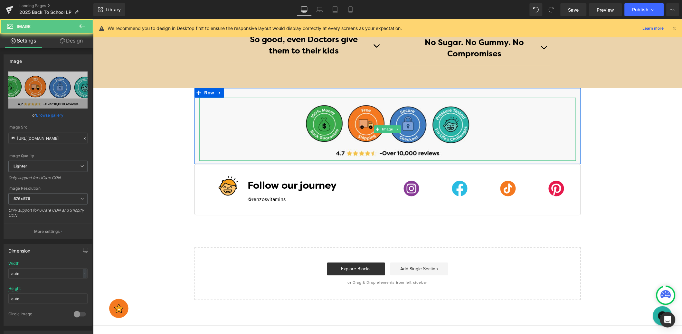
click at [215, 144] on div at bounding box center [387, 128] width 377 height 63
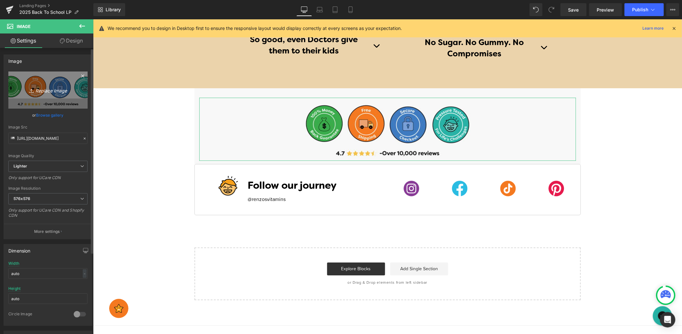
click at [61, 95] on link "Replace Image" at bounding box center [47, 90] width 79 height 37
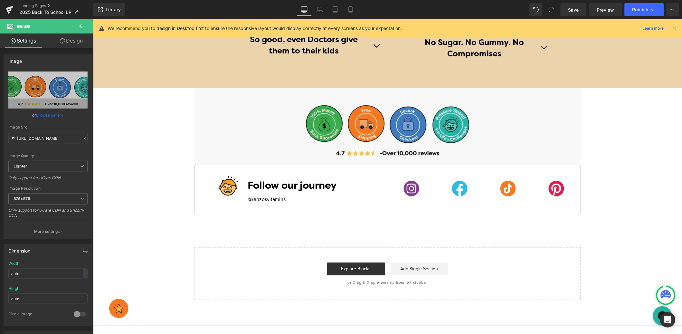
type input "C:\fakepath\Artboard 1 copy@4x-100.jpg"
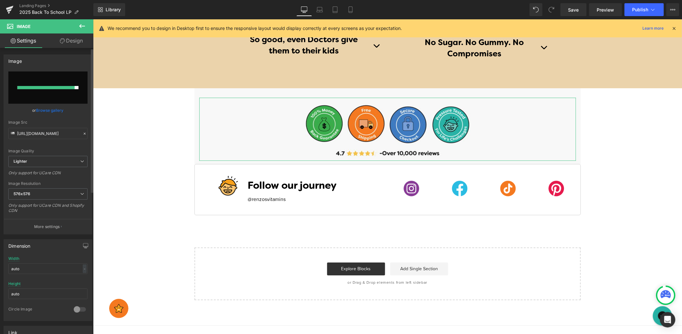
click at [52, 105] on link "Browse gallery" at bounding box center [49, 110] width 27 height 11
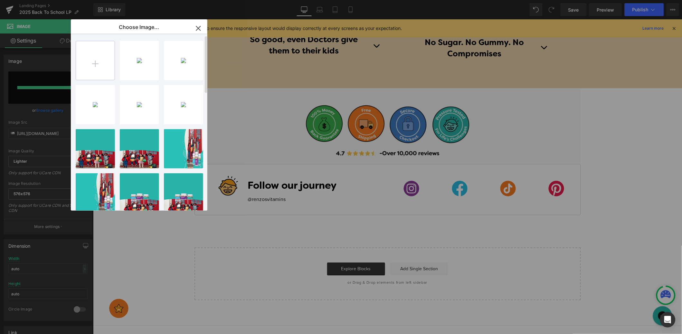
click at [97, 57] on input "file" at bounding box center [95, 60] width 39 height 39
type input "C:\fakepath\Artboard 1 copy@4x-100.jpg"
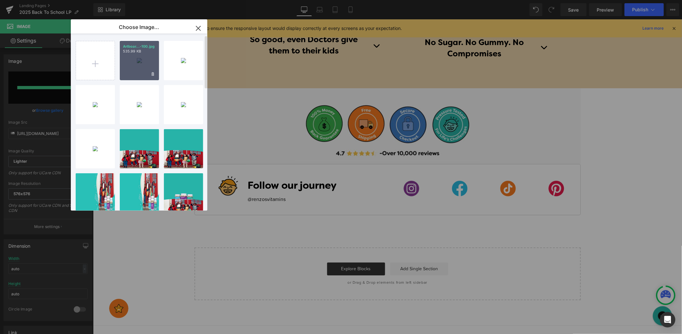
drag, startPoint x: 138, startPoint y: 58, endPoint x: 44, endPoint y: 38, distance: 95.1
click at [138, 58] on div "Artboar...-100.jpg 535.99 KB" at bounding box center [139, 60] width 39 height 39
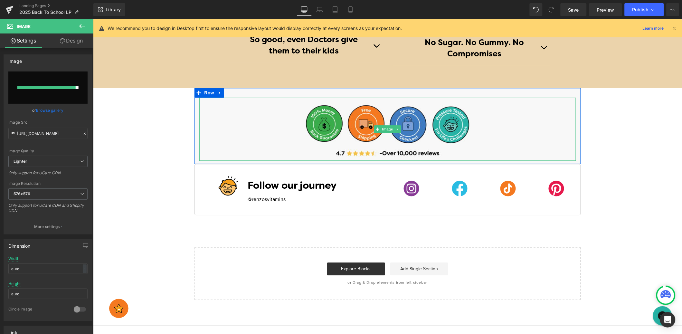
click at [238, 144] on div at bounding box center [387, 128] width 377 height 63
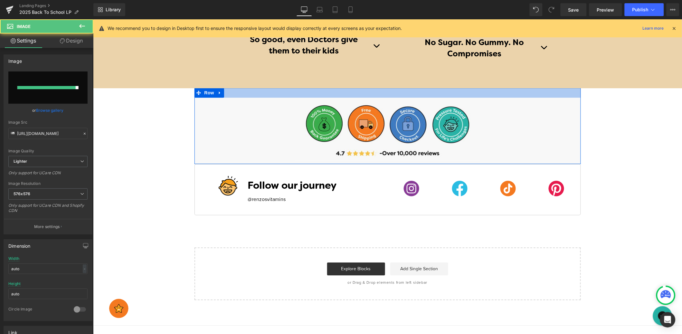
click at [252, 94] on div at bounding box center [387, 93] width 387 height 10
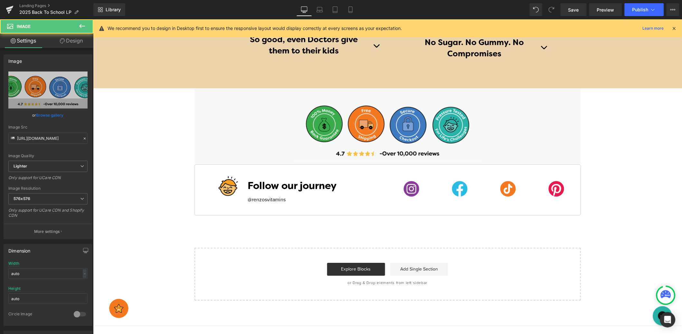
click at [292, 125] on div at bounding box center [387, 129] width 377 height 63
click at [54, 112] on link "Browse gallery" at bounding box center [49, 115] width 27 height 11
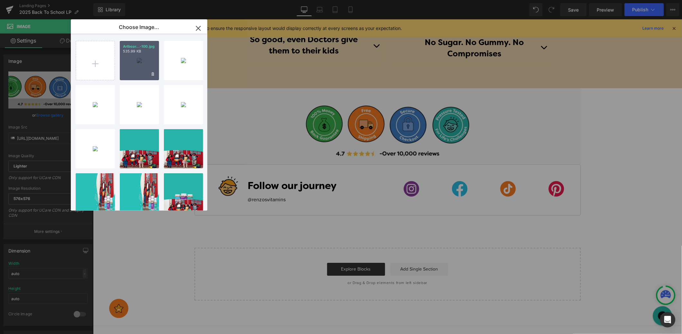
click at [135, 55] on div "Artboar...-100.jpg 535.99 KB" at bounding box center [139, 60] width 39 height 39
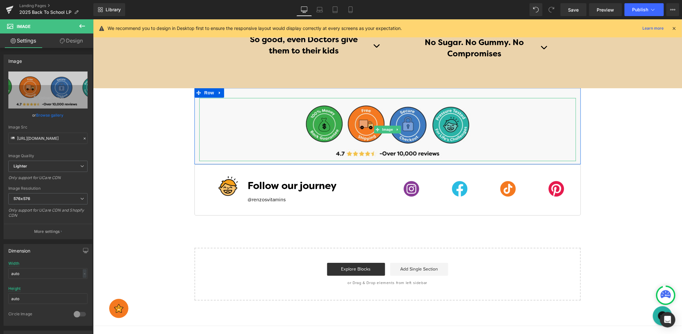
type input "https://ucarecdn.com/7cb9cf9d-e934-40d7-9a92-ccc96ee92d37/-/format/auto/-/previ…"
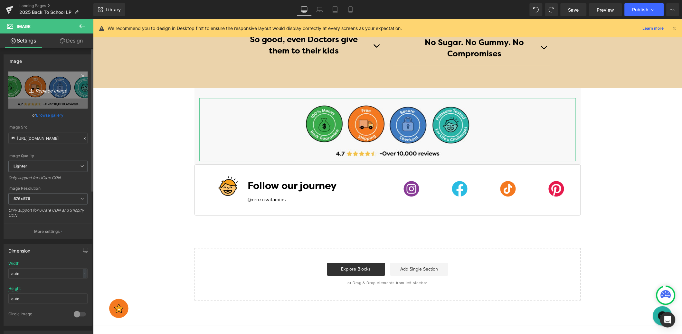
click at [60, 94] on link "Replace Image" at bounding box center [47, 90] width 79 height 37
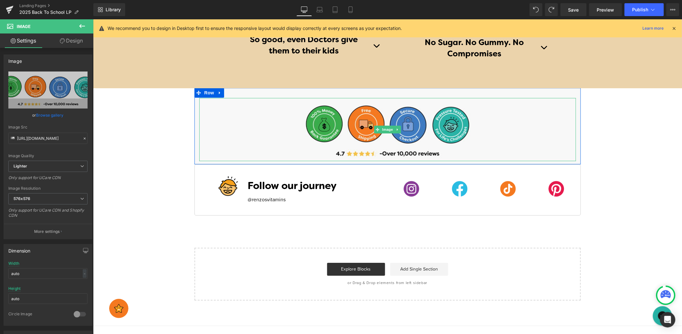
click at [267, 132] on div at bounding box center [387, 129] width 377 height 63
click at [257, 117] on div at bounding box center [387, 129] width 377 height 63
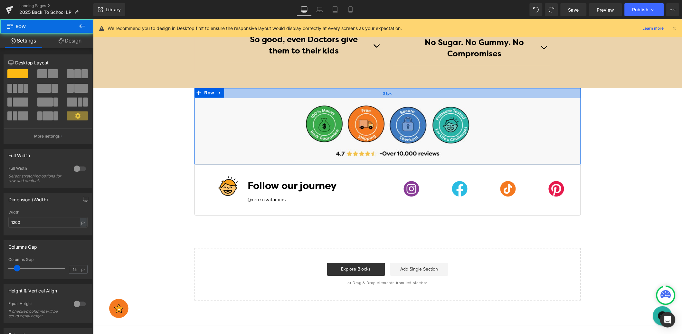
click at [250, 94] on div "31px" at bounding box center [387, 93] width 387 height 10
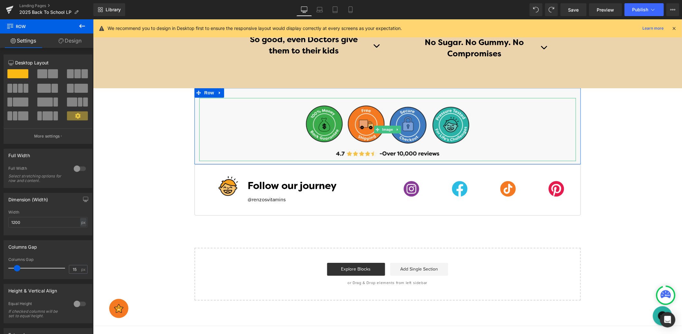
click at [278, 121] on div at bounding box center [387, 129] width 377 height 63
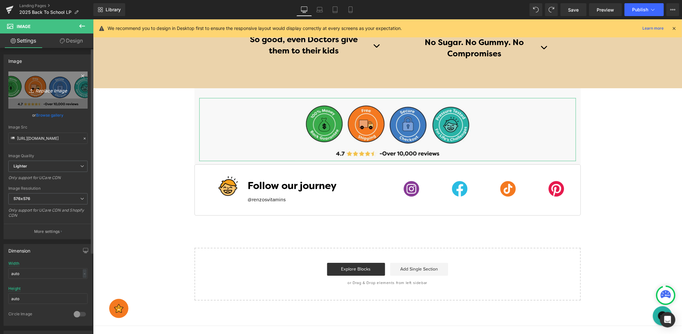
click at [50, 96] on link "Replace Image" at bounding box center [47, 90] width 79 height 37
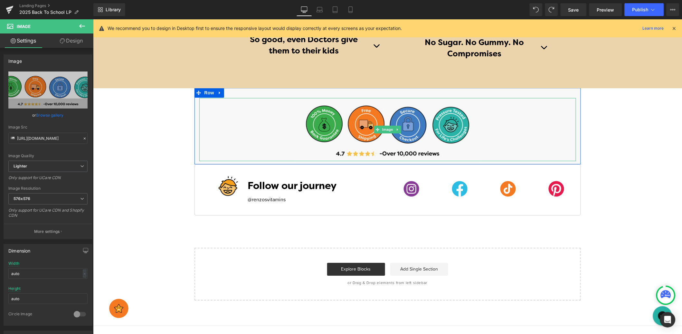
drag, startPoint x: 264, startPoint y: 129, endPoint x: 217, endPoint y: 113, distance: 49.9
click at [264, 128] on div at bounding box center [387, 129] width 377 height 63
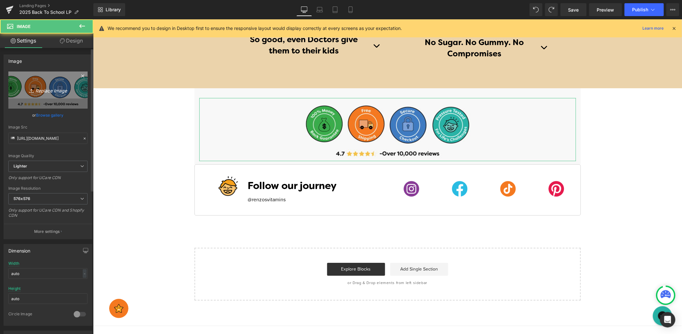
click at [33, 85] on link "Replace Image" at bounding box center [47, 90] width 79 height 37
type input "C:\fakepath\Artboard 1@4x-100.jpg"
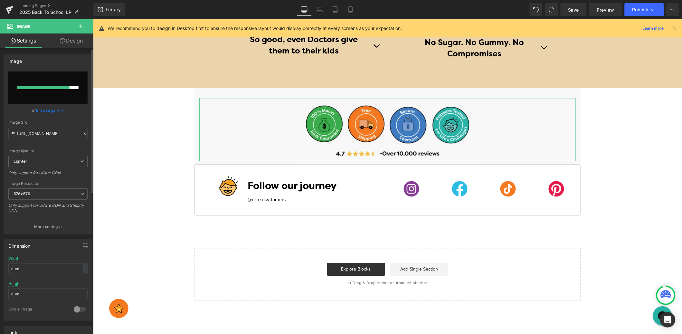
scroll to position [1, 0]
click at [52, 94] on input "file" at bounding box center [47, 87] width 79 height 32
type input "C:\fakepath\Artboard 1@4x-100.jpg"
drag, startPoint x: 59, startPoint y: 107, endPoint x: 72, endPoint y: 103, distance: 13.4
click at [59, 107] on link "Browse gallery" at bounding box center [49, 109] width 27 height 11
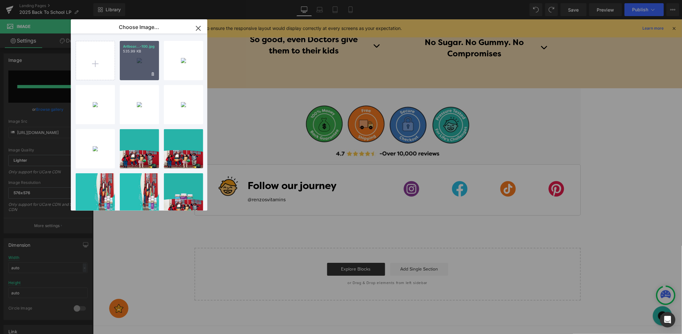
click at [133, 55] on div "Artboar...-100.jpg 535.99 KB" at bounding box center [139, 60] width 39 height 39
type input "https://ucarecdn.com/ac01126d-e345-4a10-b8fe-934eaf21d767/-/format/auto/-/previ…"
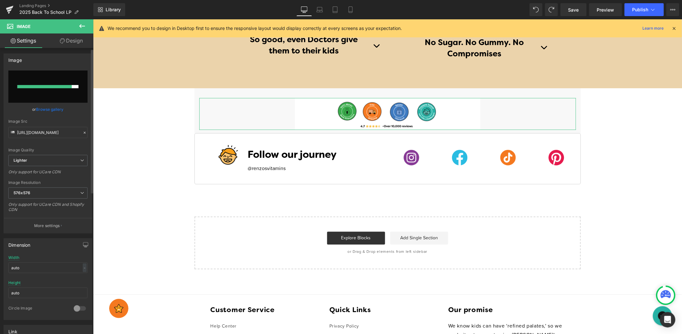
click at [50, 100] on input "file" at bounding box center [47, 87] width 79 height 32
type input "C:\fakepath\Artboard 1@4x-100.jpg"
click at [210, 94] on span "Row" at bounding box center [209, 93] width 13 height 10
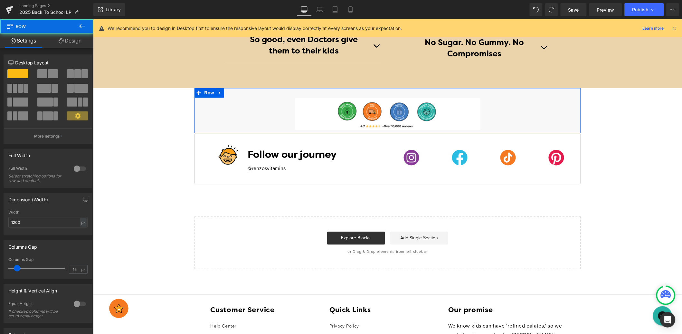
click at [69, 41] on link "Design" at bounding box center [70, 40] width 47 height 14
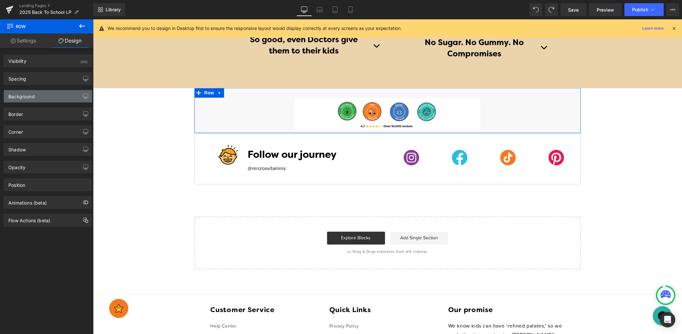
click at [53, 96] on div "Background" at bounding box center [48, 96] width 88 height 12
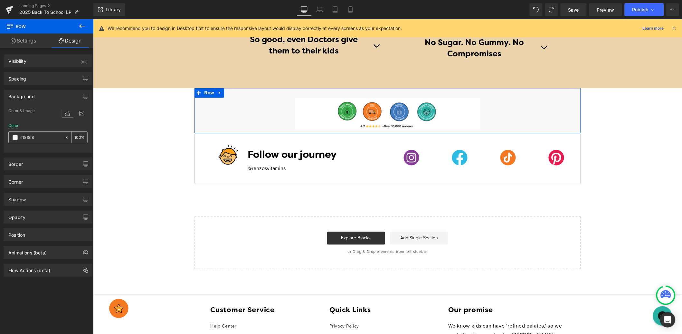
drag, startPoint x: 62, startPoint y: 136, endPoint x: 67, endPoint y: 137, distance: 5.0
click at [64, 136] on icon at bounding box center [66, 137] width 5 height 5
type input "none"
type input "0"
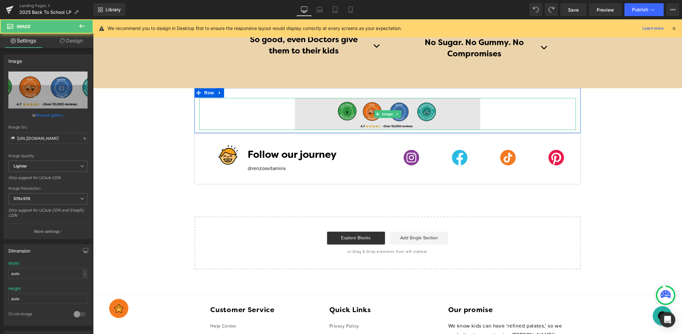
click at [356, 116] on img at bounding box center [388, 114] width 186 height 32
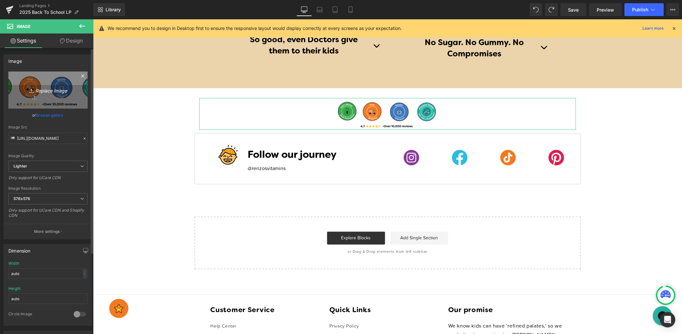
click at [61, 97] on link "Replace Image" at bounding box center [47, 90] width 79 height 37
type input "C:\fakepath\Artboard 1@4x-100.jpg"
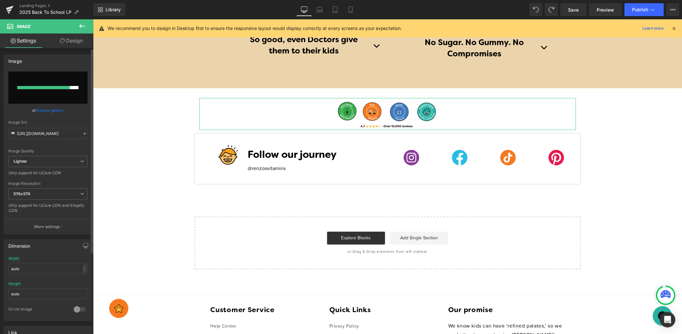
click at [50, 91] on input "file" at bounding box center [47, 88] width 79 height 32
type input "C:\fakepath\Artboard 1@4x-100.jpg"
click at [49, 92] on input "file" at bounding box center [47, 88] width 79 height 32
type input "C:\fakepath\Artboard 1@4x-100.jpg"
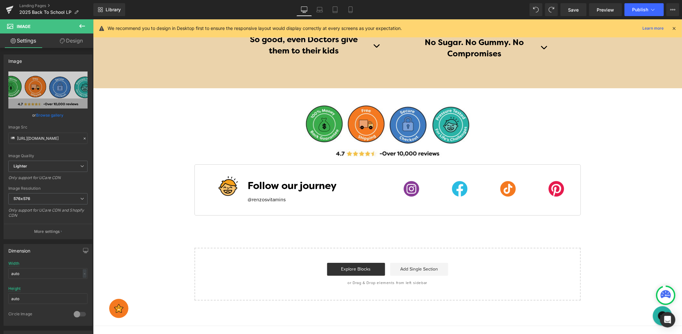
type input "https://ucarecdn.com/480f3a9a-c149-49ff-afbc-b4ae3897fa6c/-/format/auto/-/previ…"
click at [577, 8] on span "Save" at bounding box center [574, 9] width 11 height 7
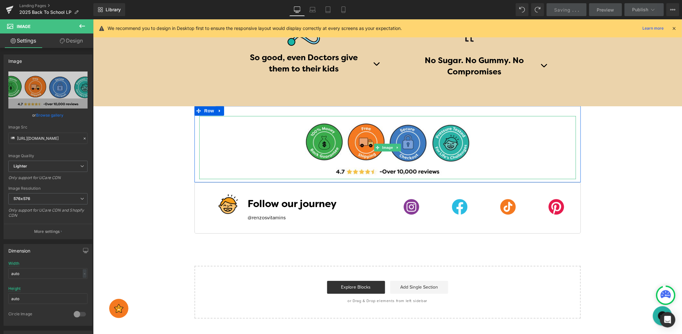
scroll to position [1188, 0]
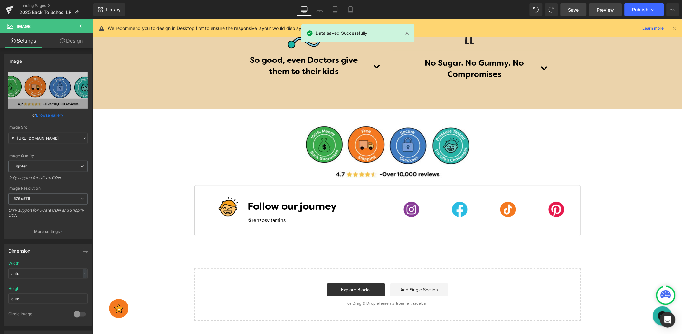
click at [606, 11] on span "Preview" at bounding box center [605, 9] width 17 height 7
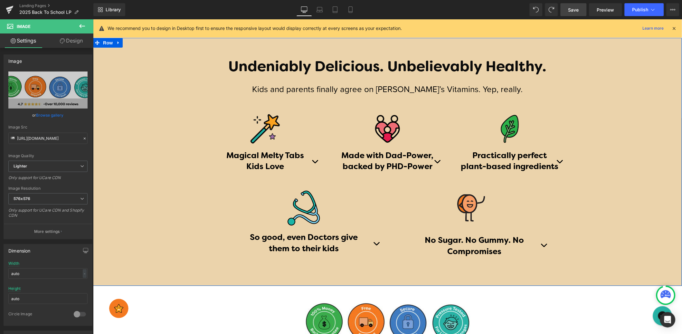
scroll to position [768, 0]
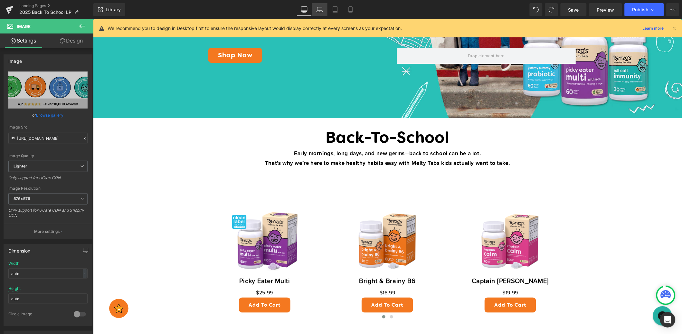
click at [323, 11] on icon at bounding box center [320, 9] width 6 height 6
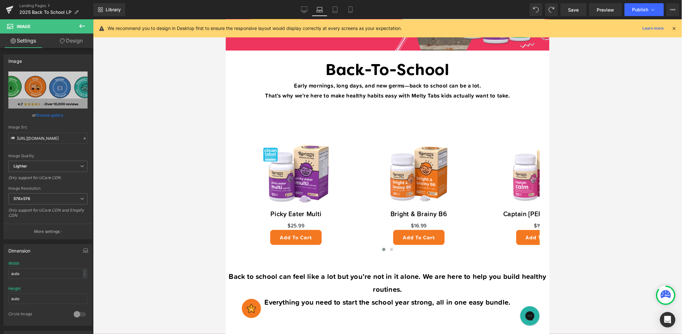
scroll to position [72, 0]
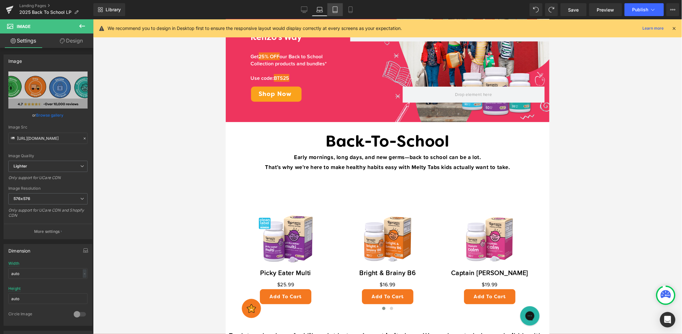
click at [336, 13] on link "Tablet" at bounding box center [335, 9] width 15 height 13
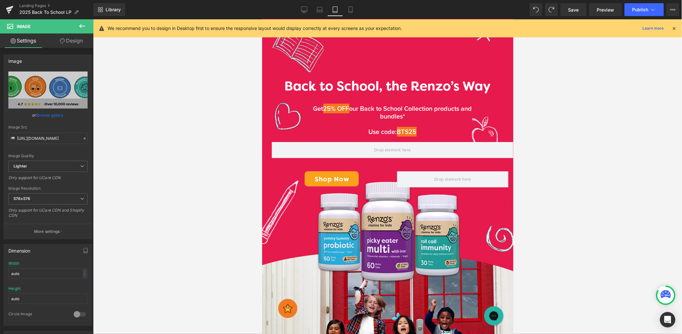
scroll to position [30, 0]
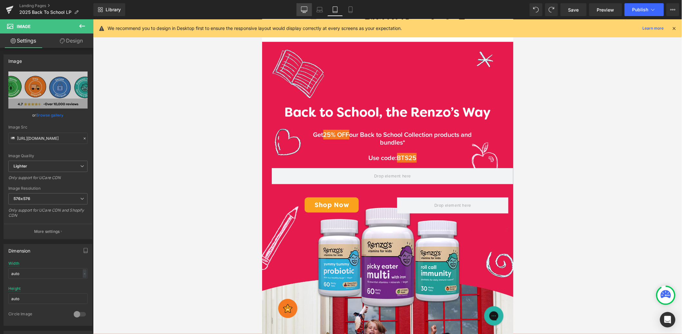
click at [307, 11] on icon at bounding box center [304, 9] width 6 height 5
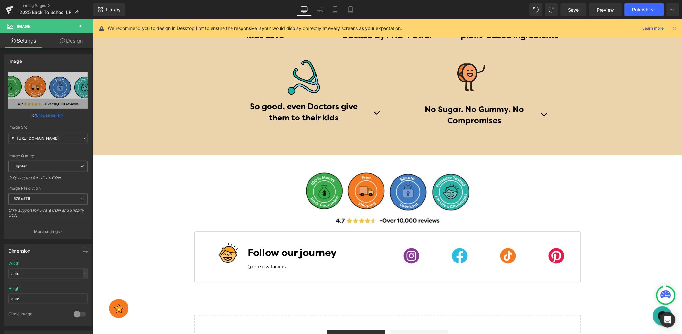
scroll to position [1206, 0]
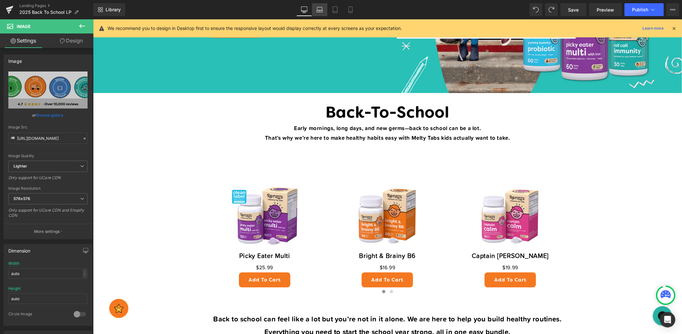
click at [320, 9] on icon at bounding box center [320, 9] width 6 height 6
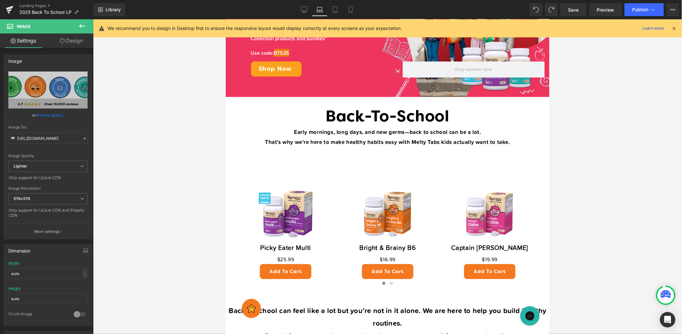
scroll to position [0, 0]
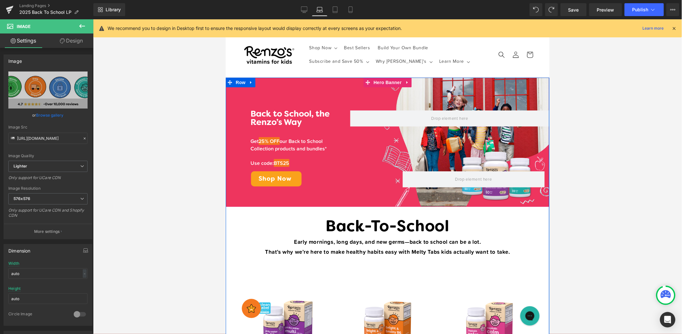
click at [327, 86] on div "Back to School, the Renzo’s Way Heading Get 25% OFF our Back to School Collecti…" at bounding box center [387, 141] width 324 height 129
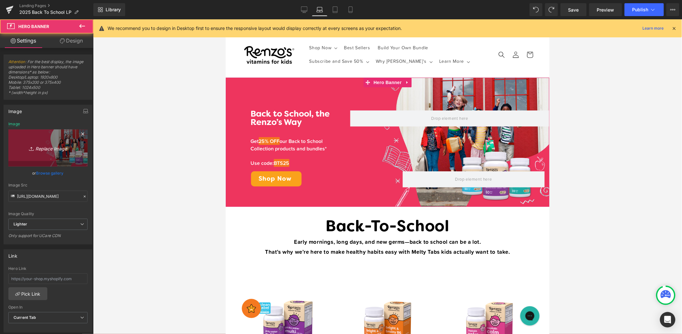
click at [44, 148] on icon "Replace Image" at bounding box center [48, 148] width 52 height 8
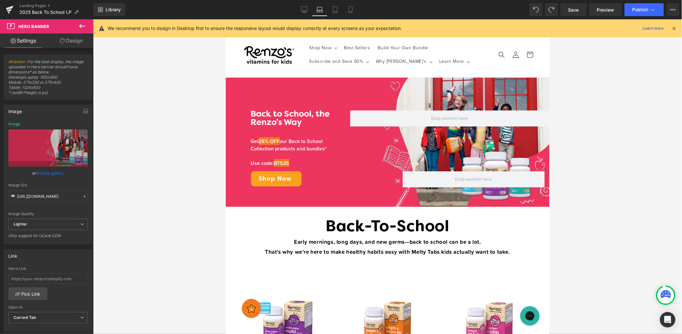
type input "C:\fakepath\banner.jpg"
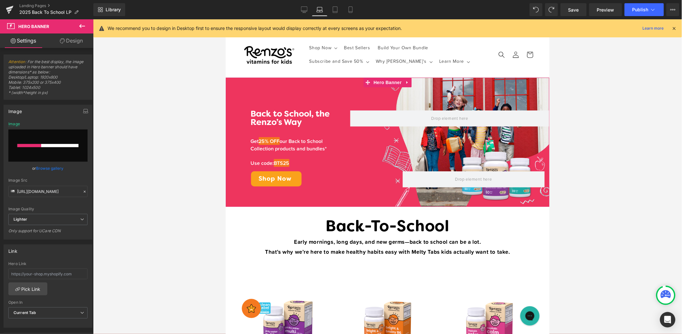
click at [56, 166] on link "Browse gallery" at bounding box center [49, 168] width 27 height 11
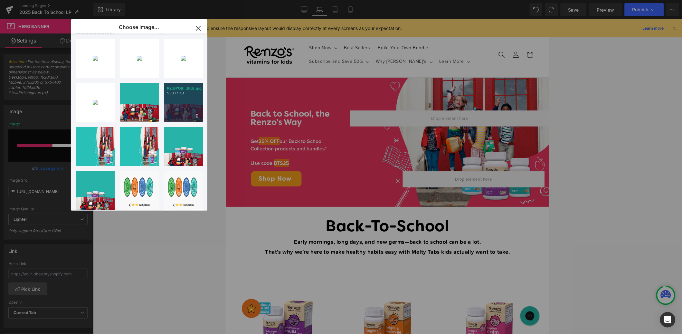
scroll to position [53, 0]
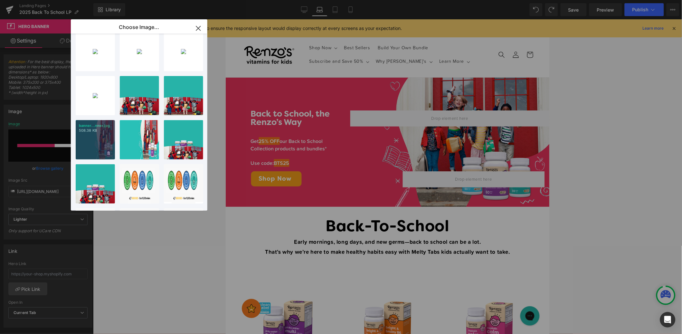
click at [98, 136] on div "banner...nner.jpg 508.38 KB" at bounding box center [95, 139] width 39 height 39
type input "https://ucarecdn.com/1e7cdedd-e312-4195-b9bc-ebe494525764/-/format/auto/-/previ…"
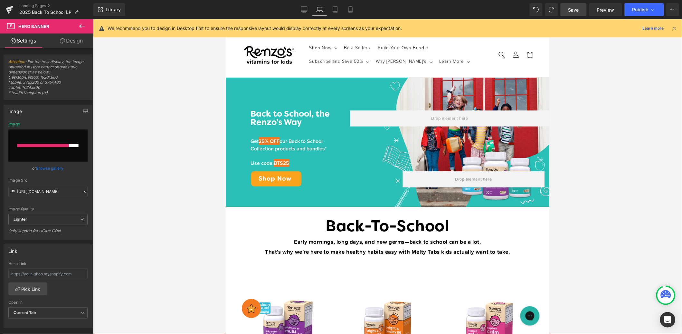
click at [572, 9] on span "Save" at bounding box center [574, 9] width 11 height 7
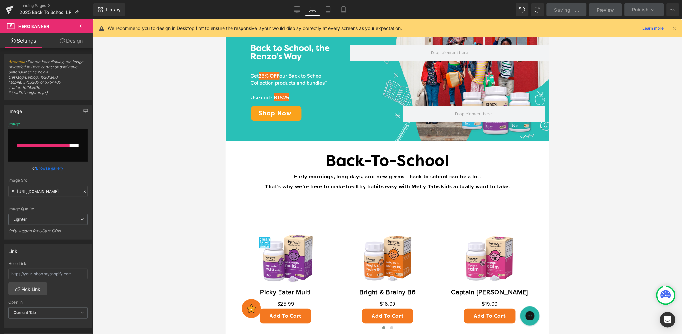
scroll to position [53, 0]
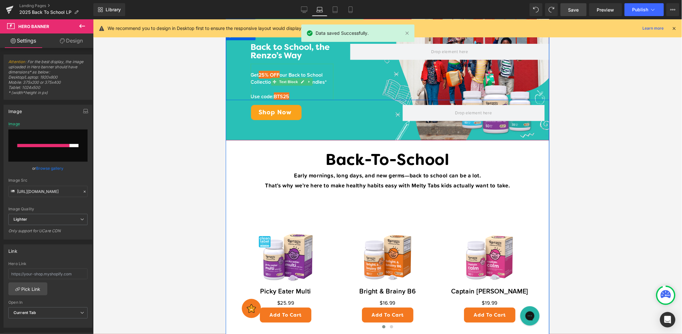
click at [271, 71] on span "25% OFF" at bounding box center [268, 75] width 21 height 8
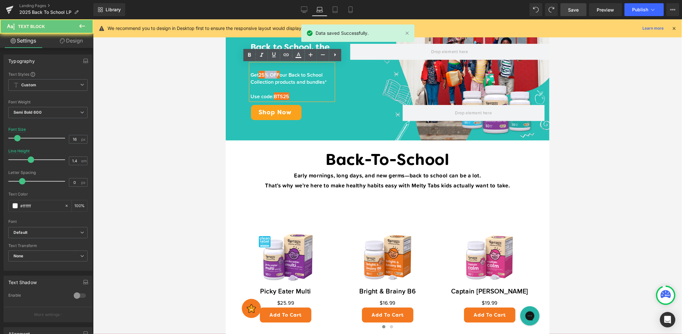
drag, startPoint x: 265, startPoint y: 73, endPoint x: 277, endPoint y: 73, distance: 11.3
click at [277, 73] on span "25% OFF" at bounding box center [268, 75] width 21 height 8
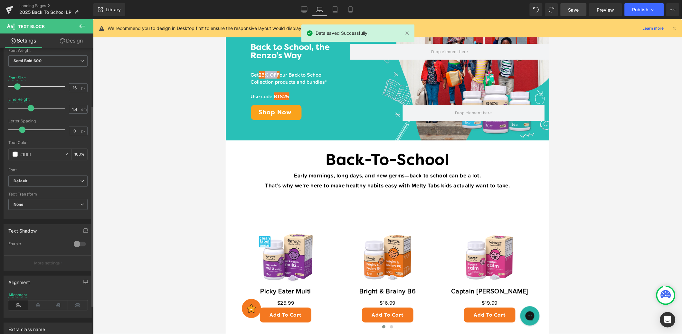
scroll to position [123, 0]
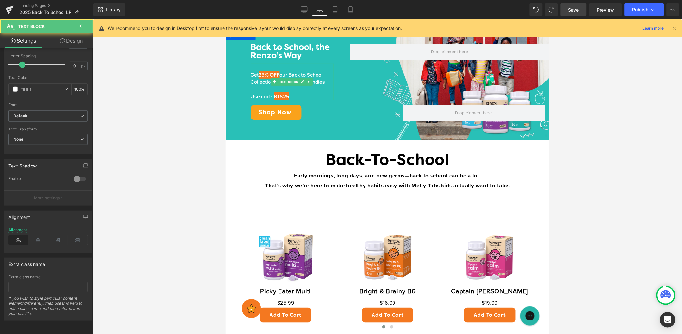
click at [279, 75] on span "25% OFF" at bounding box center [268, 75] width 21 height 8
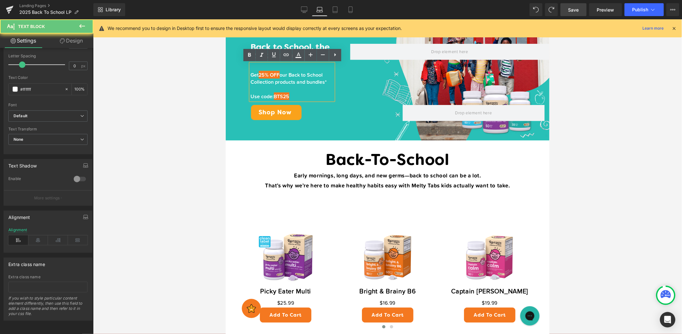
click at [273, 73] on span "25% OFF" at bounding box center [268, 75] width 21 height 8
click at [0, 0] on icon at bounding box center [0, 0] width 0 height 0
type input "100"
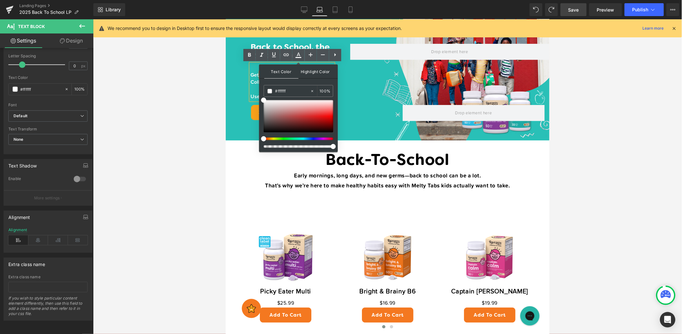
click at [0, 0] on span "Highlight Color" at bounding box center [0, 0] width 0 height 0
drag, startPoint x: 294, startPoint y: 91, endPoint x: 265, endPoint y: 85, distance: 29.3
click at [265, 85] on div "#f47820" at bounding box center [287, 90] width 46 height 11
click at [239, 104] on span "Row" at bounding box center [240, 104] width 10 height 8
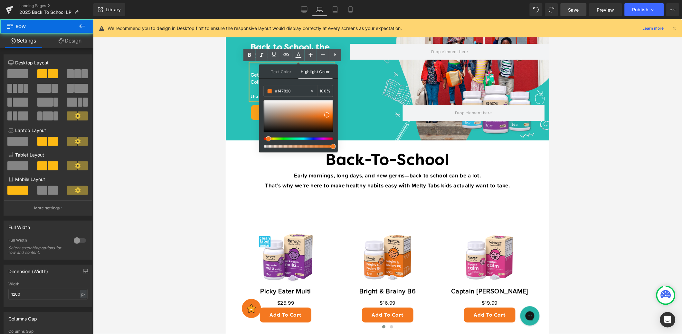
click at [253, 77] on span "our Back to School Collection products and bundles*" at bounding box center [288, 78] width 76 height 15
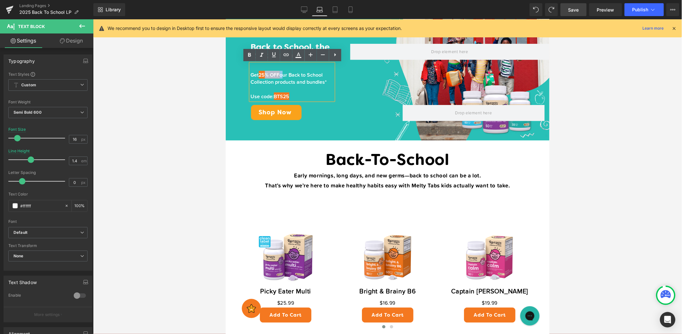
drag, startPoint x: 263, startPoint y: 73, endPoint x: 286, endPoint y: 70, distance: 22.8
click at [285, 74] on p "Get 25% OFF our Back to School Collection products and bundles*" at bounding box center [291, 78] width 83 height 14
click at [0, 0] on icon at bounding box center [0, 0] width 0 height 0
type input "100"
type input "transparent"
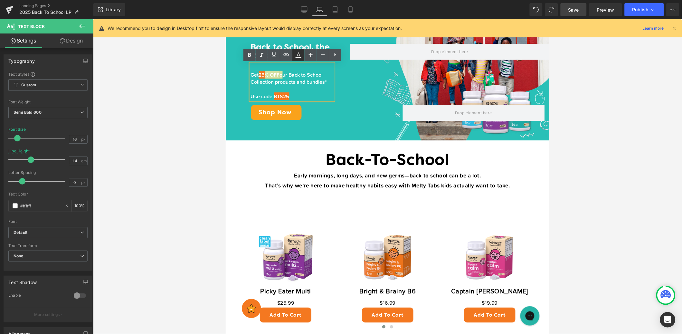
type input "0"
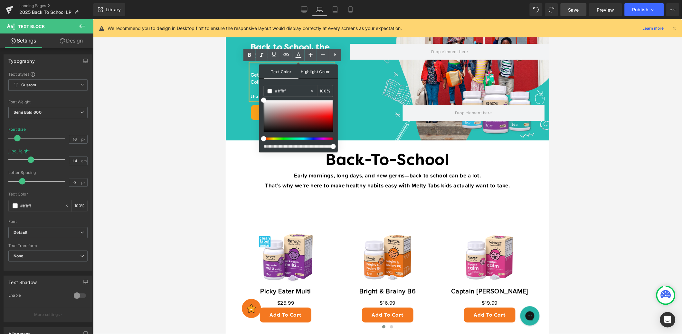
click at [0, 0] on span "Highlight Color" at bounding box center [0, 0] width 0 height 0
click at [328, 115] on span at bounding box center [326, 114] width 5 height 5
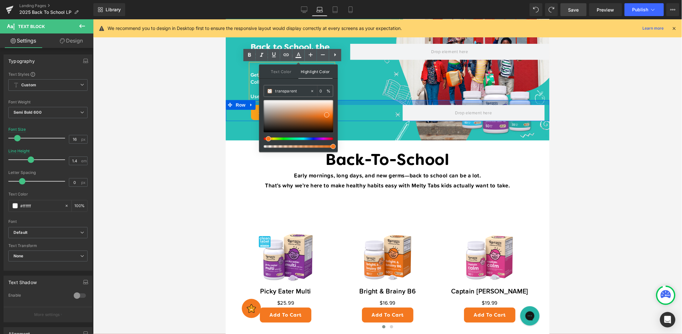
click at [361, 102] on div "Shop Now Button Row" at bounding box center [387, 110] width 324 height 21
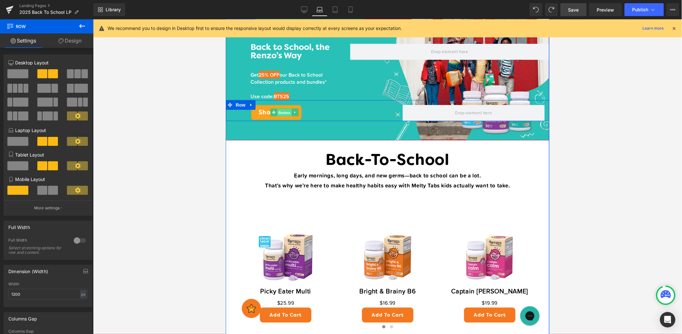
click at [280, 112] on span "Button" at bounding box center [284, 113] width 15 height 8
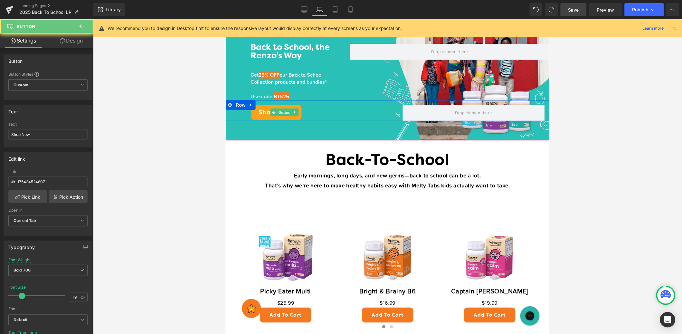
click at [258, 112] on link "Shop Now" at bounding box center [276, 111] width 51 height 15
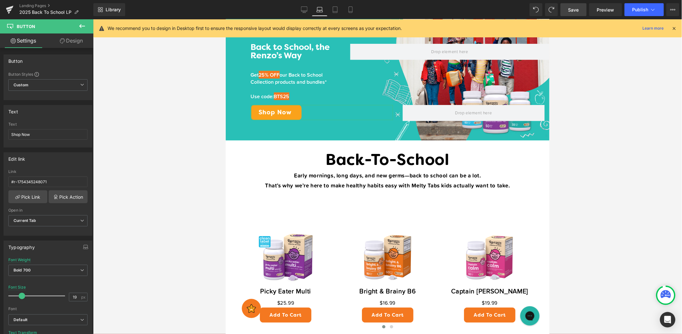
drag, startPoint x: 70, startPoint y: 42, endPoint x: 70, endPoint y: 89, distance: 47.4
click at [70, 42] on link "Design" at bounding box center [71, 40] width 47 height 14
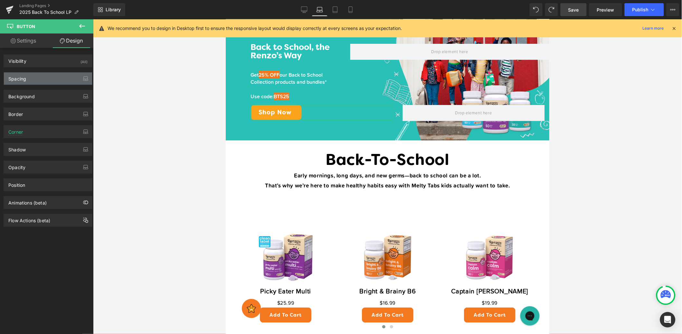
click at [60, 81] on div "Spacing" at bounding box center [48, 78] width 88 height 12
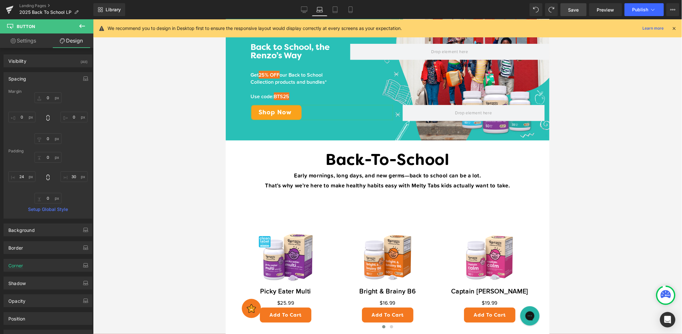
click at [52, 82] on div "Spacing" at bounding box center [48, 78] width 88 height 12
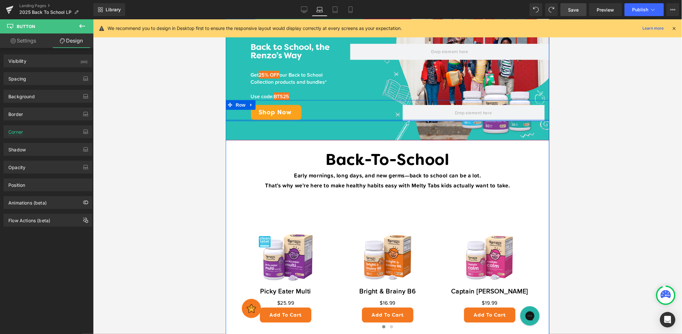
click at [252, 119] on div "Shop Now Button Row" at bounding box center [387, 110] width 324 height 21
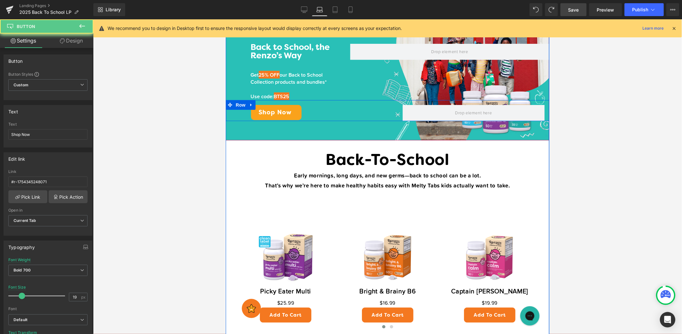
click at [259, 115] on link "Shop Now" at bounding box center [276, 111] width 51 height 15
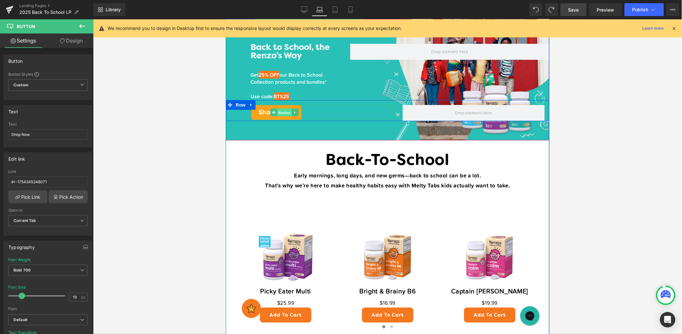
click at [282, 111] on span "Button" at bounding box center [284, 113] width 15 height 8
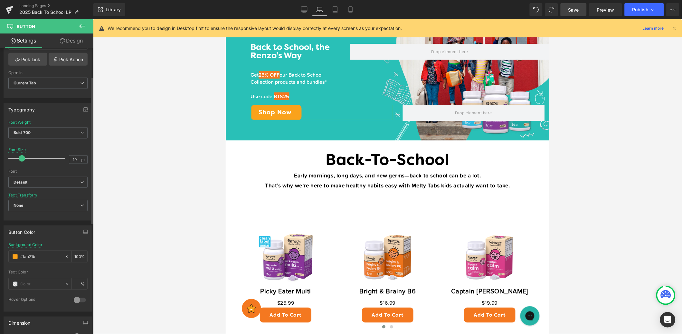
scroll to position [176, 0]
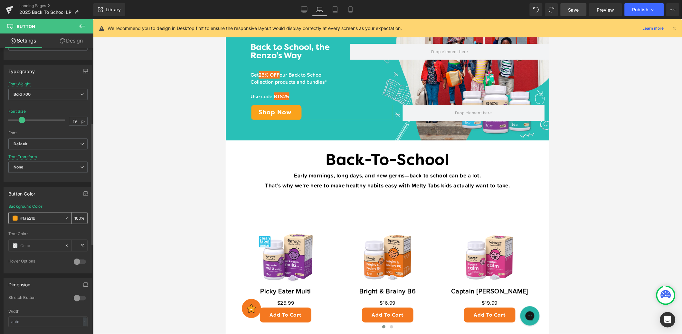
drag, startPoint x: 38, startPoint y: 220, endPoint x: 11, endPoint y: 215, distance: 28.1
click at [11, 215] on div "#faa21b" at bounding box center [37, 218] width 56 height 11
paste input "https://www.renzosvitamins.com/a/gempages?preview=107432738990&type=template-pa…"
type input "https://www.renzosvitamins.com/a/gempages?preview=107432738990&type=template-pa…"
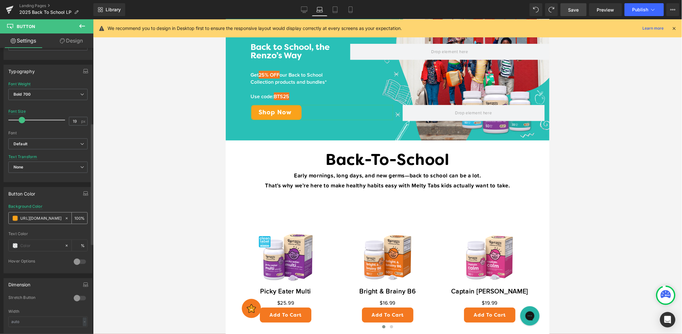
type input "0"
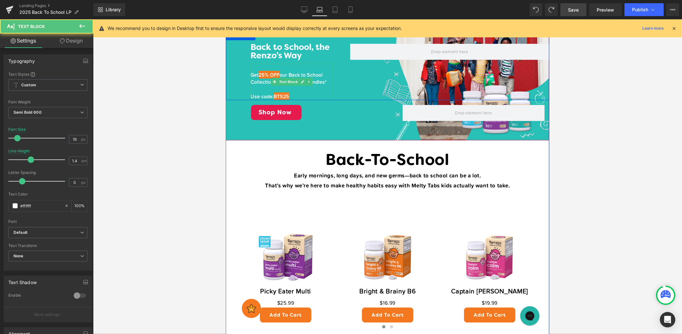
click at [278, 72] on span "25% OFF" at bounding box center [268, 75] width 21 height 8
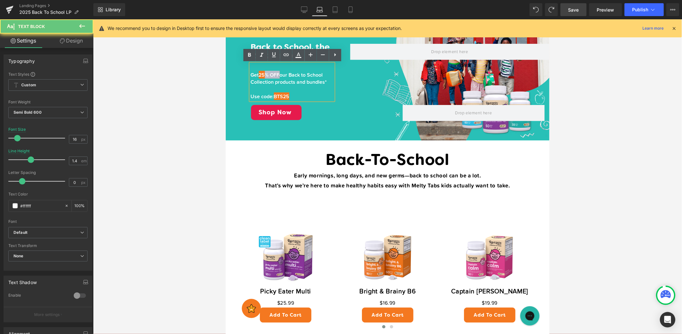
drag, startPoint x: 279, startPoint y: 73, endPoint x: 264, endPoint y: 73, distance: 14.8
click at [264, 73] on span "25% OFF" at bounding box center [268, 75] width 21 height 8
click at [0, 0] on icon at bounding box center [0, 0] width 0 height 0
type input "#f47820"
type input "100"
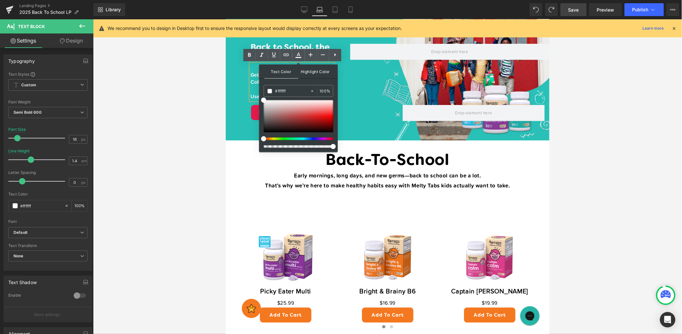
click at [0, 0] on span "Highlight Color" at bounding box center [0, 0] width 0 height 0
drag, startPoint x: 521, startPoint y: 109, endPoint x: 257, endPoint y: 86, distance: 264.2
click at [234, 185] on p "That’s why we’re here to make healthy habits easy with Melty Tabs kids actually…" at bounding box center [387, 185] width 314 height 10
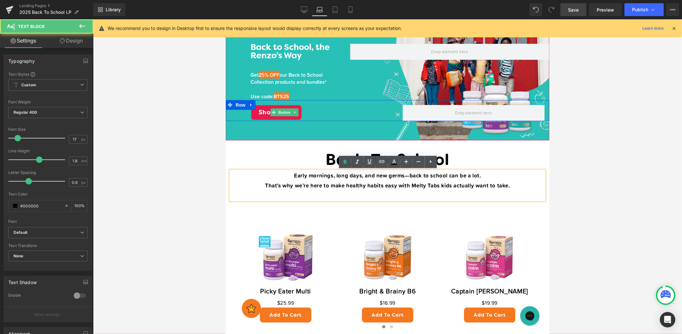
click at [272, 105] on div at bounding box center [322, 105] width 142 height 2
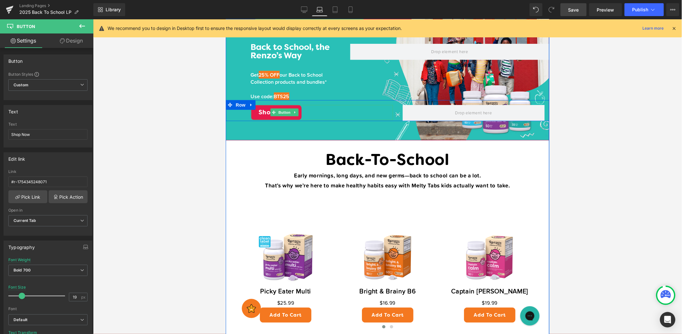
click at [262, 112] on link "Shop Now" at bounding box center [276, 111] width 51 height 15
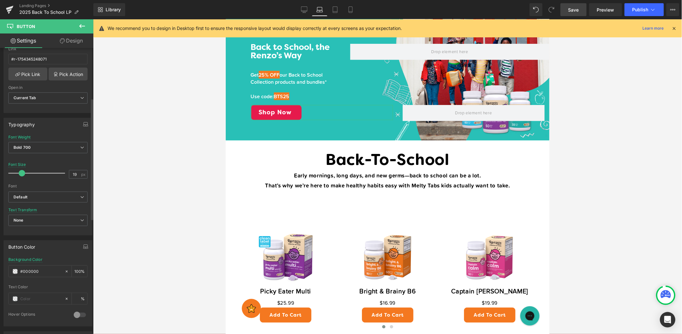
scroll to position [138, 0]
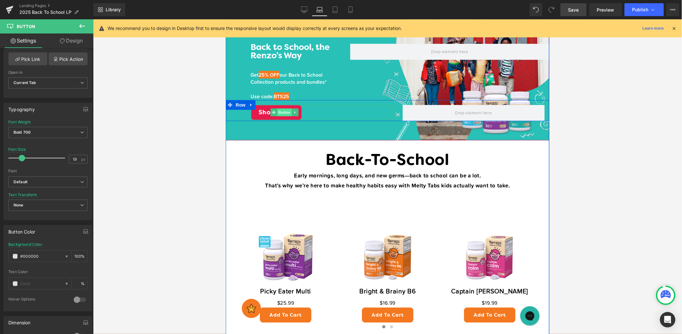
click at [281, 113] on span "Button" at bounding box center [284, 112] width 15 height 8
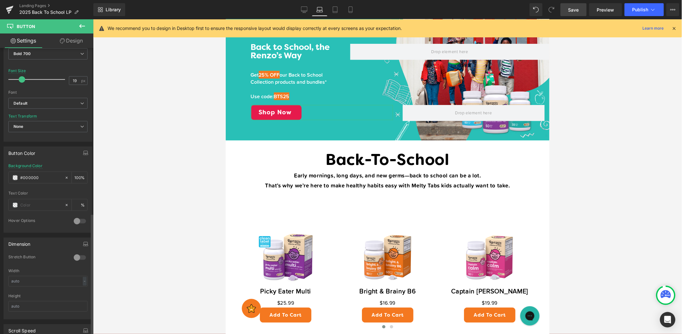
scroll to position [0, 0]
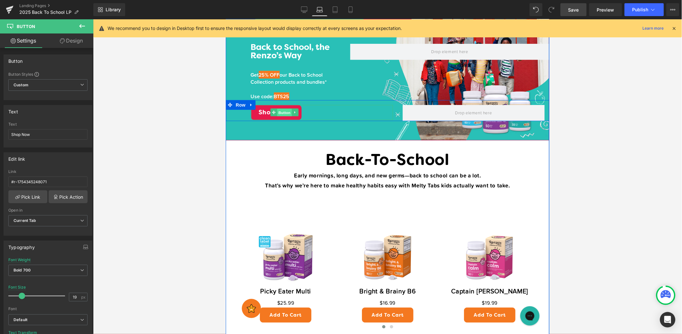
click at [279, 111] on span "Button" at bounding box center [284, 113] width 15 height 8
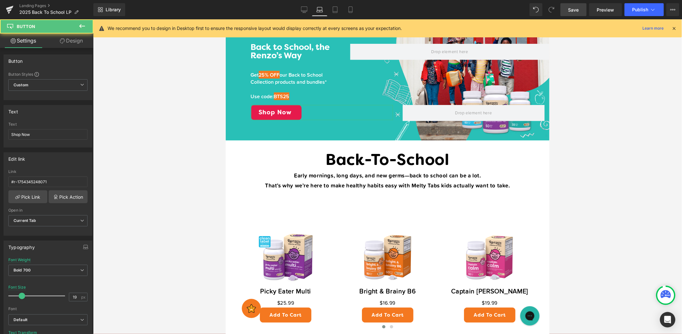
click at [83, 41] on link "Design" at bounding box center [71, 40] width 47 height 14
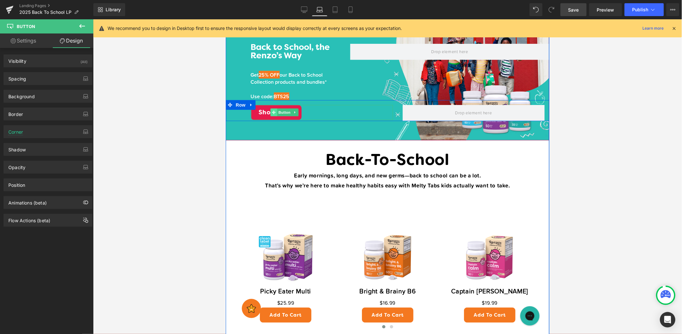
click at [274, 109] on span at bounding box center [273, 112] width 7 height 8
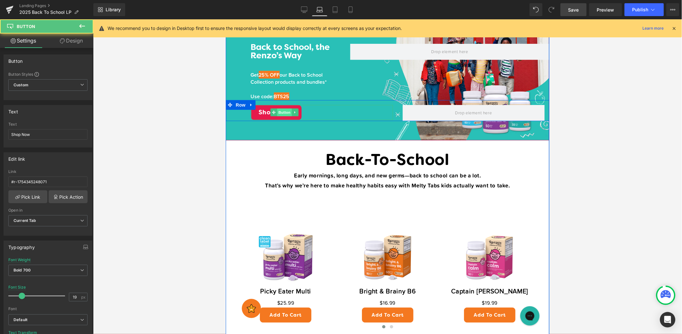
click at [288, 113] on span "Button" at bounding box center [284, 112] width 15 height 8
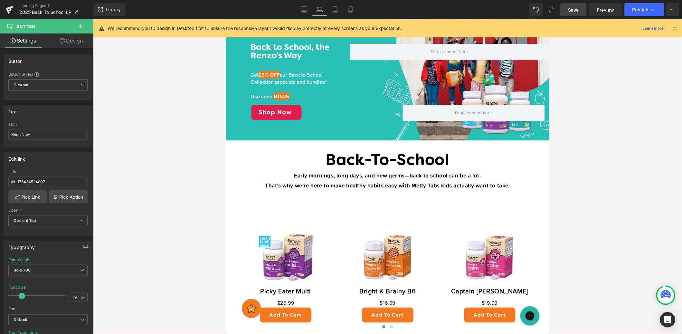
drag, startPoint x: 72, startPoint y: 43, endPoint x: 91, endPoint y: 45, distance: 19.2
click at [72, 42] on link "Design" at bounding box center [71, 40] width 47 height 14
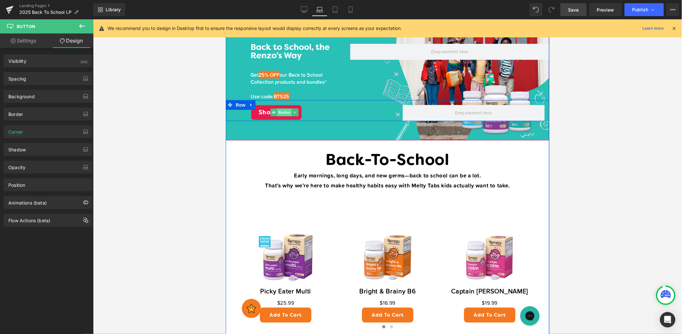
click at [283, 113] on span "Button" at bounding box center [284, 112] width 15 height 8
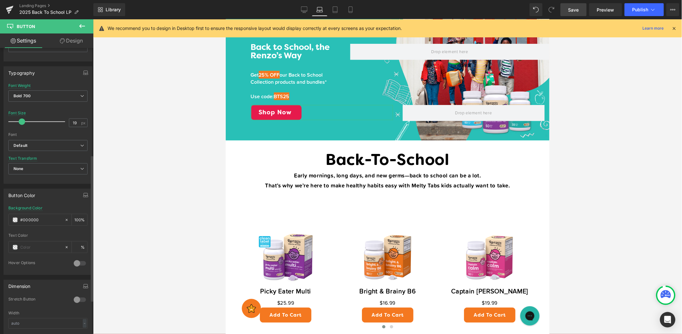
scroll to position [208, 0]
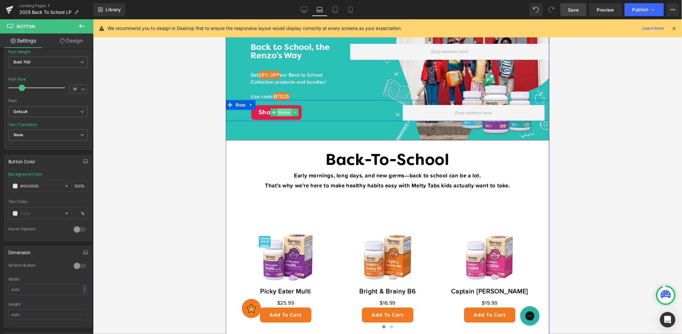
click at [281, 111] on span "Button" at bounding box center [284, 112] width 15 height 8
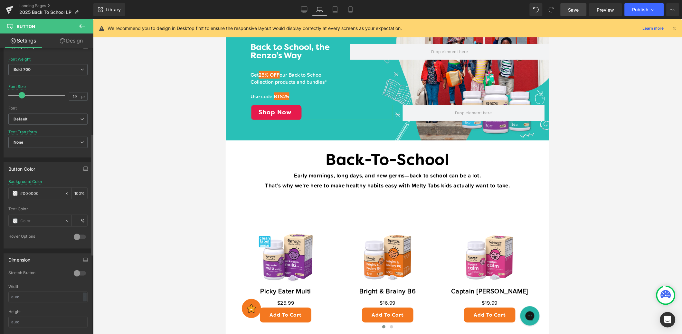
scroll to position [204, 0]
click at [64, 190] on icon at bounding box center [66, 190] width 5 height 5
type input "none"
type input "0"
click at [41, 192] on input "none" at bounding box center [40, 190] width 41 height 7
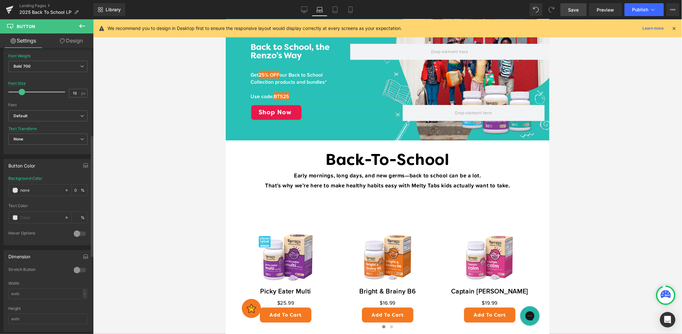
drag, startPoint x: 45, startPoint y: 191, endPoint x: 7, endPoint y: 188, distance: 37.5
click at [7, 188] on div "none Background Color none 0 % Text Color % 0 Hover Options Background Color Ho…" at bounding box center [48, 210] width 88 height 69
paste input "#f47820"
type input "#f47820"
type input "100"
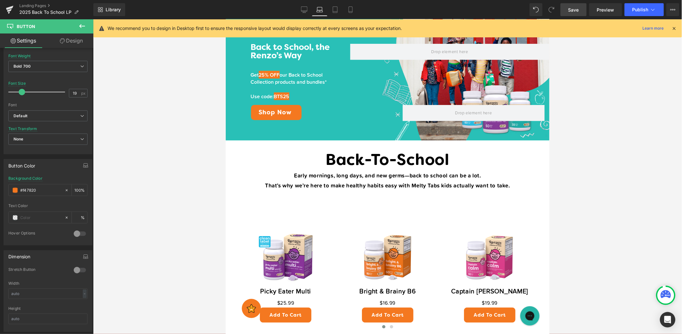
type input "#f47820"
click at [569, 11] on span "Save" at bounding box center [574, 9] width 11 height 7
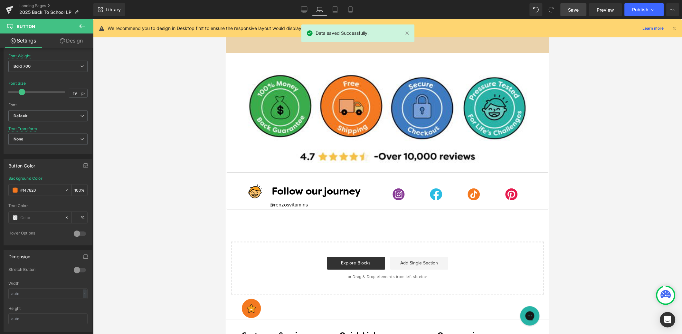
scroll to position [1103, 0]
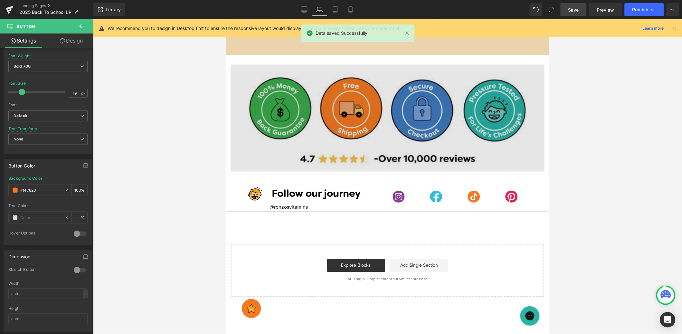
click at [389, 98] on img at bounding box center [387, 117] width 314 height 107
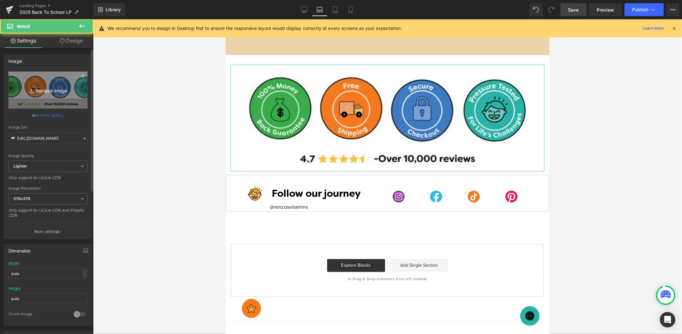
click at [50, 96] on link "Replace Image" at bounding box center [47, 90] width 79 height 37
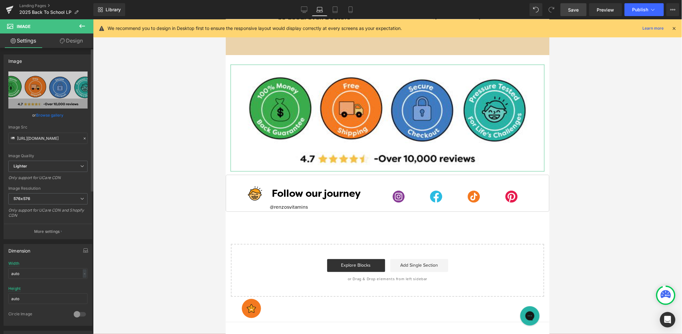
click at [50, 116] on link "Browse gallery" at bounding box center [49, 115] width 27 height 11
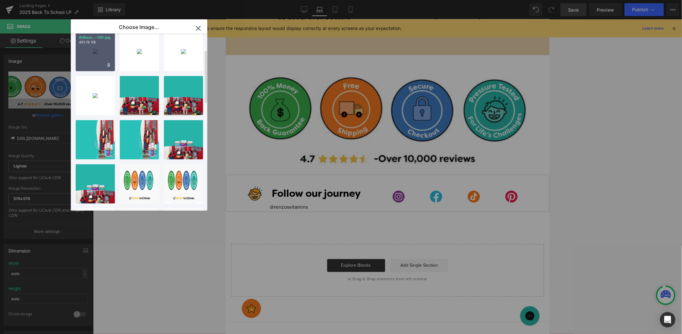
click at [100, 54] on div "Artboar...-100.jpg 491.78 KB" at bounding box center [95, 51] width 39 height 39
type input "https://ucarecdn.com/7cb9cf9d-e934-40d7-9a92-ccc96ee92d37/-/format/auto/-/previ…"
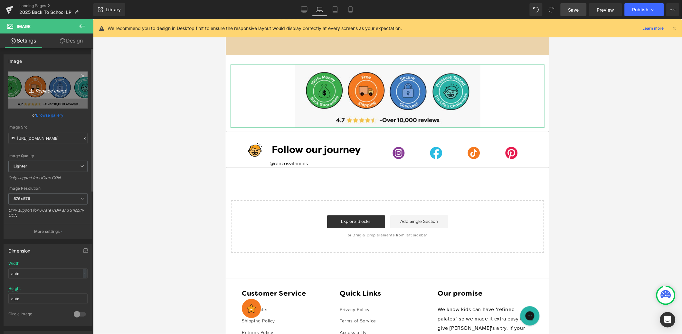
click at [44, 88] on icon "Replace Image" at bounding box center [48, 90] width 52 height 8
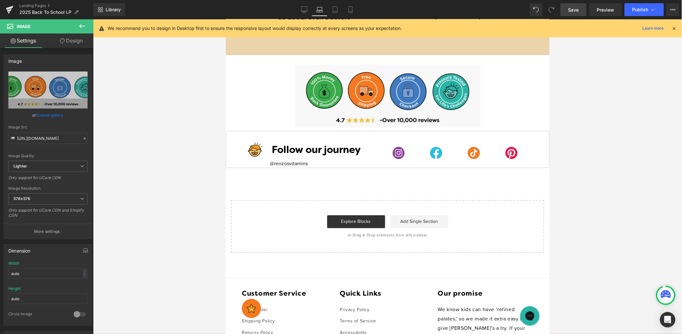
type input "C:\fakepath\Artboard 1@4x-100.jpg"
type input "https://ucarecdn.com/3f0e6df9-65d8-4e41-b0da-bf2530f943ef/-/format/auto/-/previ…"
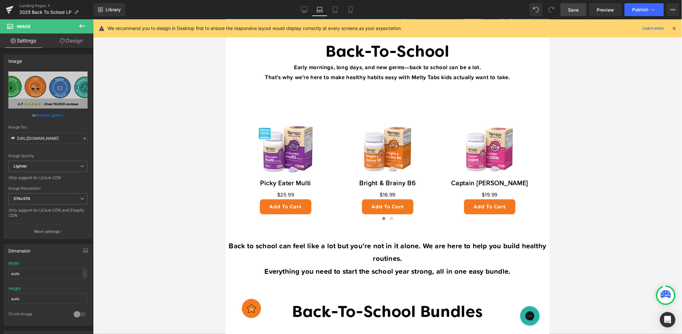
scroll to position [0, 0]
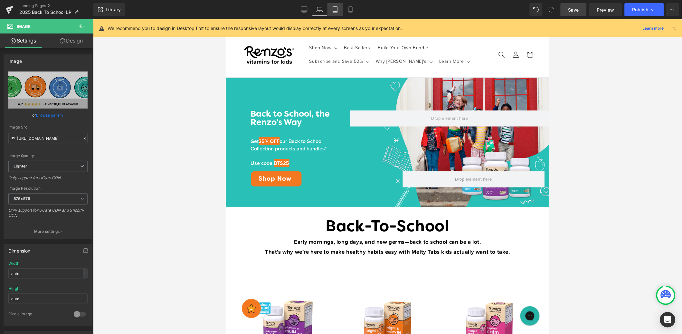
click at [337, 13] on icon at bounding box center [335, 10] width 5 height 6
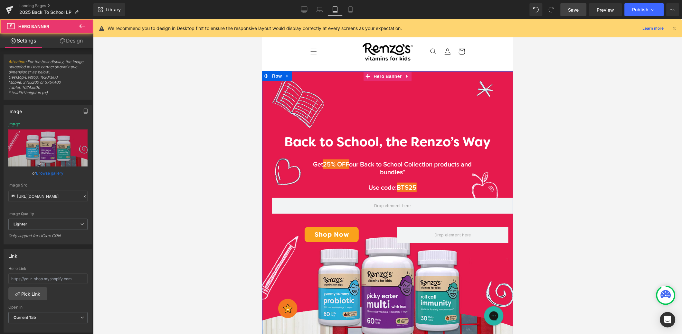
click at [432, 93] on div "Back to School, the Renzo’s Way Heading Get 25% OFF our Back to School Collecti…" at bounding box center [387, 289] width 251 height 436
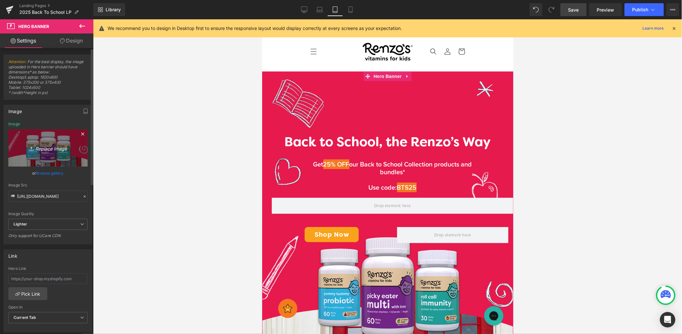
click at [67, 149] on icon "Replace Image" at bounding box center [48, 148] width 52 height 8
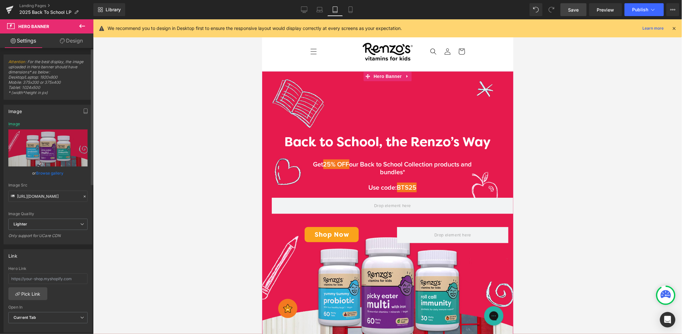
click at [61, 172] on link "Browse gallery" at bounding box center [49, 172] width 27 height 11
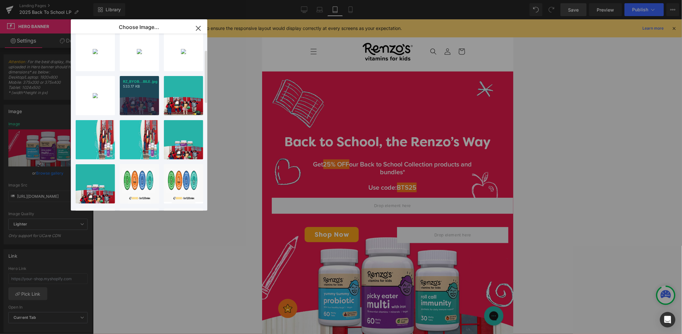
click at [144, 89] on div "RZ_BYOB...BILE.jpg 533.17 KB" at bounding box center [139, 95] width 39 height 39
type input "https://ucarecdn.com/4f8054a0-9816-43e7-a73a-24536f4bf25f/-/format/auto/-/previ…"
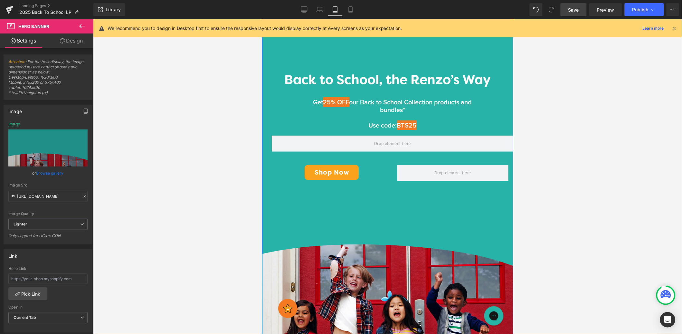
scroll to position [60, 0]
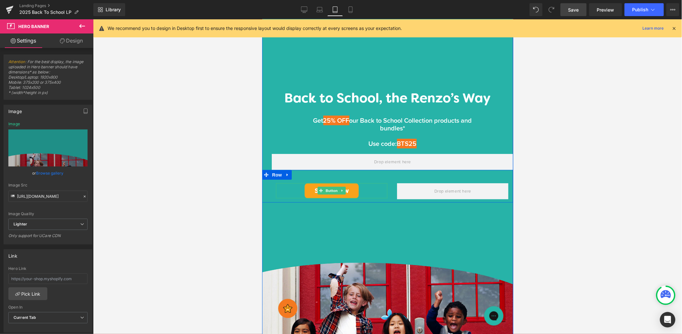
click at [353, 186] on link "Shop Now" at bounding box center [331, 190] width 54 height 15
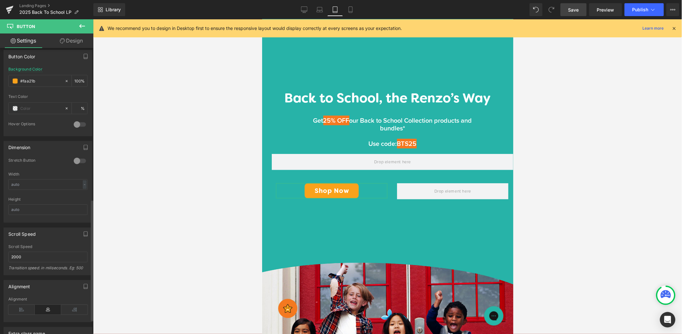
scroll to position [388, 0]
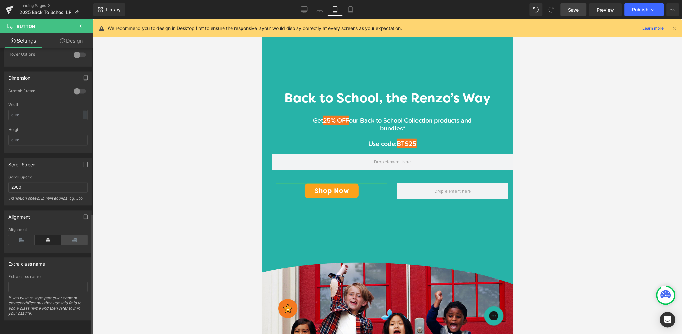
drag, startPoint x: 54, startPoint y: 234, endPoint x: 84, endPoint y: 234, distance: 30.0
click at [54, 235] on icon at bounding box center [48, 240] width 26 height 10
click at [467, 190] on span at bounding box center [452, 191] width 41 height 11
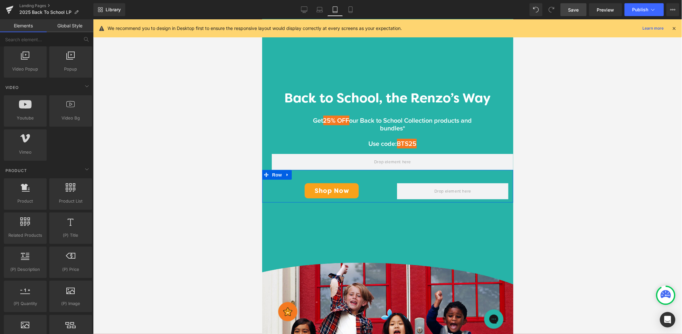
drag, startPoint x: 735, startPoint y: 284, endPoint x: 473, endPoint y: 264, distance: 263.2
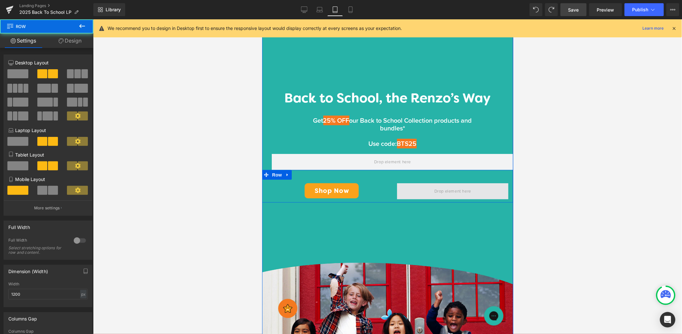
click at [424, 187] on span at bounding box center [452, 191] width 111 height 16
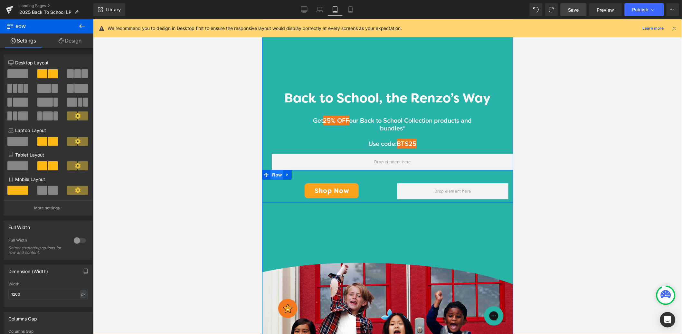
click at [276, 176] on span "Row" at bounding box center [276, 175] width 13 height 10
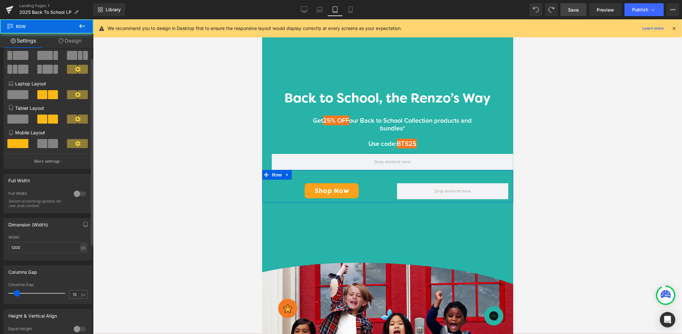
scroll to position [81, 0]
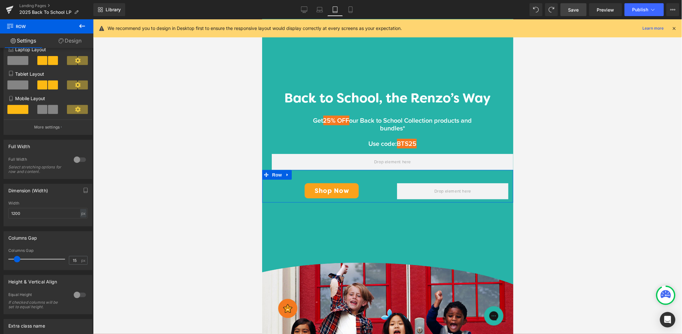
click at [67, 43] on link "Design" at bounding box center [70, 40] width 47 height 14
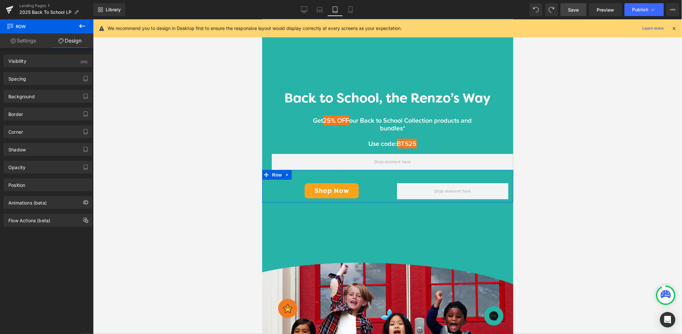
click at [28, 42] on link "Settings" at bounding box center [23, 40] width 47 height 14
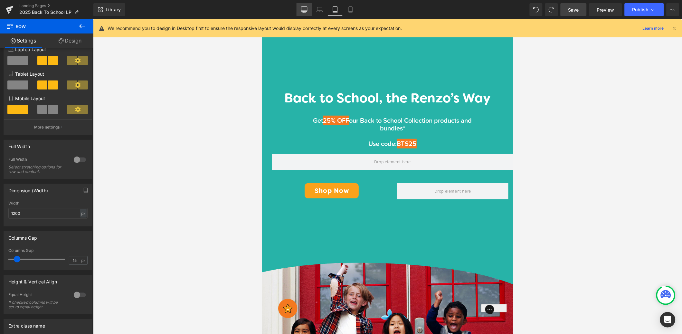
click at [305, 11] on icon at bounding box center [304, 9] width 6 height 5
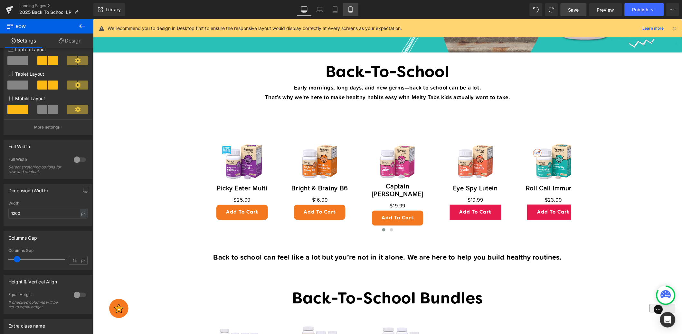
click at [351, 5] on link "Mobile" at bounding box center [350, 9] width 15 height 13
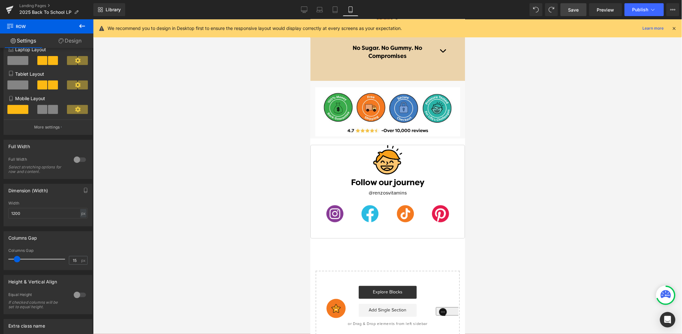
scroll to position [1715, 0]
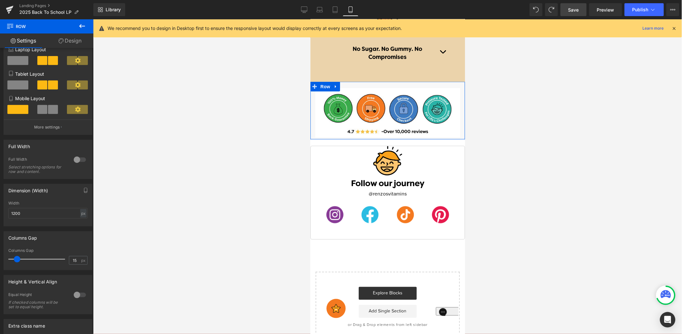
click at [378, 85] on div "Image" at bounding box center [387, 109] width 155 height 56
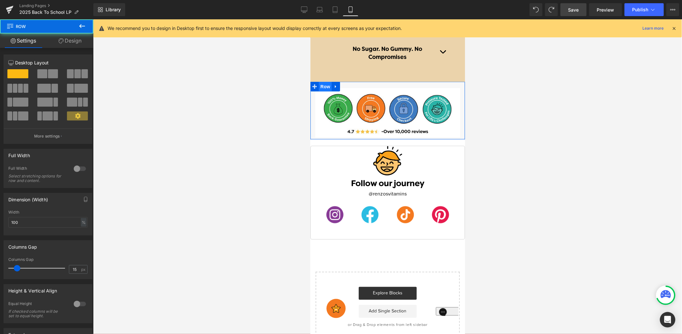
click at [323, 86] on span "Row" at bounding box center [325, 86] width 13 height 10
click at [81, 38] on link "Design" at bounding box center [70, 40] width 47 height 14
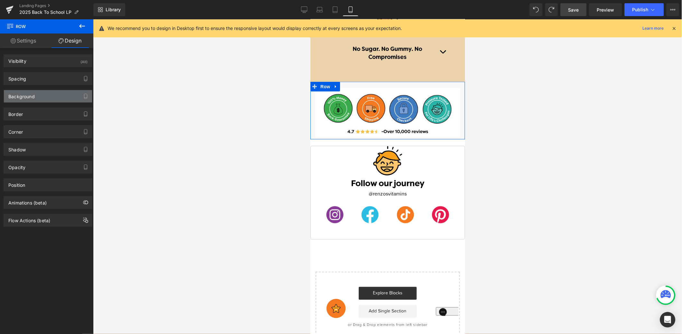
click at [47, 100] on div "Background" at bounding box center [48, 96] width 88 height 12
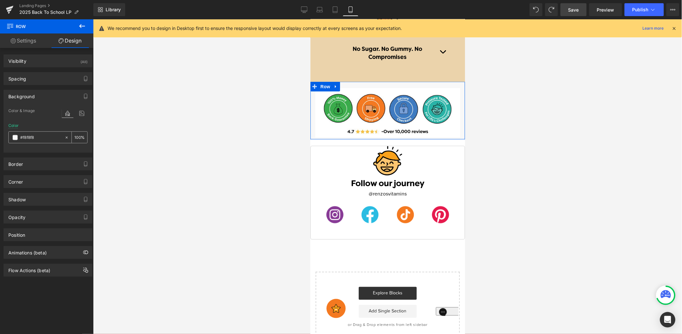
click at [66, 137] on icon at bounding box center [66, 137] width 5 height 5
type input "none"
type input "0"
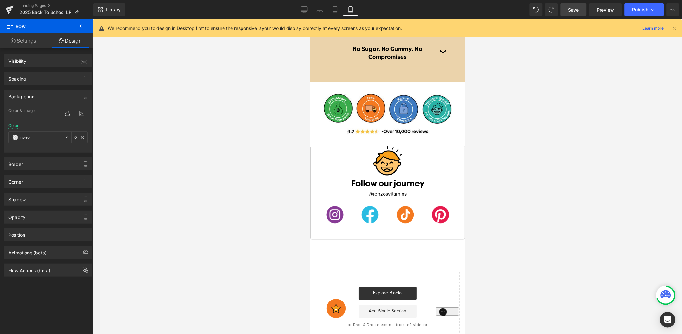
click at [572, 8] on span "Save" at bounding box center [574, 9] width 11 height 7
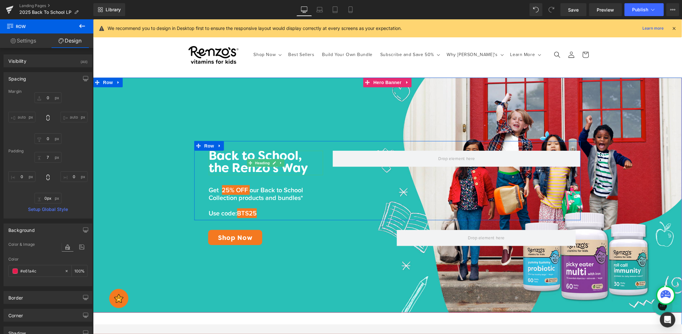
click at [234, 160] on h1 "Back to School, the Renzo’s Way" at bounding box center [266, 162] width 114 height 24
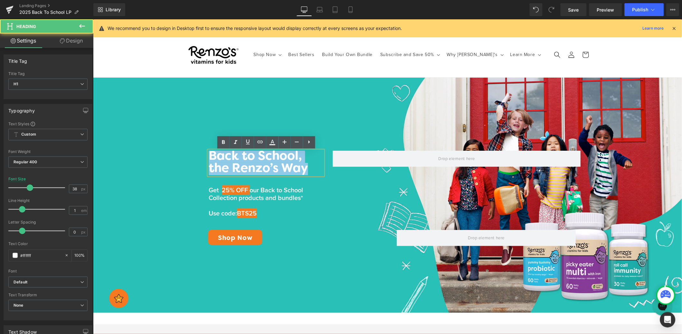
drag, startPoint x: 310, startPoint y: 168, endPoint x: 96, endPoint y: 147, distance: 214.3
click at [202, 157] on div "Back to School, the Renzo’s Way Heading Get 25% OFF our Back to School Collecti…" at bounding box center [387, 180] width 387 height 79
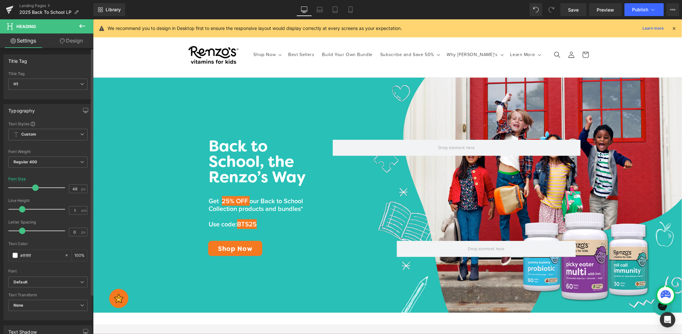
click at [33, 187] on span at bounding box center [35, 188] width 6 height 6
type input "38"
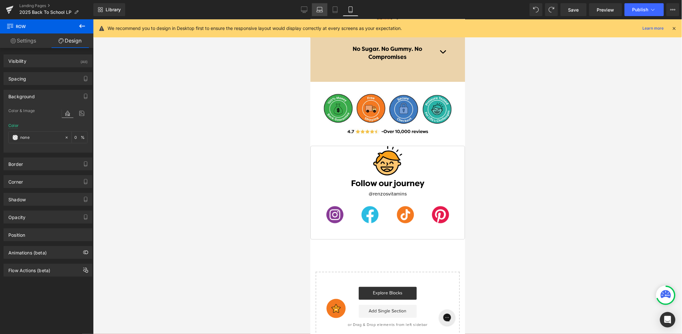
click at [326, 13] on link "Laptop" at bounding box center [319, 9] width 15 height 13
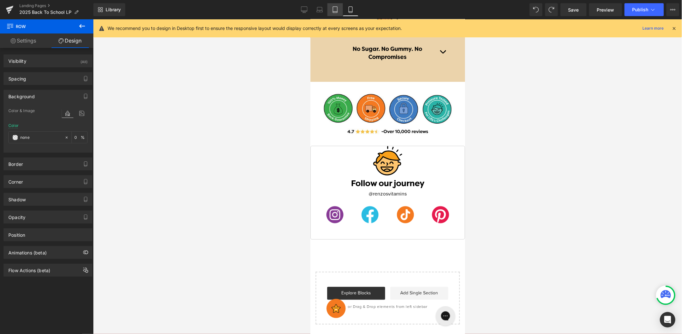
type input "transparent"
type input "0"
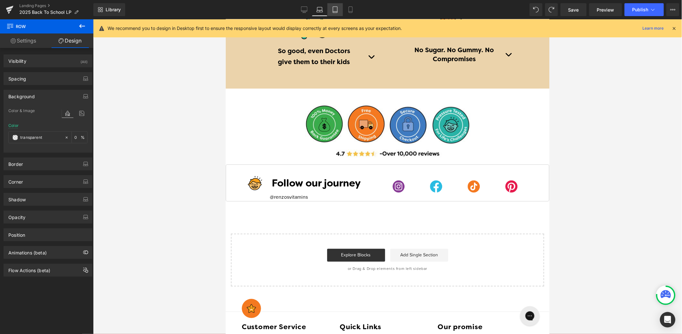
click at [336, 11] on icon at bounding box center [335, 9] width 6 height 6
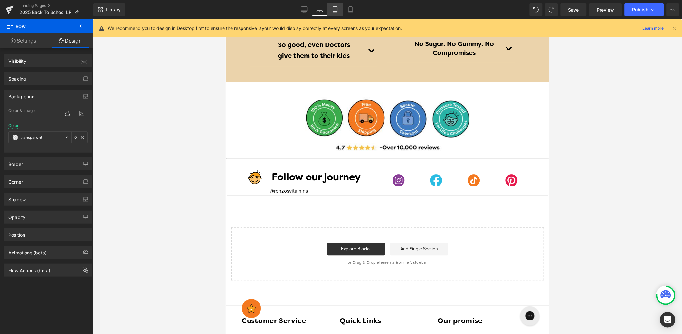
type input "#f8f8f8"
type input "100"
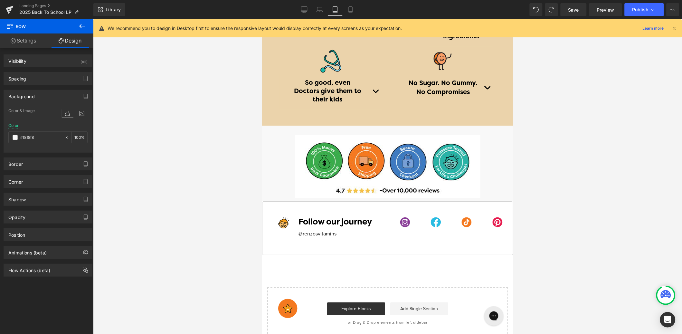
scroll to position [1432, 0]
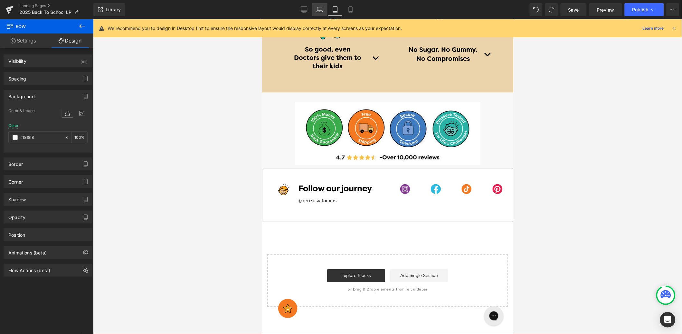
click at [324, 8] on link "Laptop" at bounding box center [319, 9] width 15 height 13
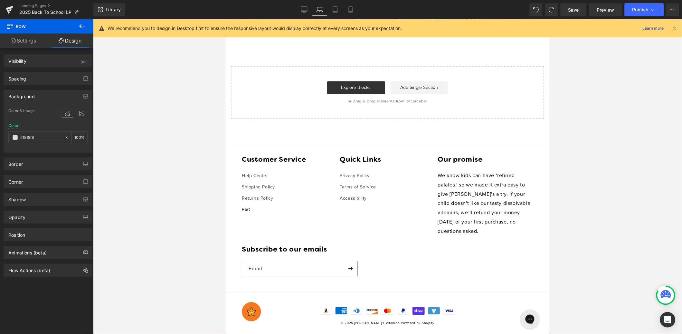
type input "transparent"
type input "0"
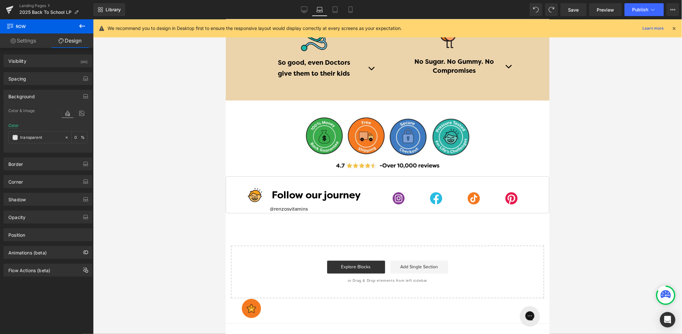
scroll to position [1230, 0]
